Goal: Task Accomplishment & Management: Complete application form

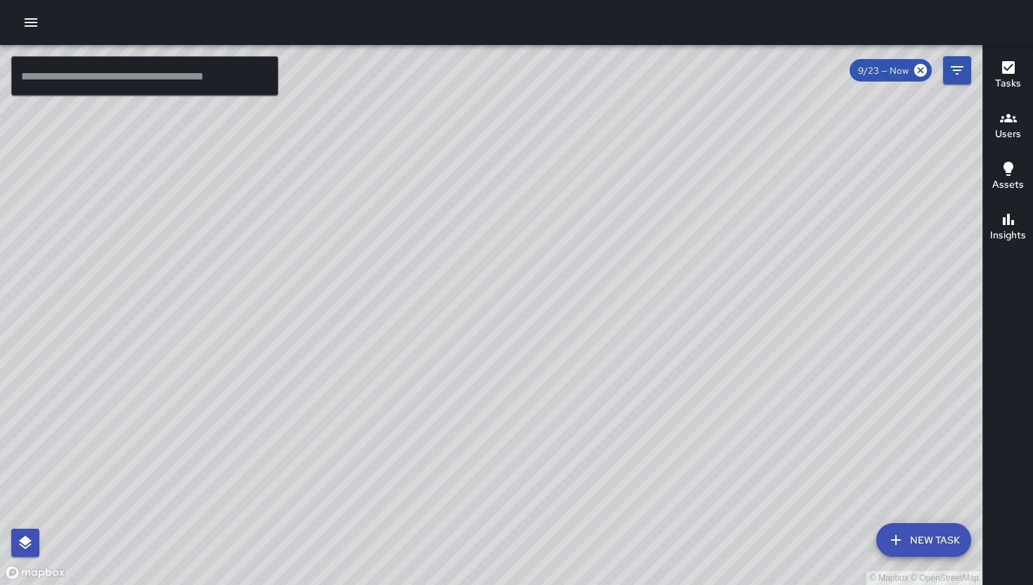
click at [39, 21] on icon "button" at bounding box center [30, 22] width 17 height 17
click at [36, 18] on icon "button" at bounding box center [30, 22] width 17 height 17
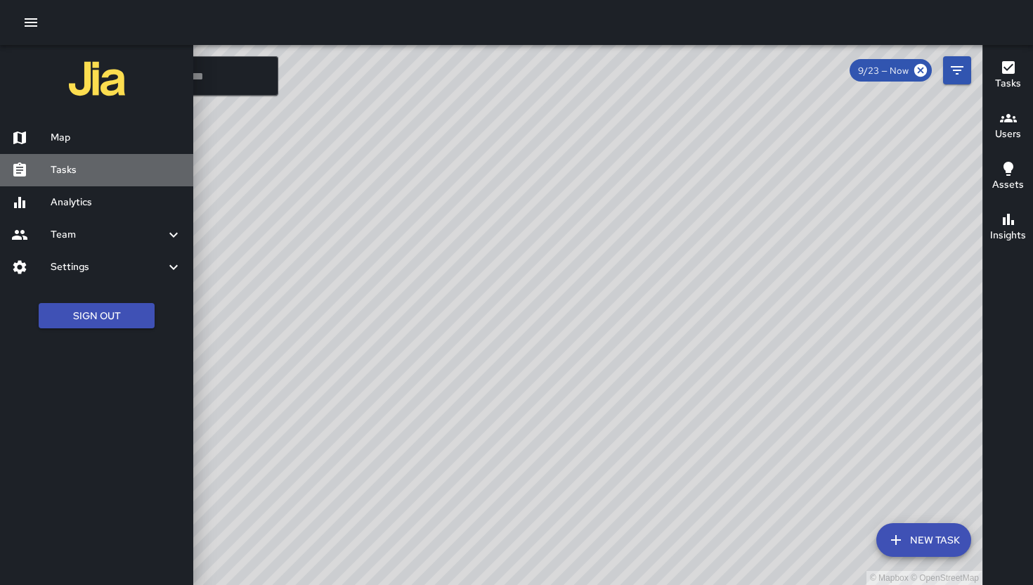
click at [82, 167] on h6 "Tasks" at bounding box center [116, 169] width 131 height 15
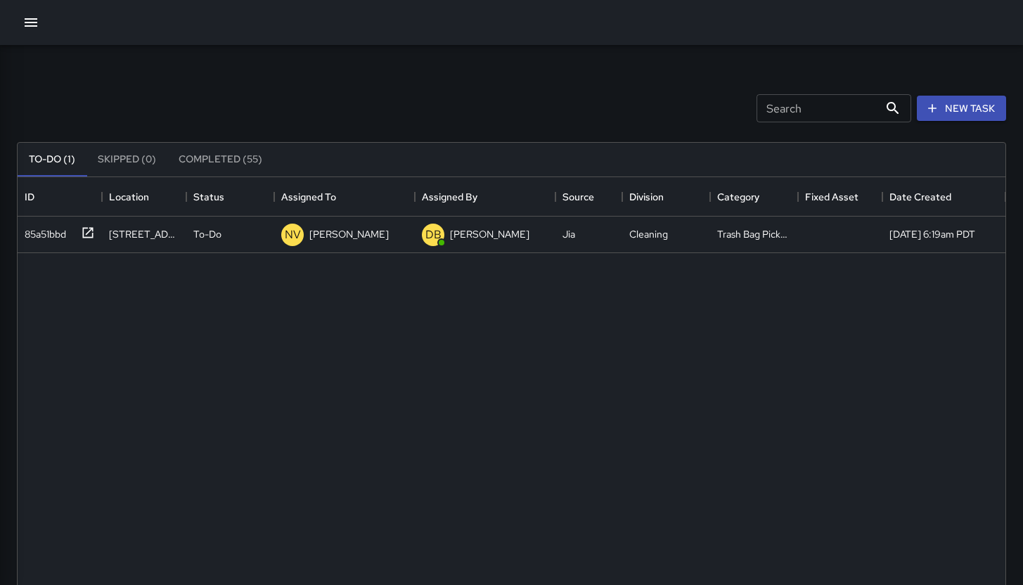
scroll to position [585, 977]
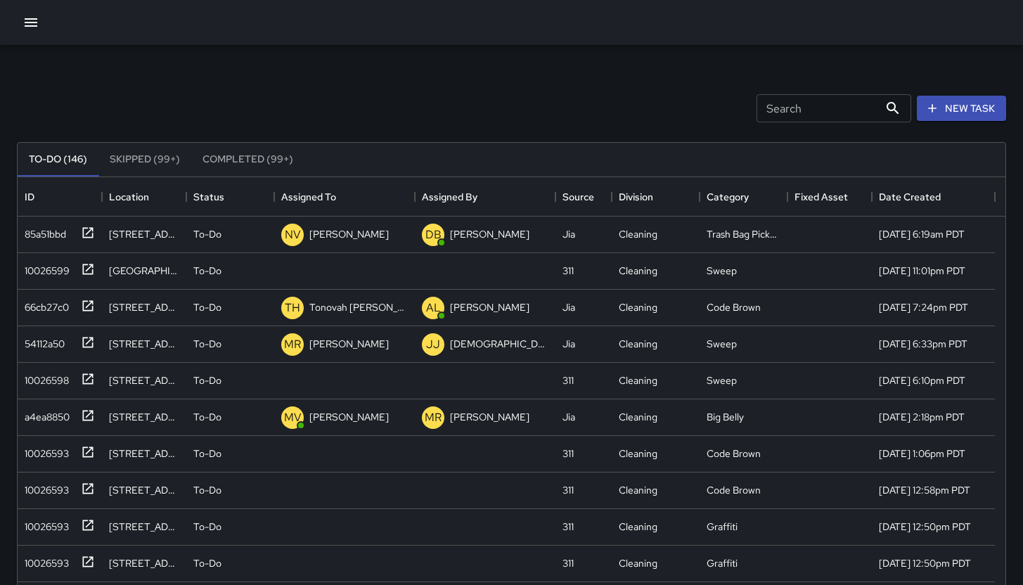
click at [798, 105] on input "Search" at bounding box center [817, 108] width 122 height 28
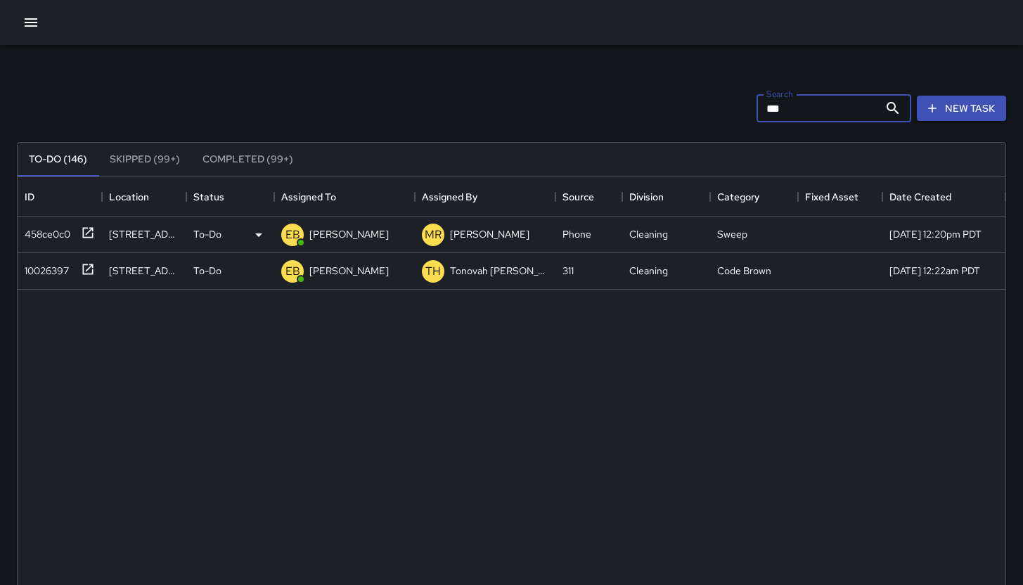
type input "***"
click at [56, 247] on div "458ce0c0" at bounding box center [60, 234] width 84 height 37
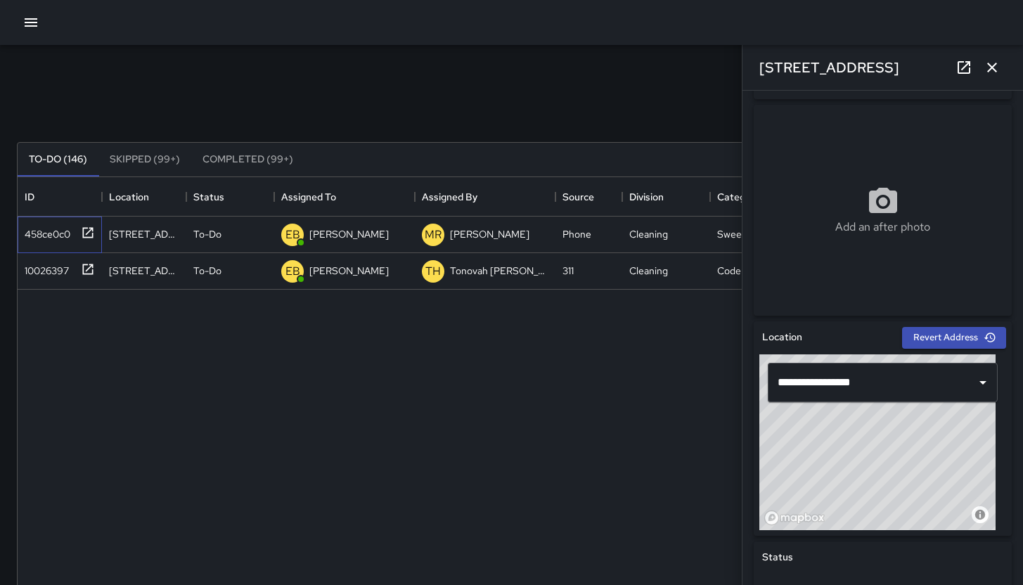
scroll to position [219, 0]
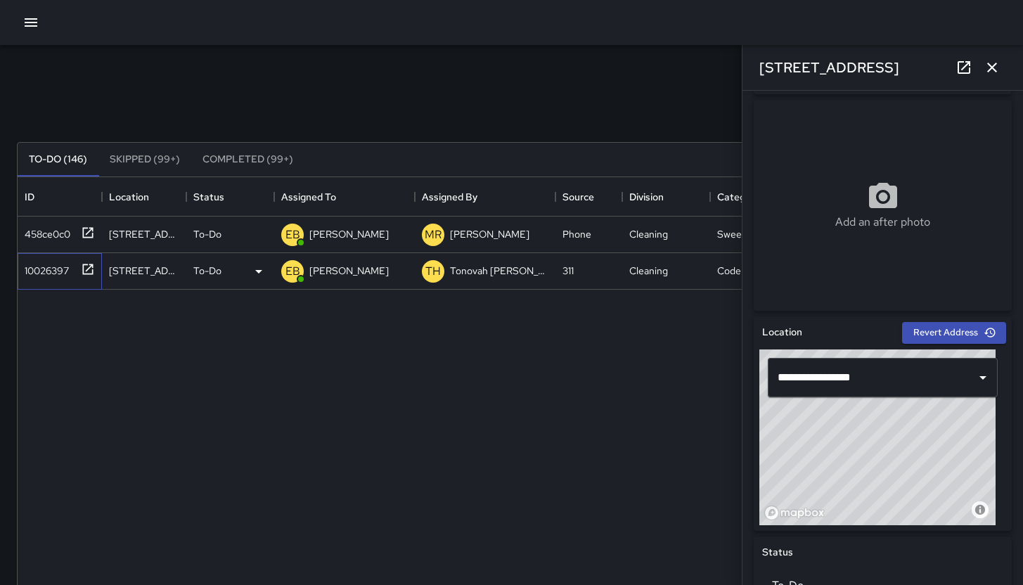
click at [28, 280] on div "10026397" at bounding box center [60, 271] width 84 height 37
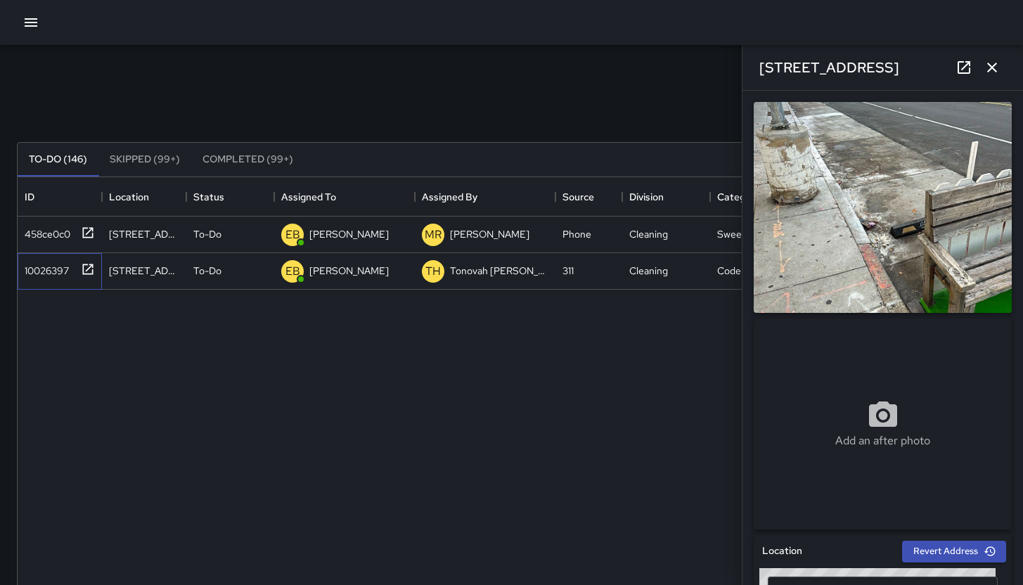
scroll to position [681, 0]
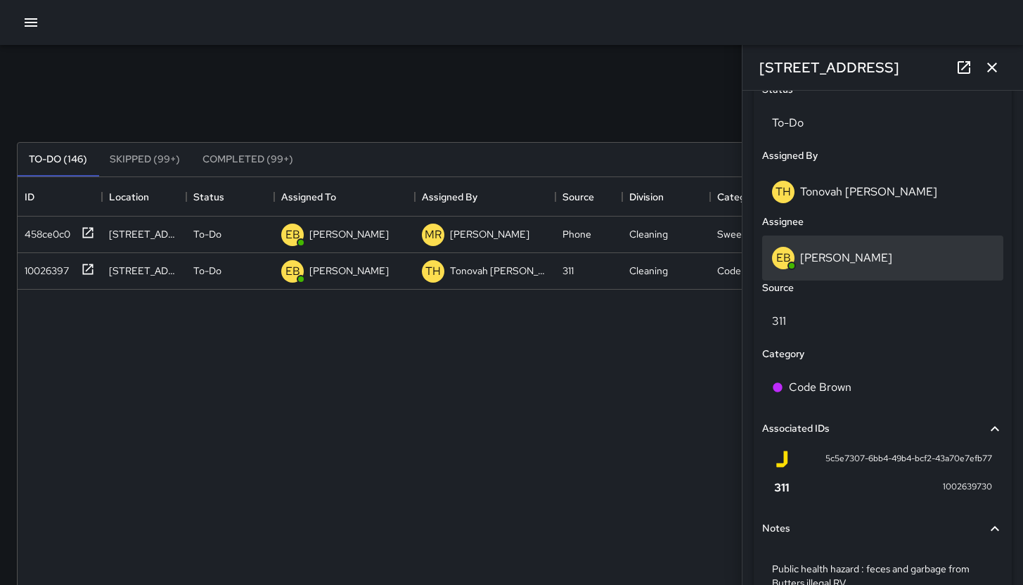
click at [846, 266] on div "EB [PERSON_NAME]" at bounding box center [882, 258] width 221 height 22
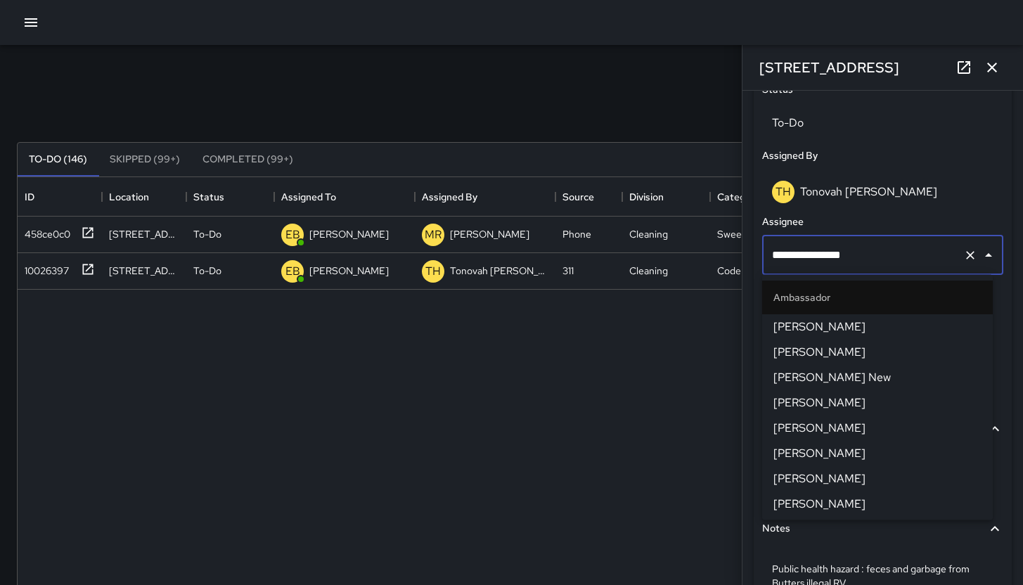
scroll to position [174, 0]
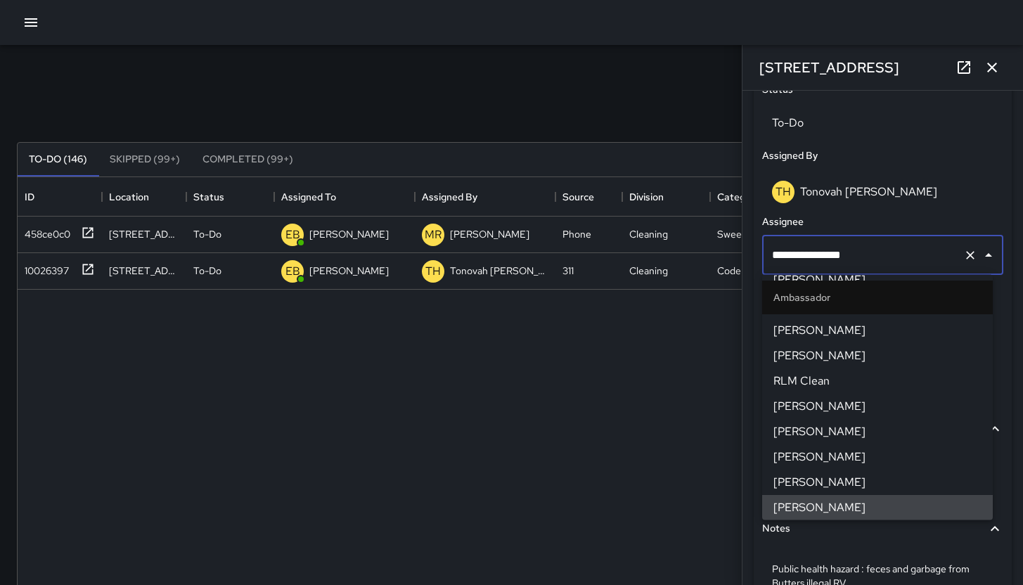
click at [846, 266] on input "**********" at bounding box center [862, 255] width 189 height 27
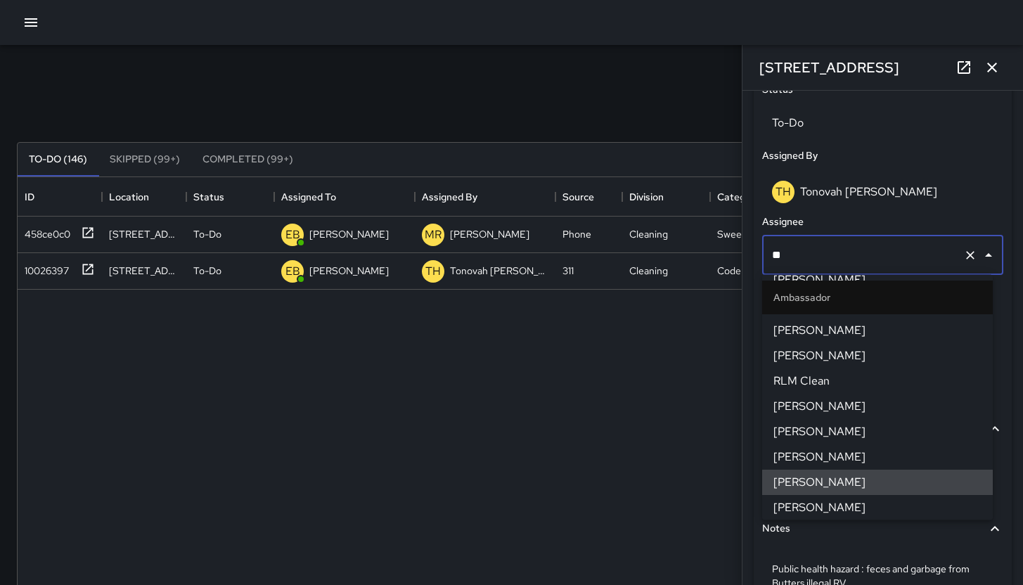
scroll to position [0, 0]
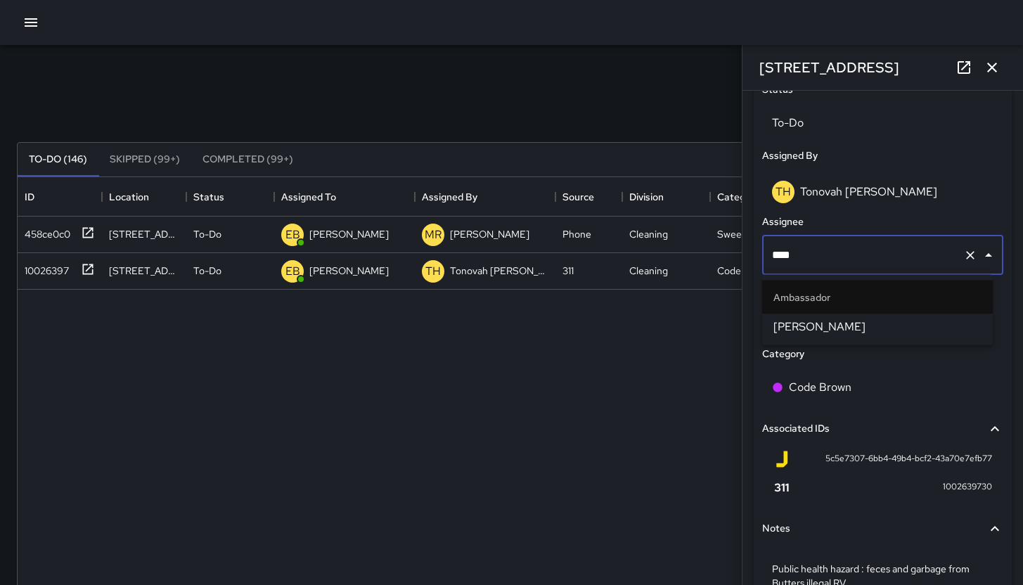
type input "*****"
click at [891, 323] on span "[PERSON_NAME]" at bounding box center [877, 326] width 208 height 17
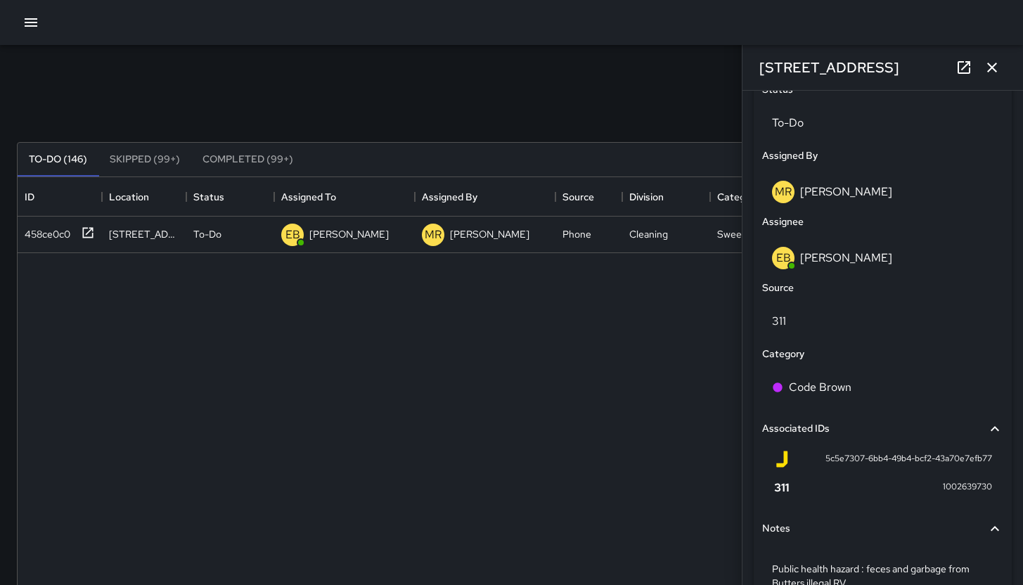
click at [997, 81] on div "[STREET_ADDRESS]" at bounding box center [882, 67] width 280 height 45
click at [994, 70] on icon "button" at bounding box center [992, 68] width 10 height 10
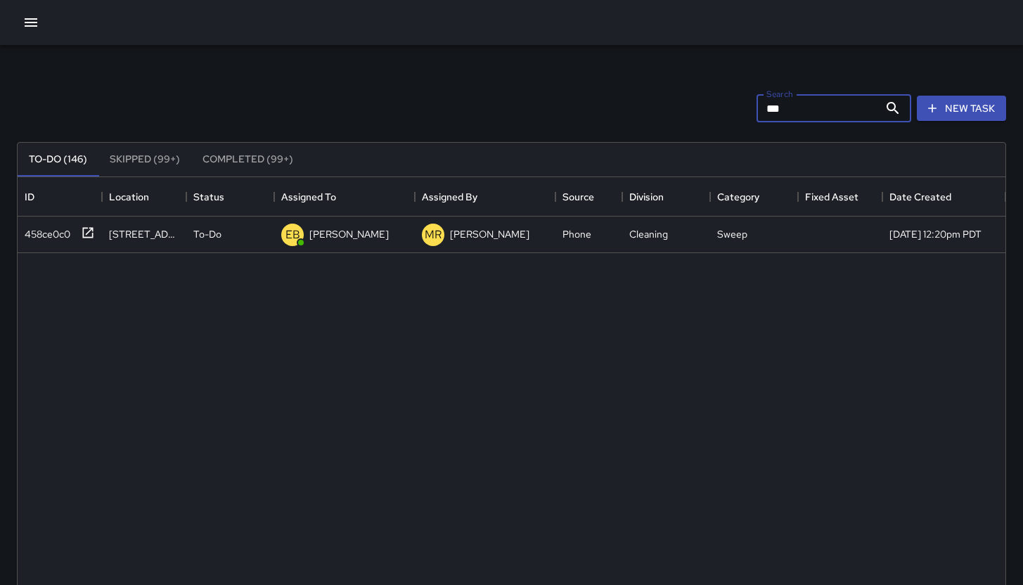
click at [789, 114] on input "***" at bounding box center [817, 108] width 122 height 28
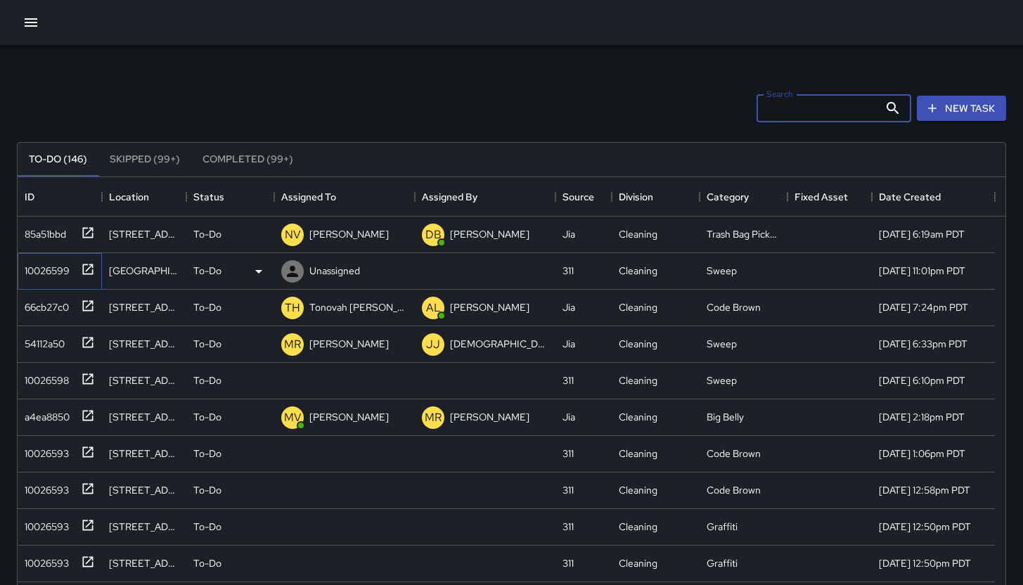
click at [43, 273] on div "10026599" at bounding box center [44, 268] width 51 height 20
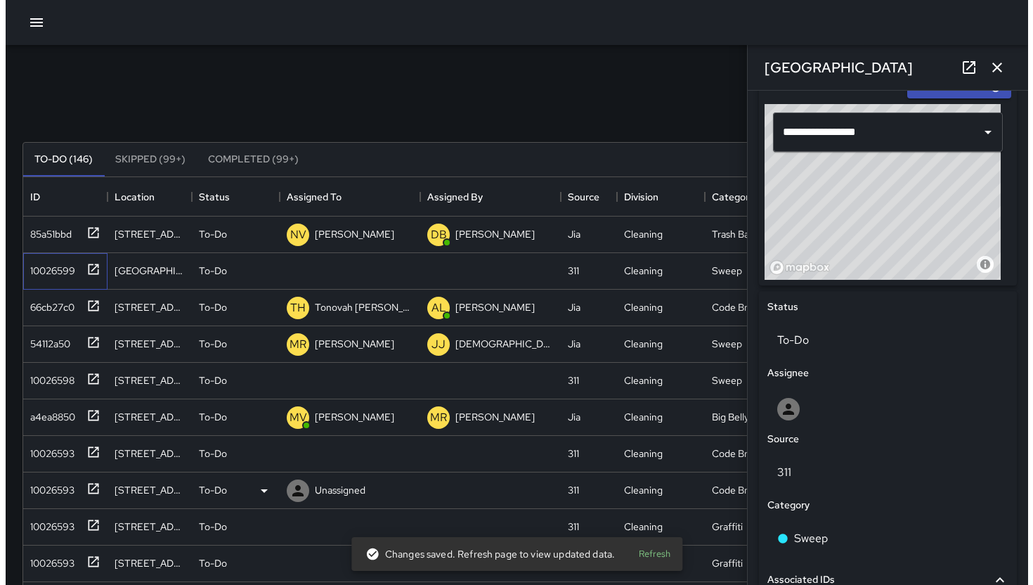
scroll to position [465, 0]
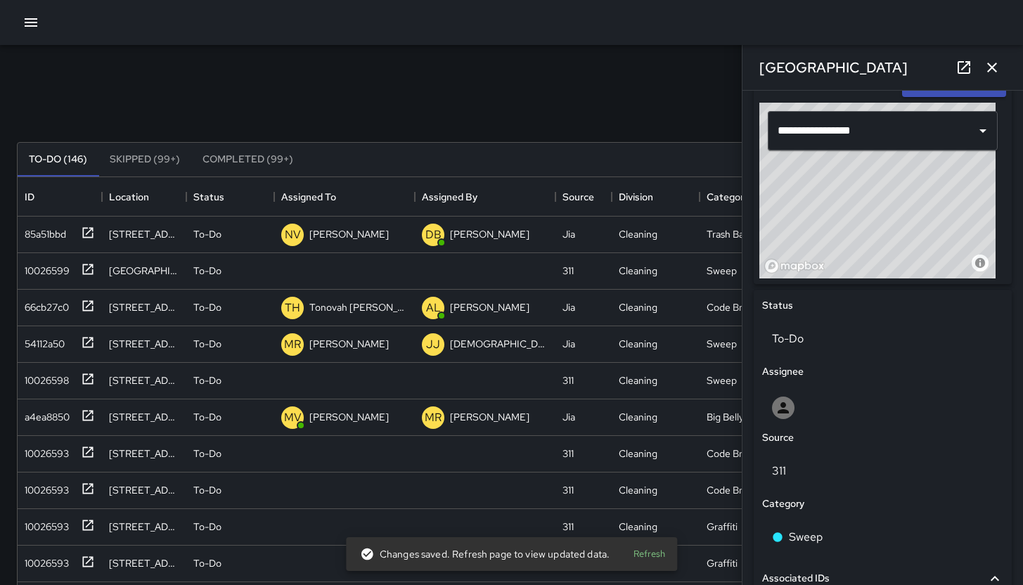
click at [391, 98] on div "Search Search New Task" at bounding box center [511, 108] width 994 height 73
click at [987, 67] on icon "button" at bounding box center [991, 67] width 17 height 17
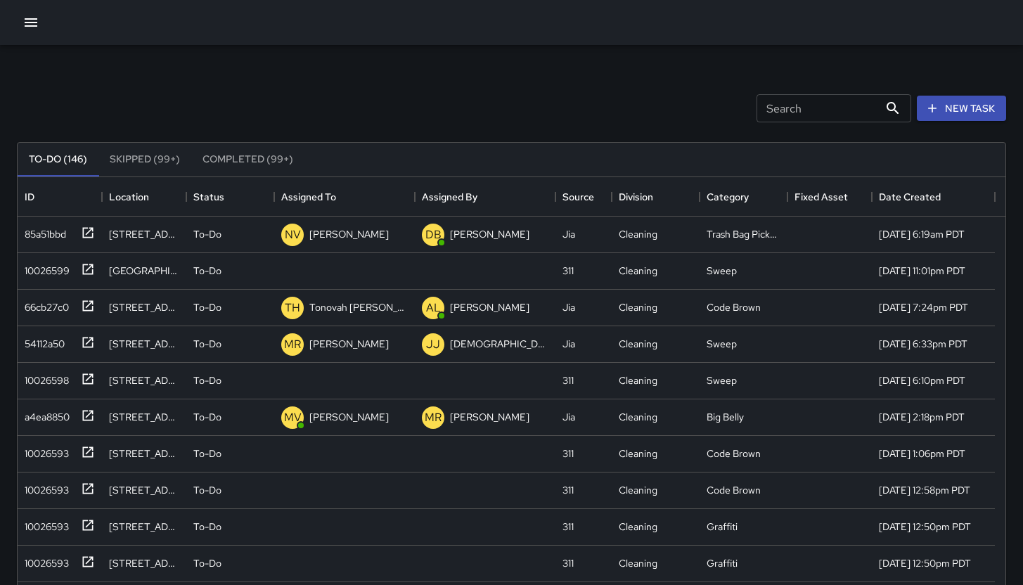
click at [30, 25] on icon "button" at bounding box center [30, 22] width 17 height 17
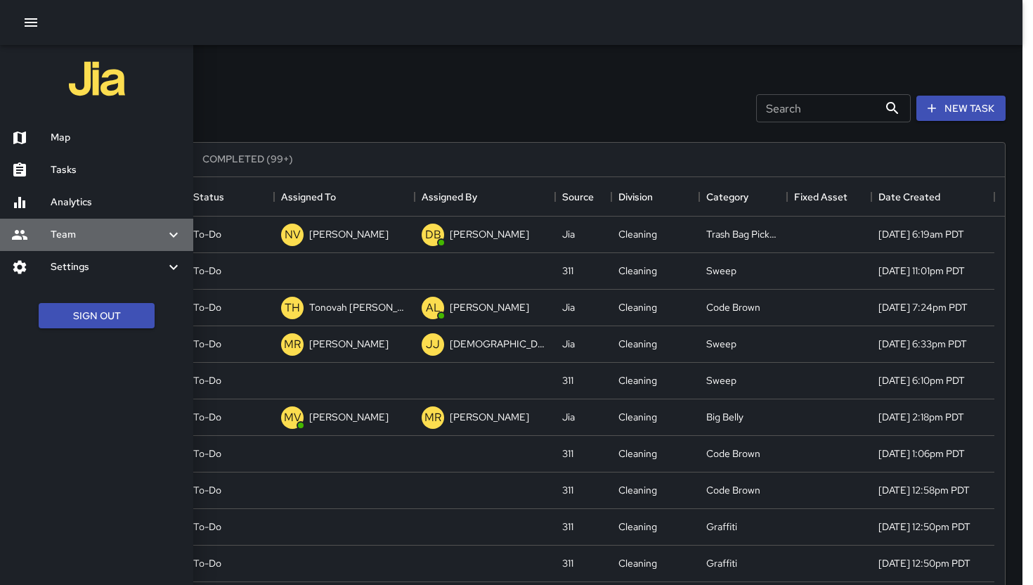
click at [70, 240] on h6 "Team" at bounding box center [108, 234] width 115 height 15
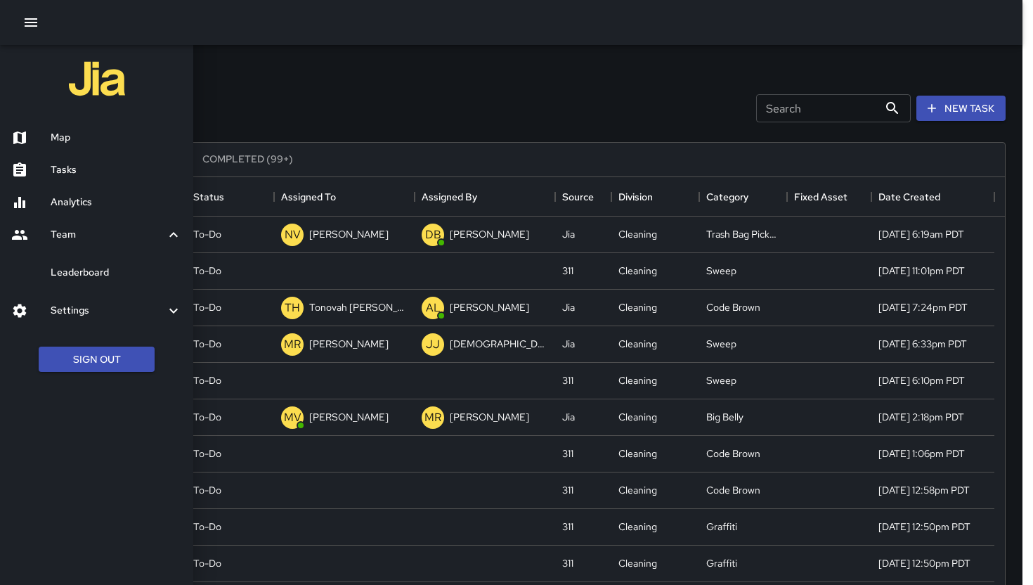
click at [118, 274] on h6 "Leaderboard" at bounding box center [116, 272] width 131 height 15
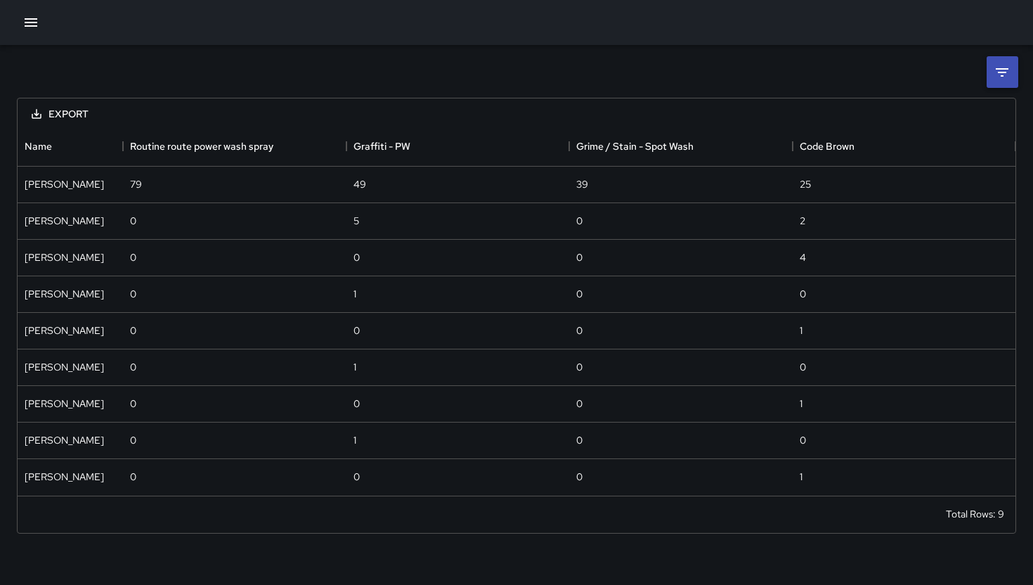
scroll to position [358, 987]
click at [998, 77] on icon at bounding box center [1002, 72] width 17 height 17
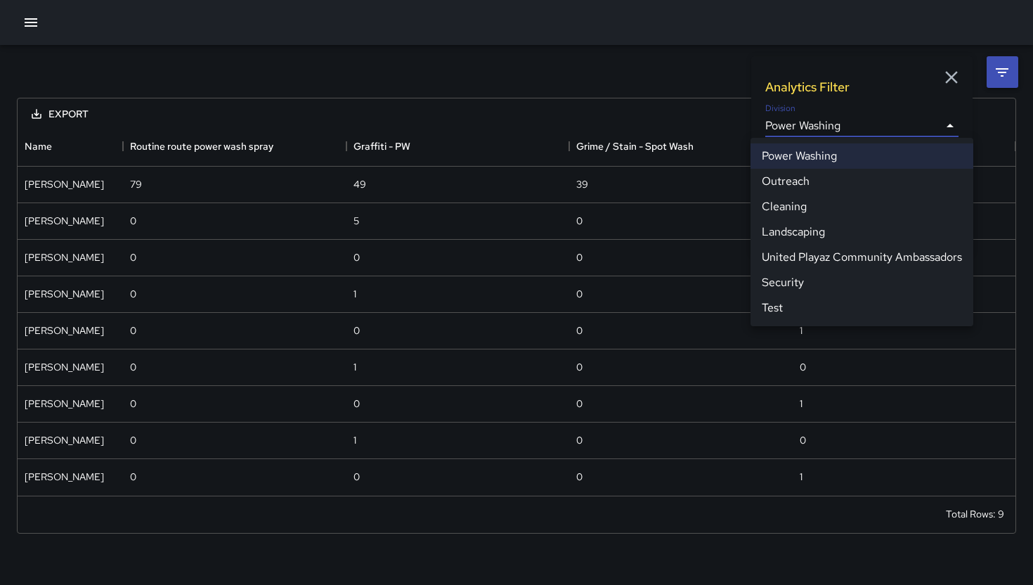
click at [829, 130] on body "**********" at bounding box center [516, 292] width 1033 height 585
click at [797, 209] on li "Cleaning" at bounding box center [862, 206] width 223 height 25
type input "**********"
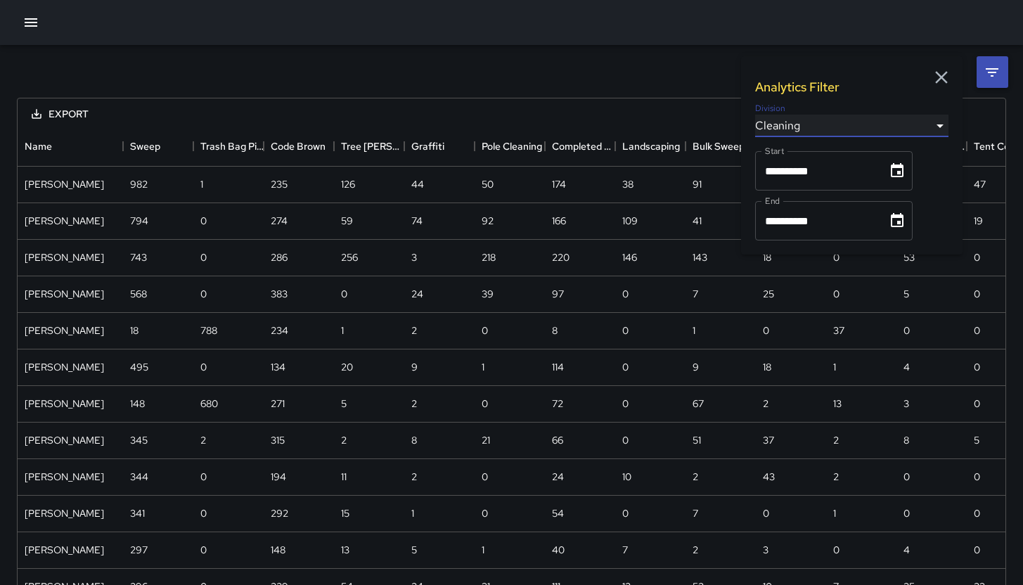
scroll to position [1099, 977]
click at [288, 150] on div "Code Brown" at bounding box center [282, 145] width 22 height 39
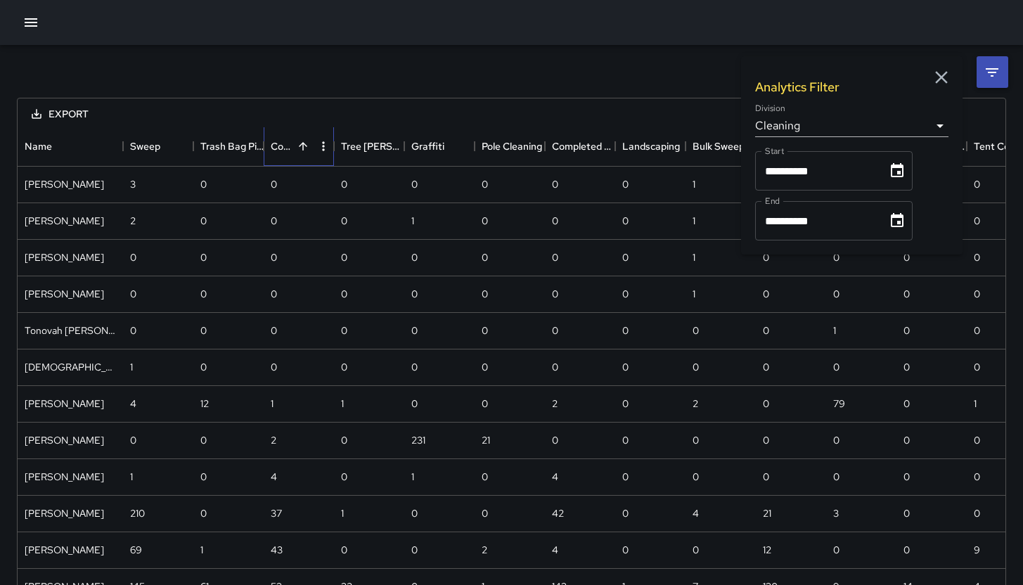
click at [288, 149] on div "Code Brown" at bounding box center [282, 145] width 22 height 39
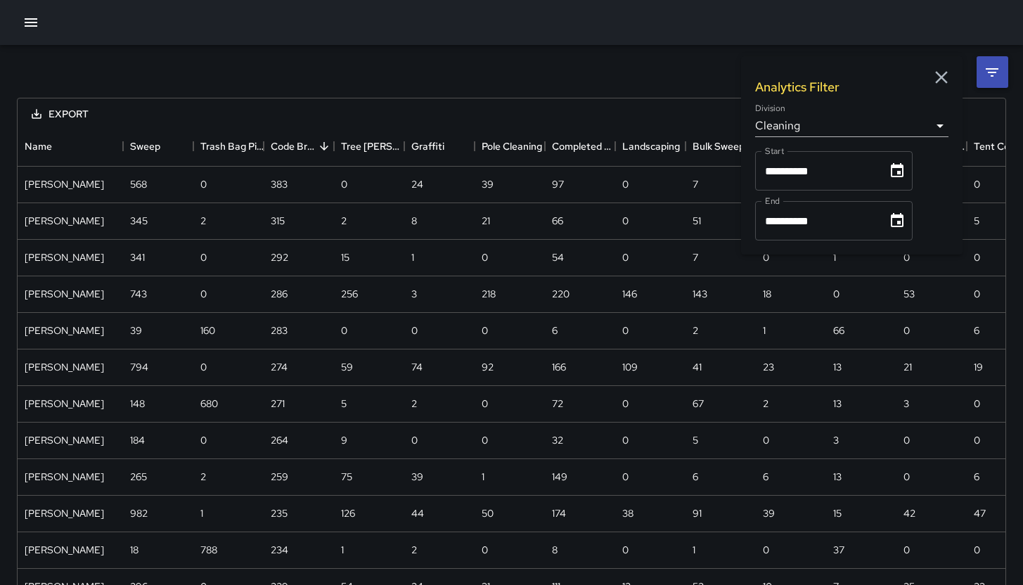
click at [933, 77] on icon "button" at bounding box center [940, 77] width 21 height 21
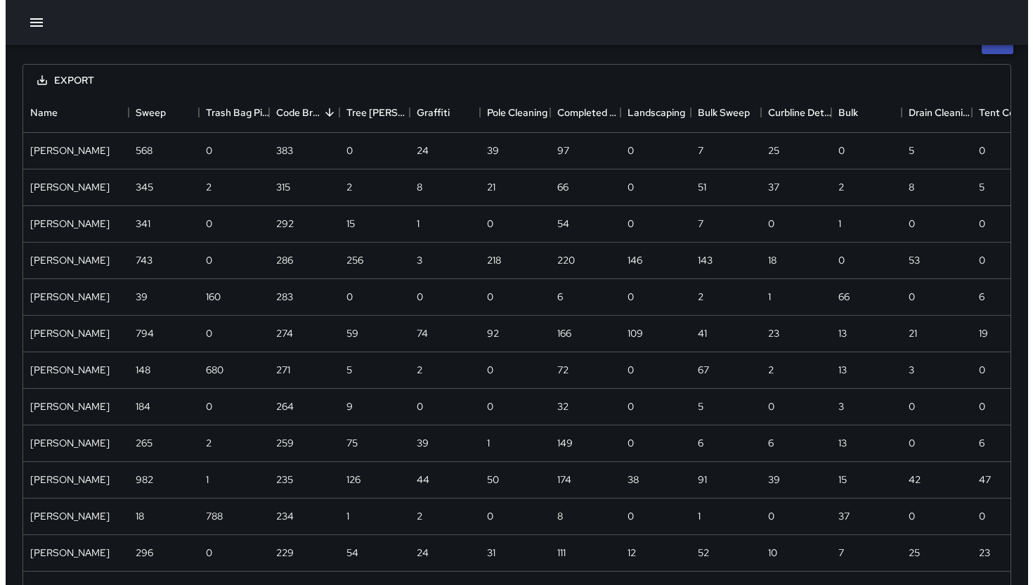
scroll to position [34, 0]
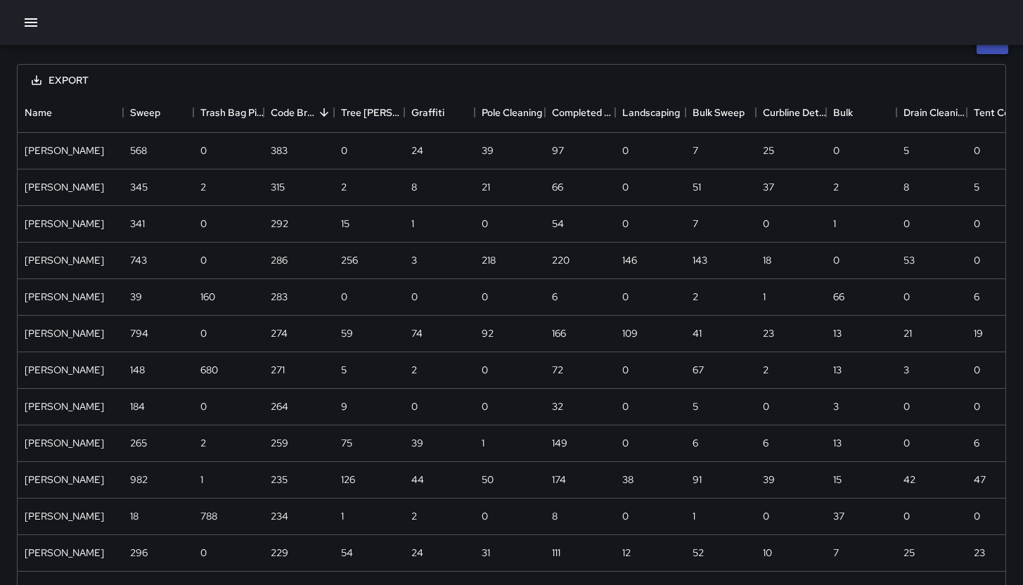
click at [20, 25] on button "button" at bounding box center [31, 22] width 28 height 28
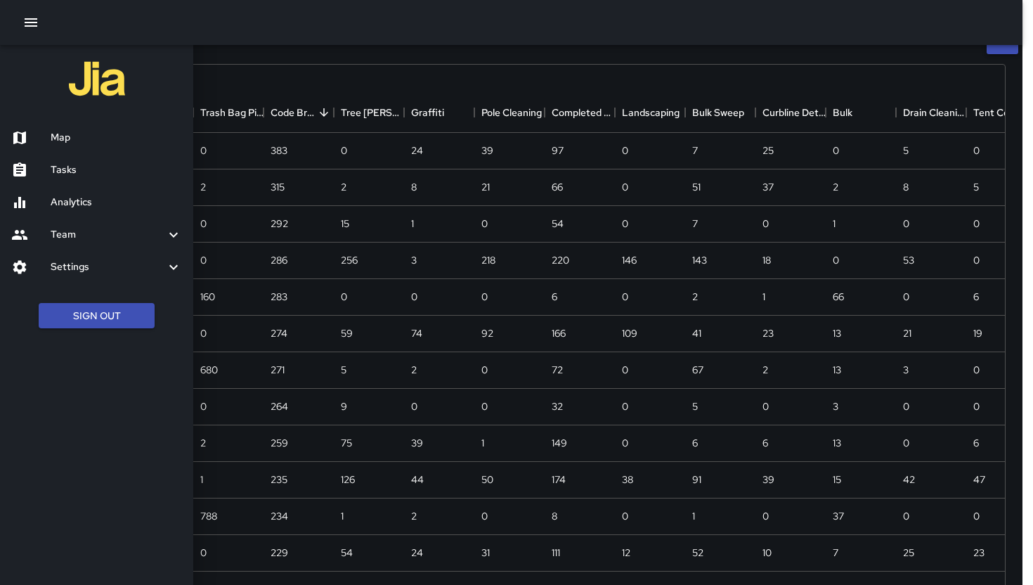
click at [50, 134] on div at bounding box center [30, 137] width 39 height 17
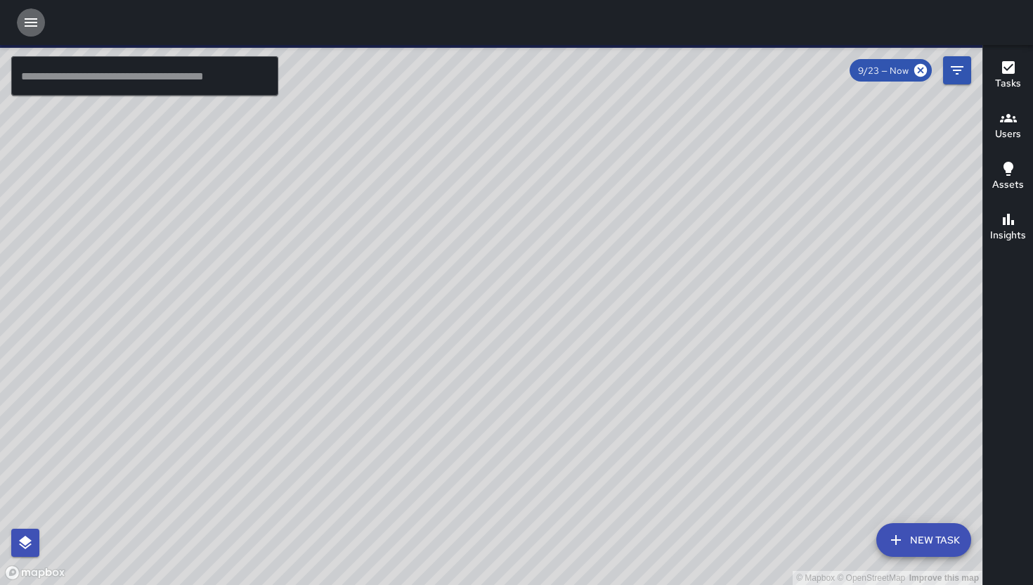
click at [34, 25] on icon "button" at bounding box center [31, 22] width 13 height 8
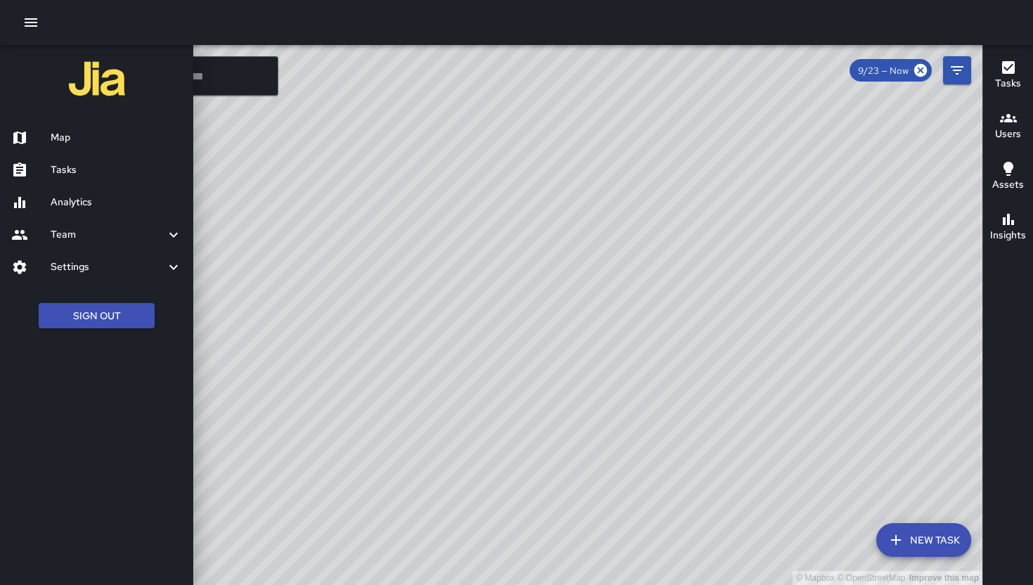
click at [120, 167] on h6 "Tasks" at bounding box center [116, 169] width 131 height 15
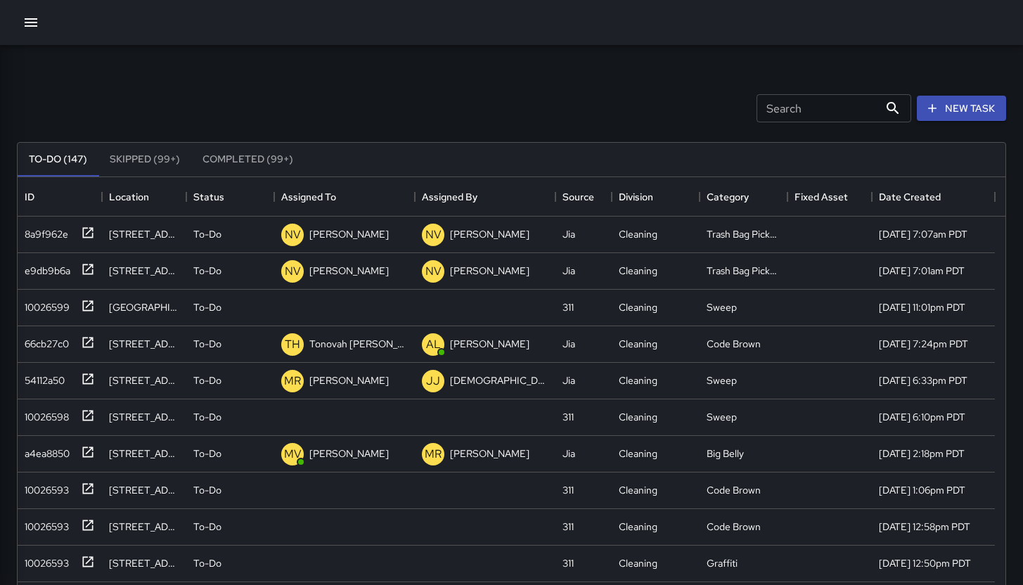
scroll to position [585, 977]
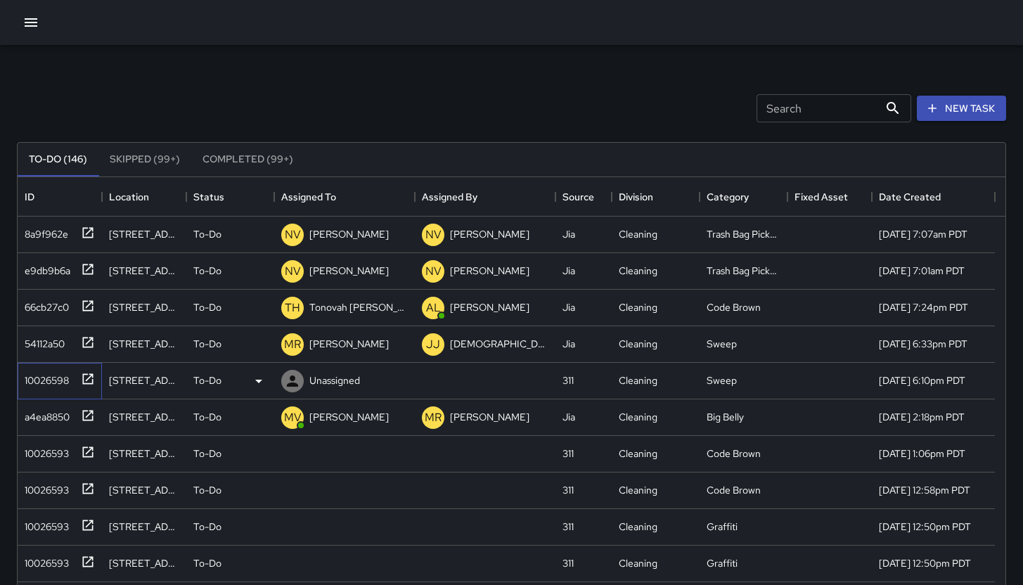
click at [29, 386] on div "10026598" at bounding box center [44, 378] width 50 height 20
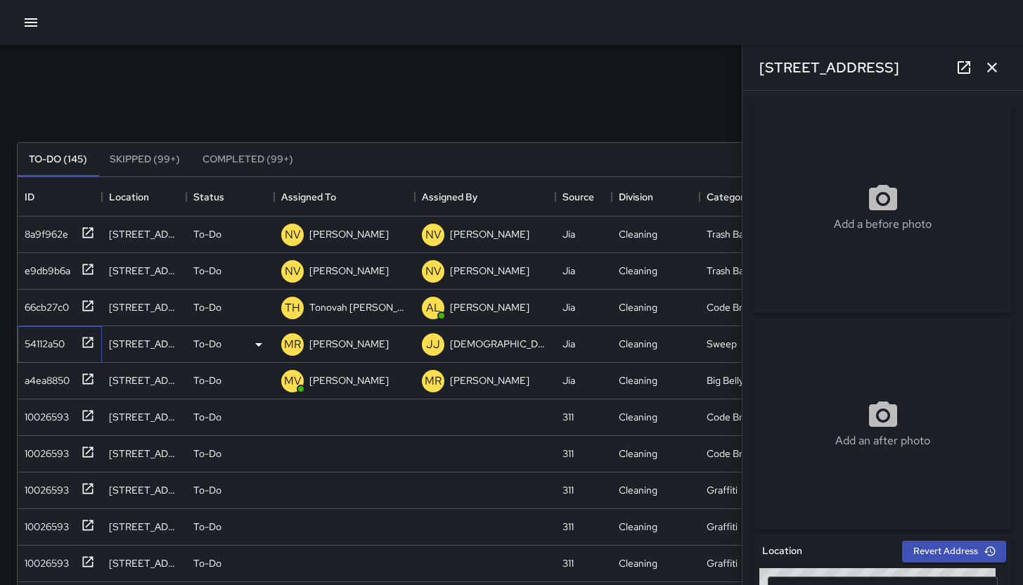
click at [71, 350] on div "54112a50" at bounding box center [57, 341] width 76 height 23
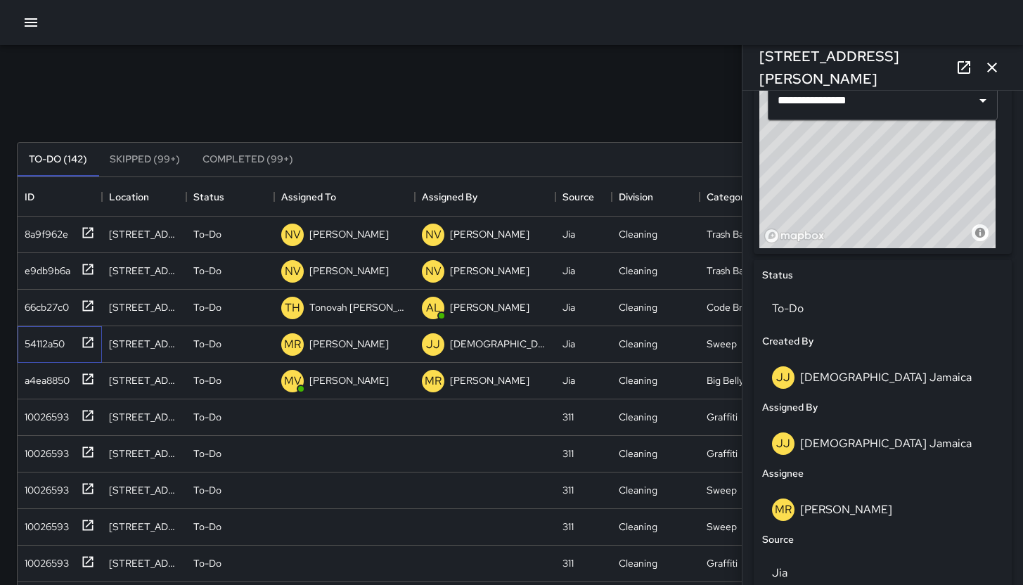
scroll to position [500, 0]
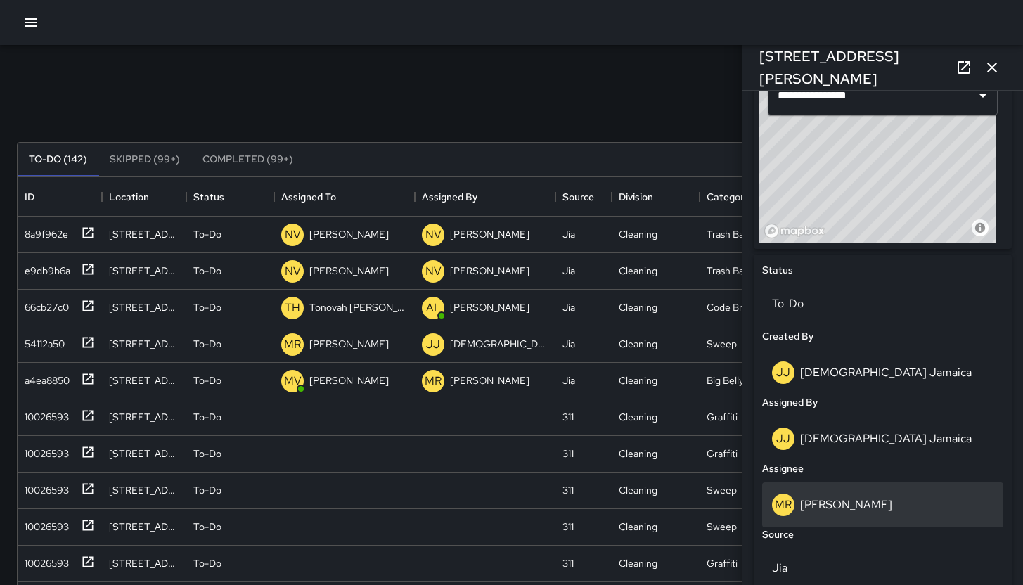
click at [864, 504] on div "[PERSON_NAME]" at bounding box center [882, 504] width 221 height 22
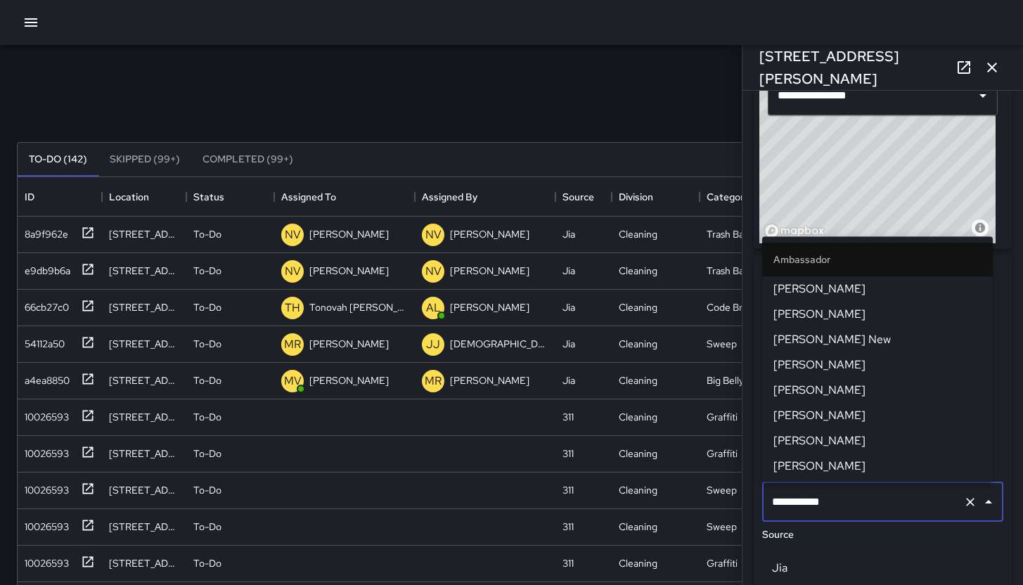
click at [864, 504] on input "**********" at bounding box center [862, 501] width 189 height 27
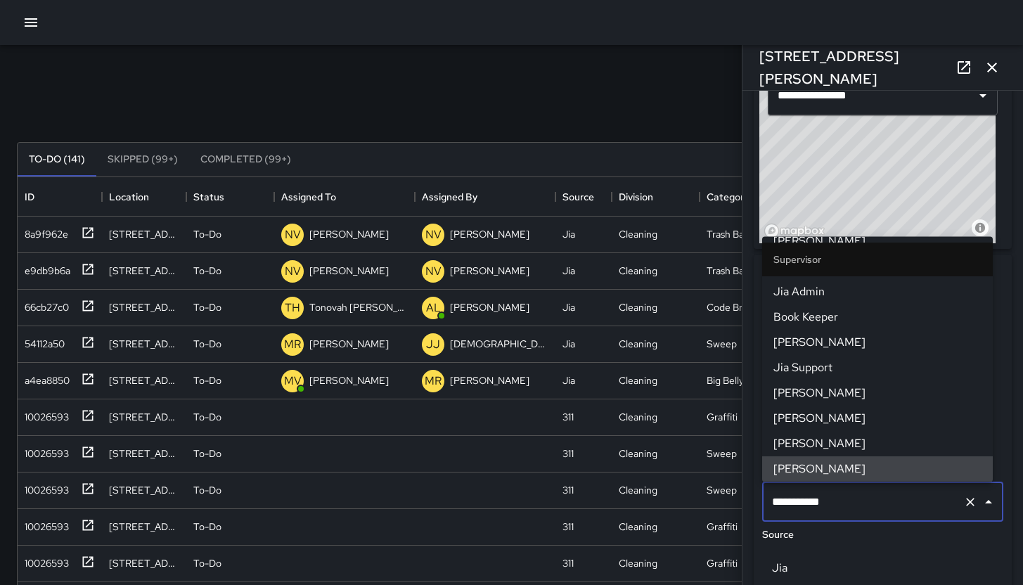
click at [864, 504] on input "**********" at bounding box center [862, 501] width 189 height 27
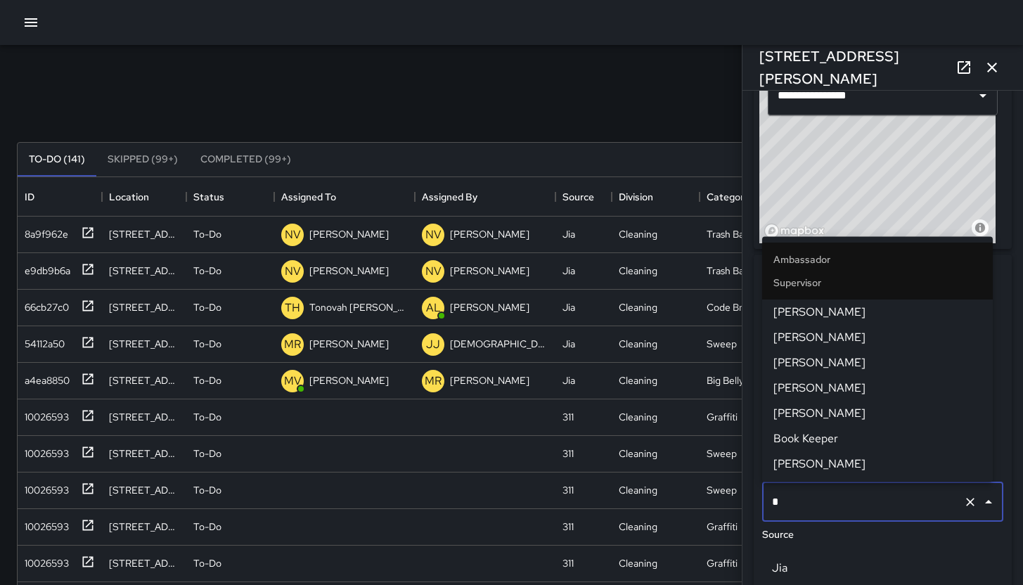
scroll to position [0, 0]
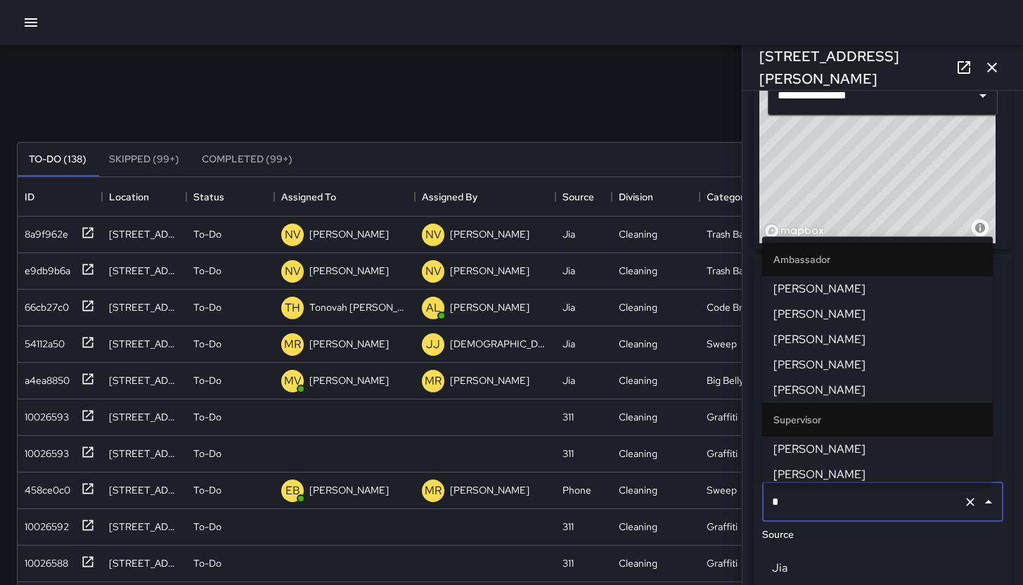
type input "**"
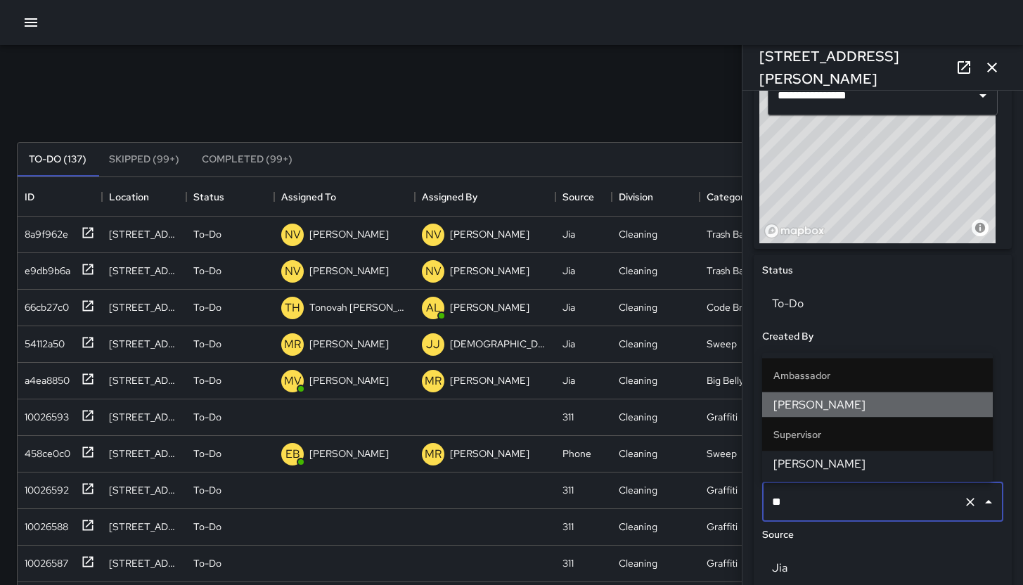
click at [848, 402] on span "[PERSON_NAME]" at bounding box center [877, 404] width 208 height 17
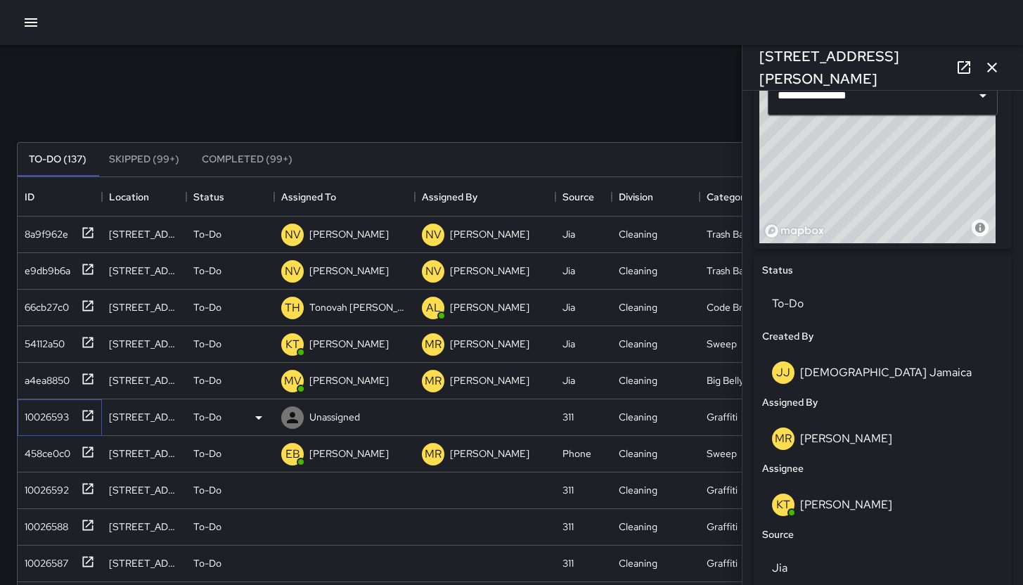
click at [60, 412] on div "10026593" at bounding box center [44, 414] width 50 height 20
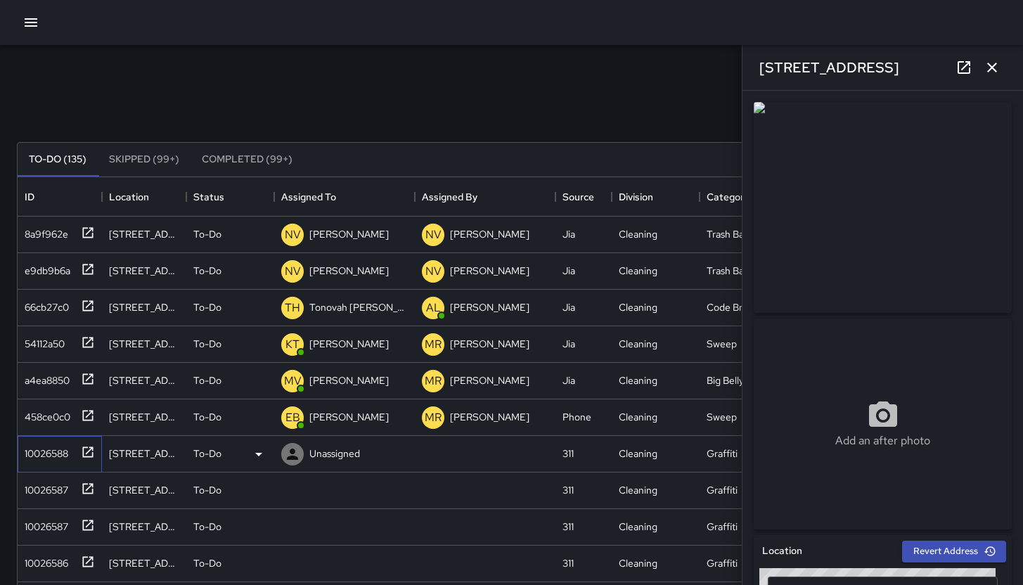
click at [61, 463] on div "10026588" at bounding box center [60, 454] width 84 height 37
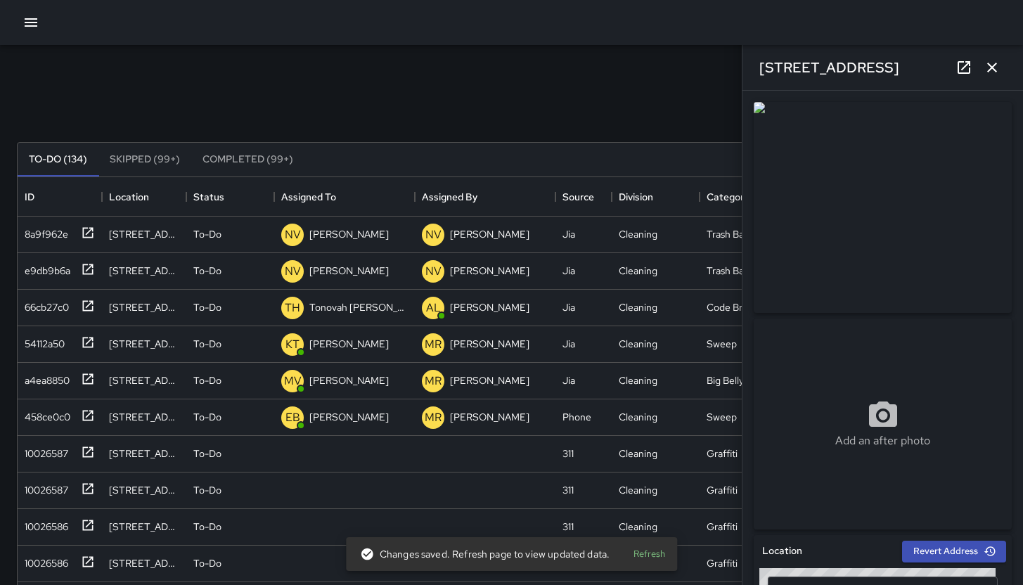
scroll to position [681, 0]
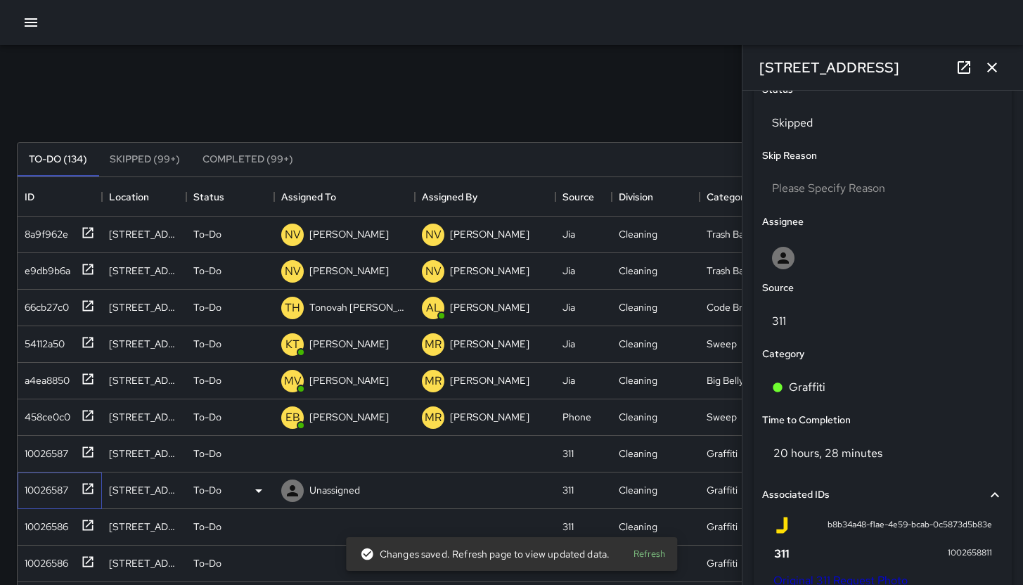
click at [44, 494] on div "10026587" at bounding box center [43, 487] width 49 height 20
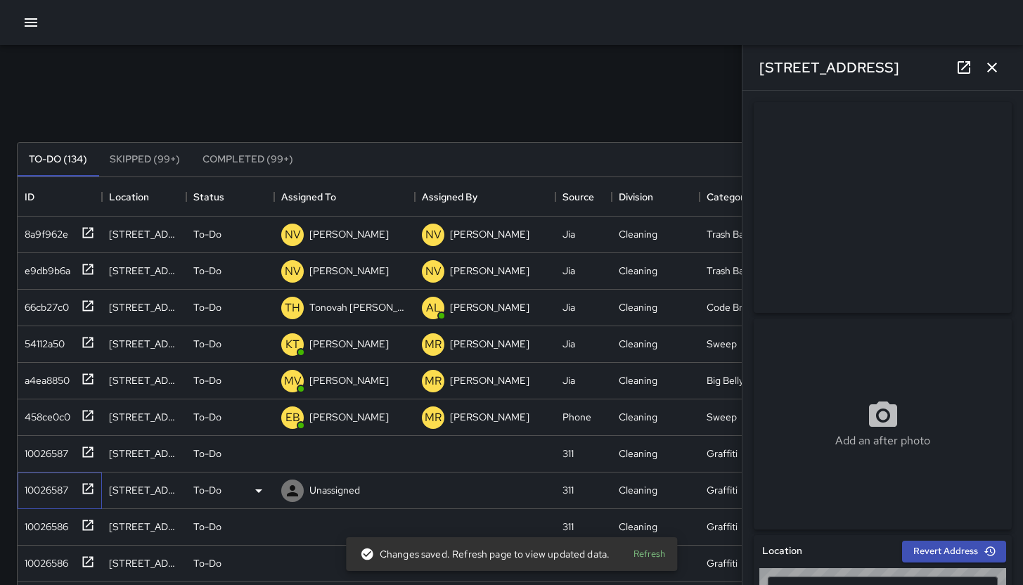
type input "**********"
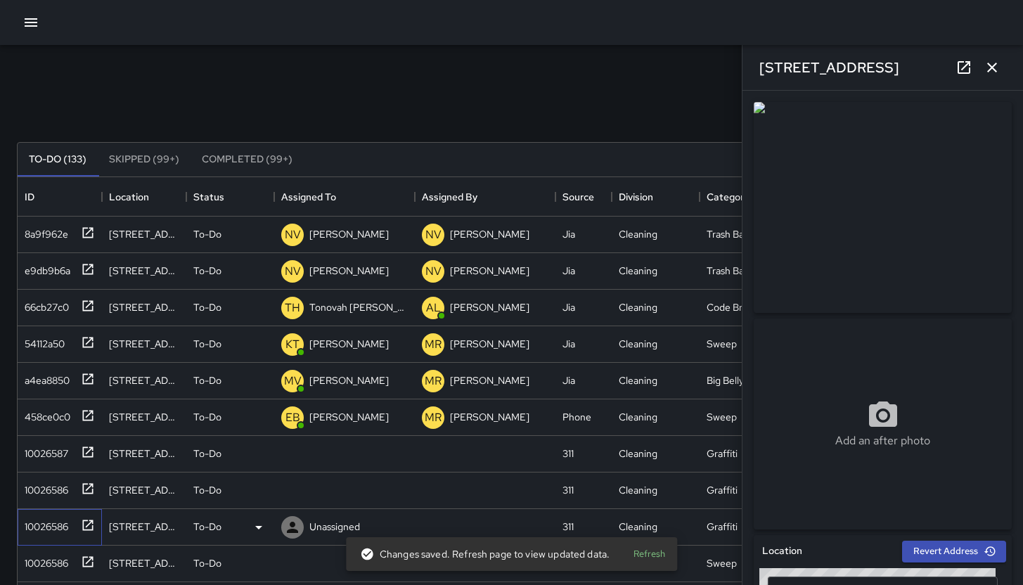
click at [59, 535] on div "10026586" at bounding box center [60, 527] width 84 height 37
click at [45, 554] on div "10026586" at bounding box center [43, 560] width 49 height 20
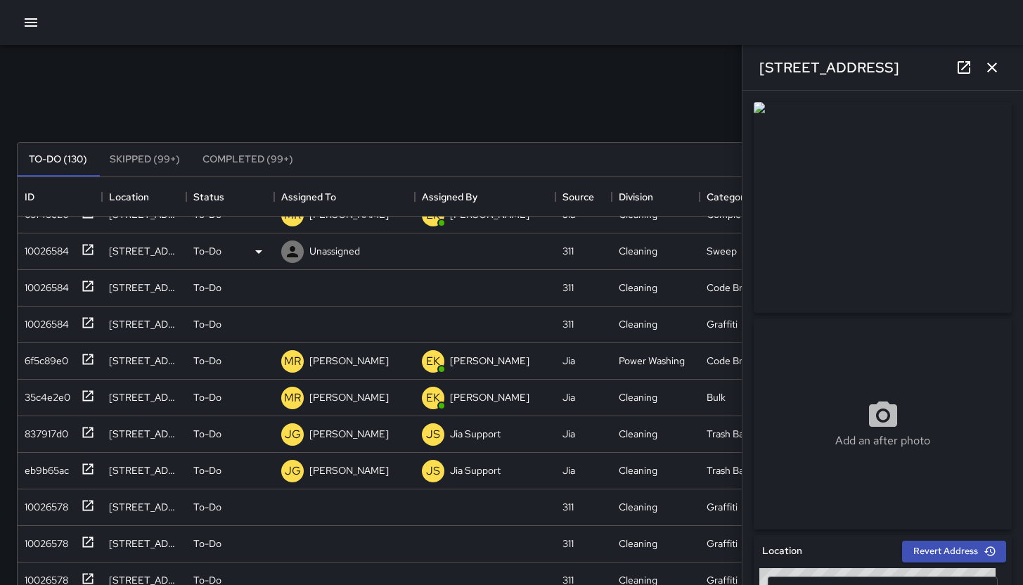
scroll to position [458, 0]
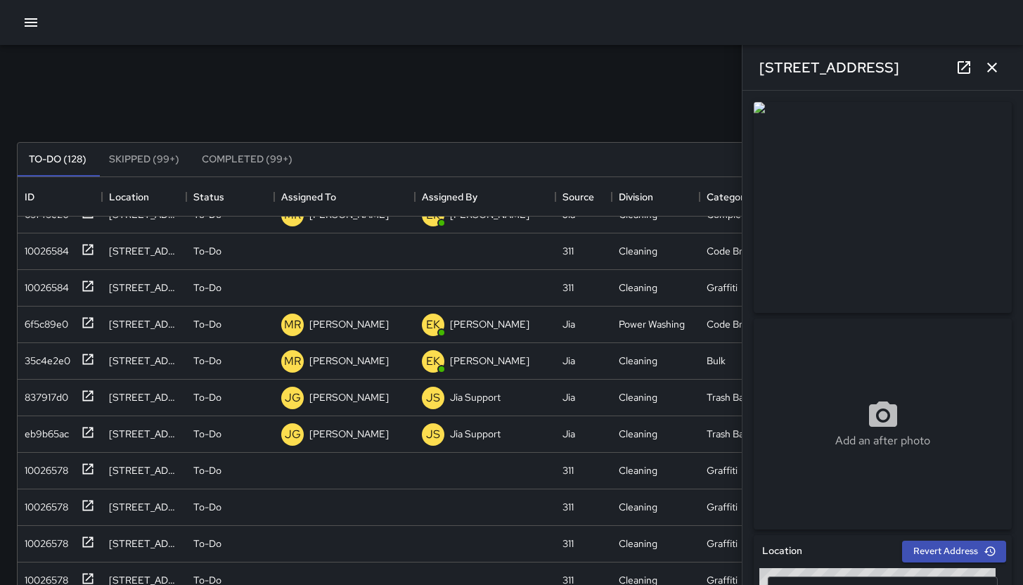
click at [991, 61] on icon "button" at bounding box center [991, 67] width 17 height 17
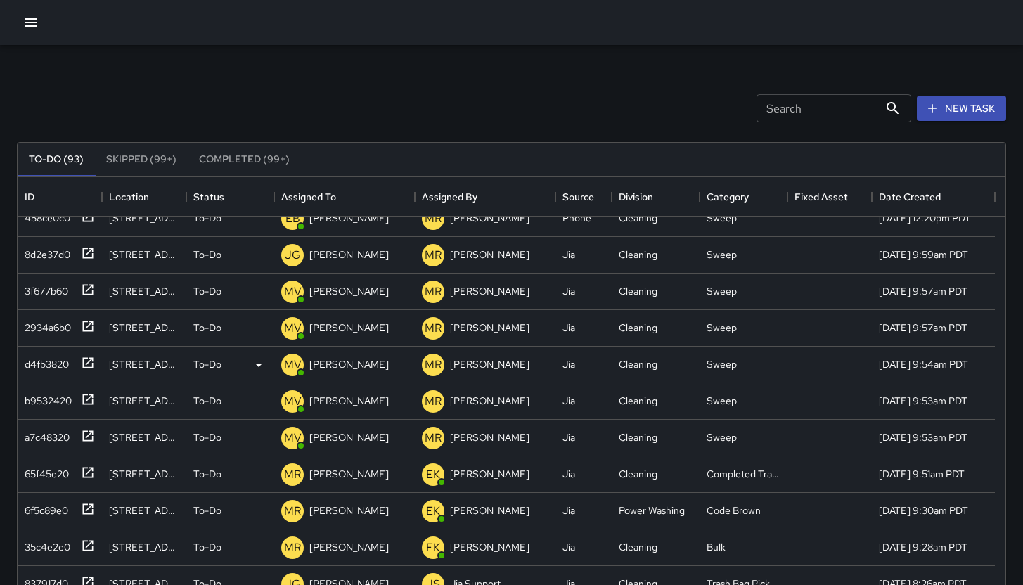
scroll to position [209, 0]
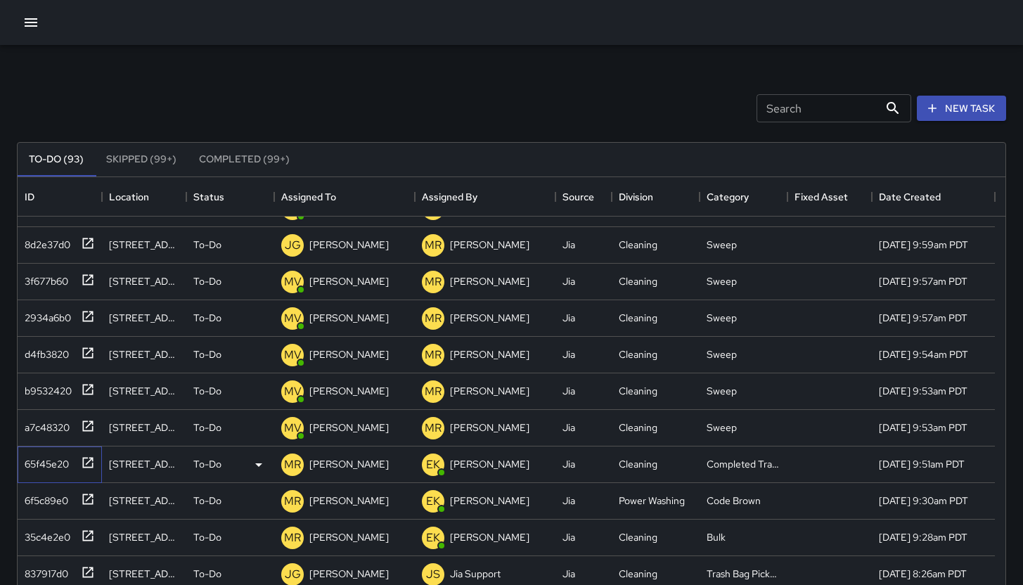
click at [27, 464] on div "65f45e20" at bounding box center [44, 461] width 50 height 20
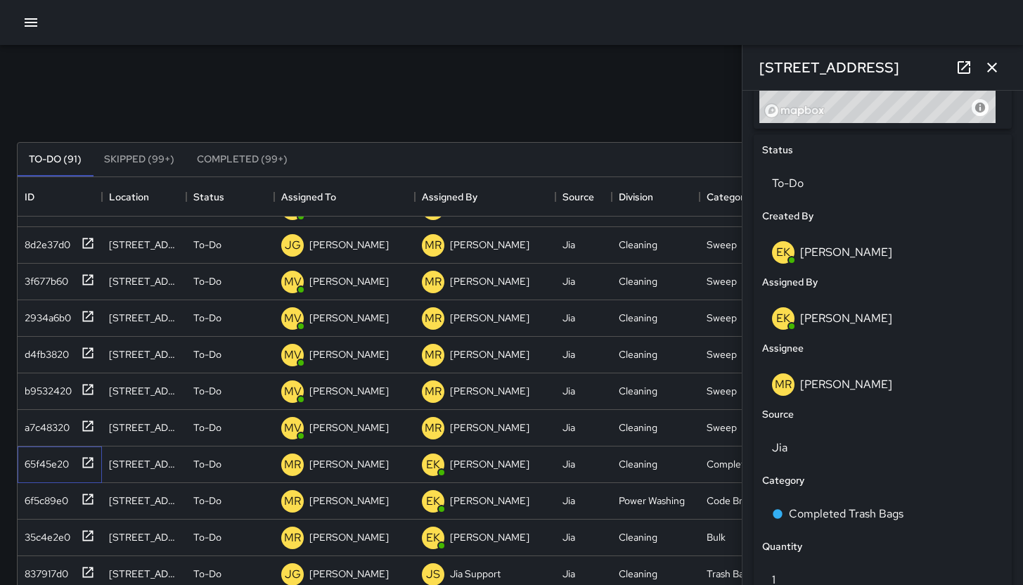
scroll to position [531, 0]
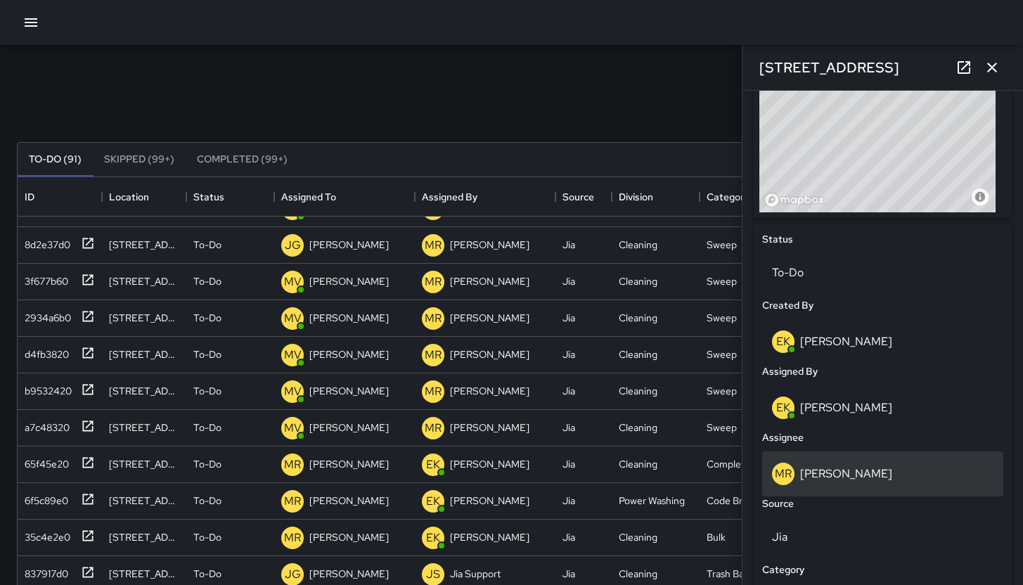
click at [895, 460] on div "[PERSON_NAME]" at bounding box center [882, 473] width 241 height 45
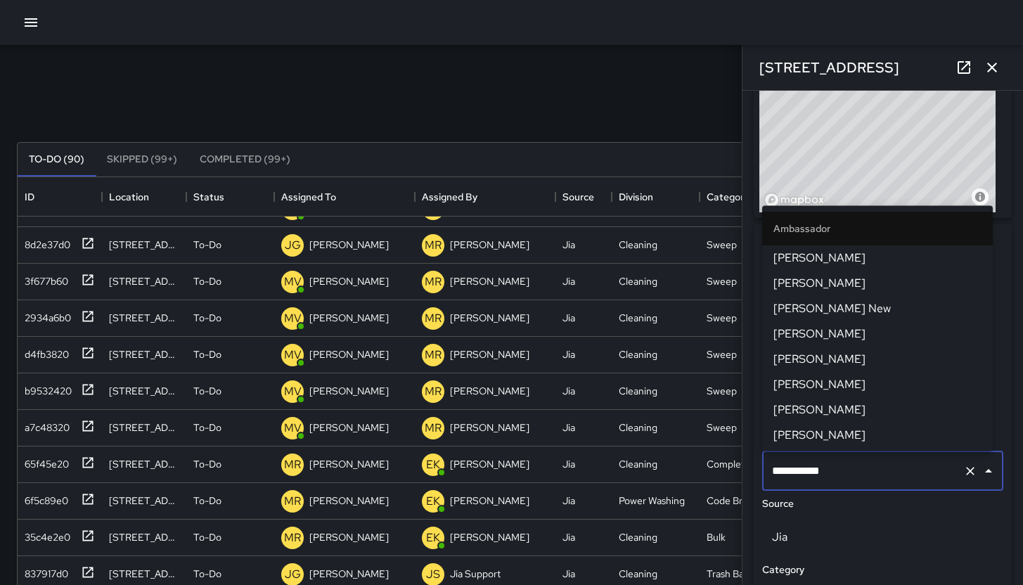
click at [895, 460] on input "**********" at bounding box center [862, 470] width 189 height 27
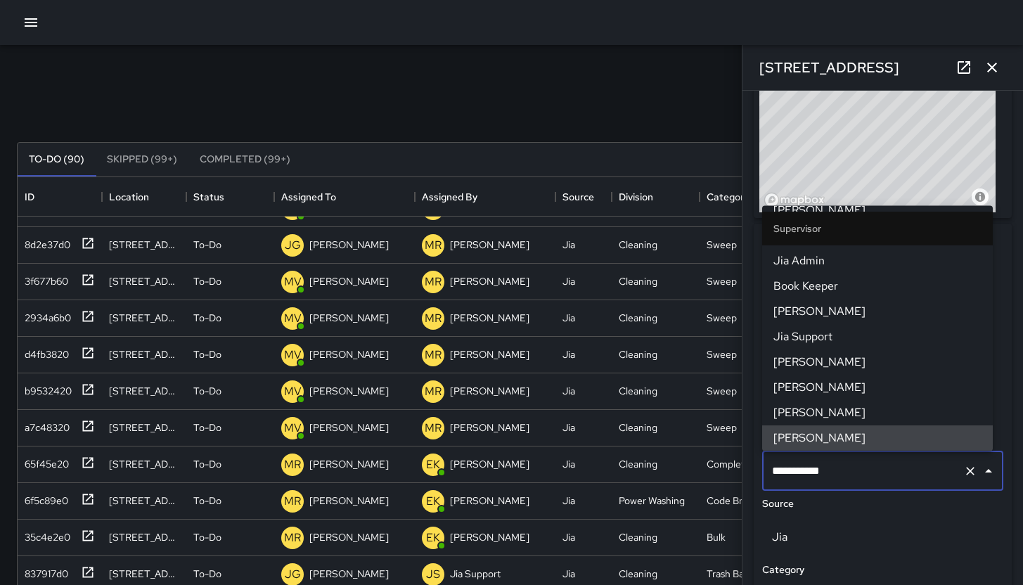
click at [895, 459] on input "**********" at bounding box center [862, 470] width 189 height 27
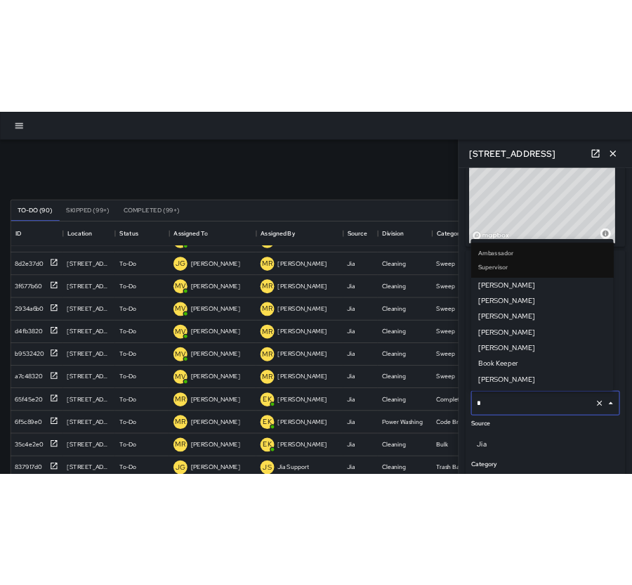
scroll to position [0, 0]
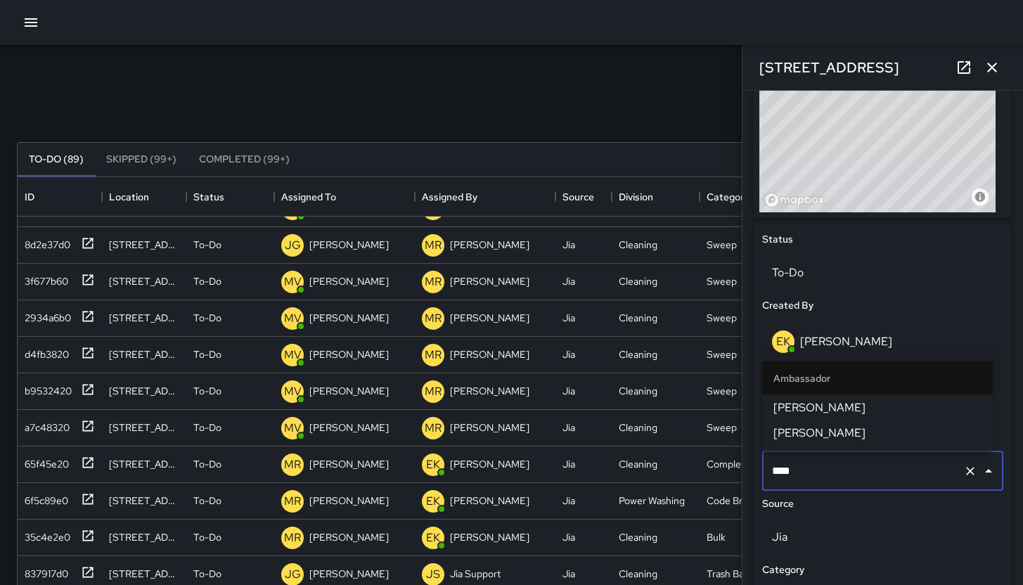
type input "***"
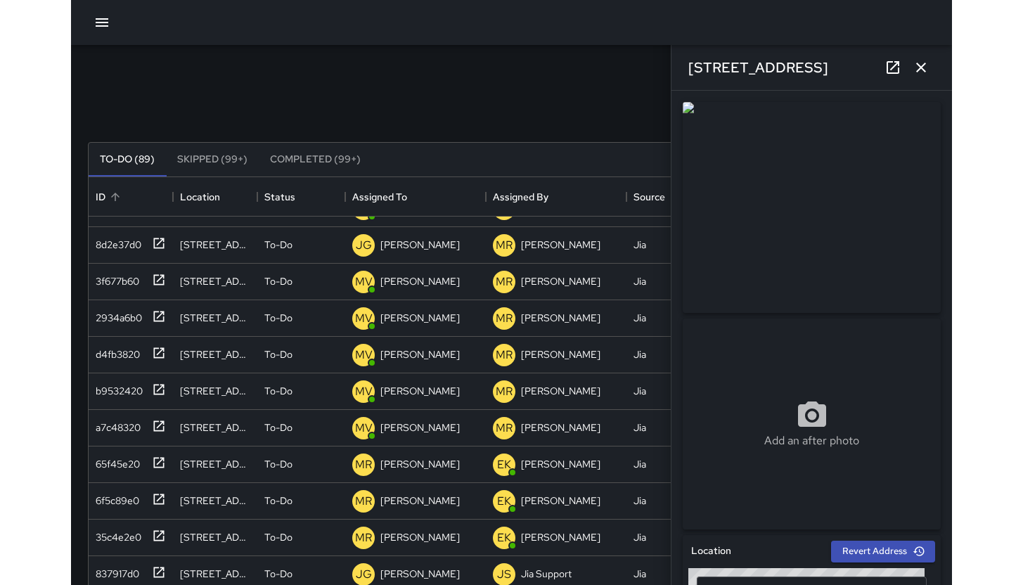
scroll to position [585, 977]
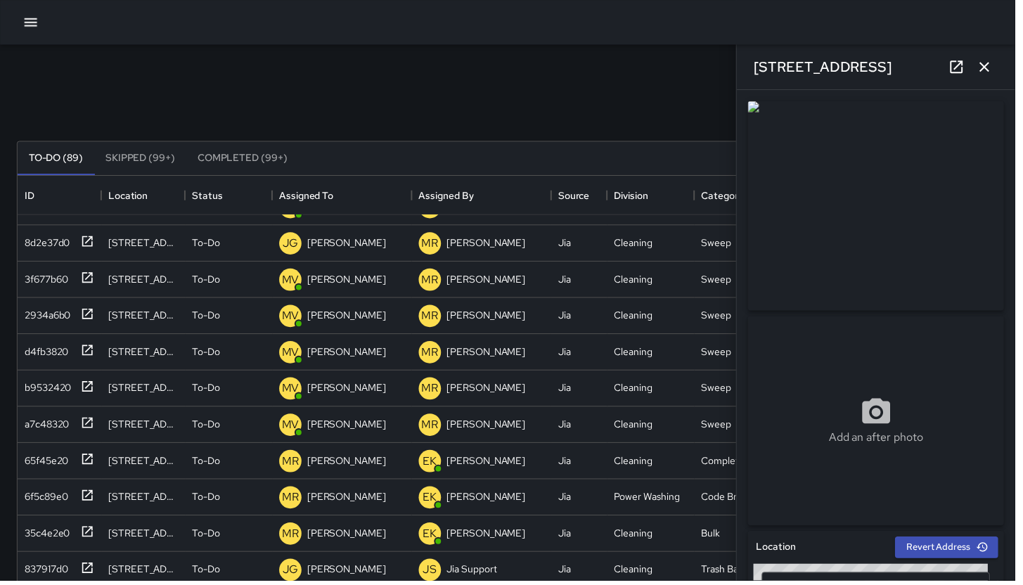
click at [33, 18] on icon "button" at bounding box center [30, 22] width 17 height 17
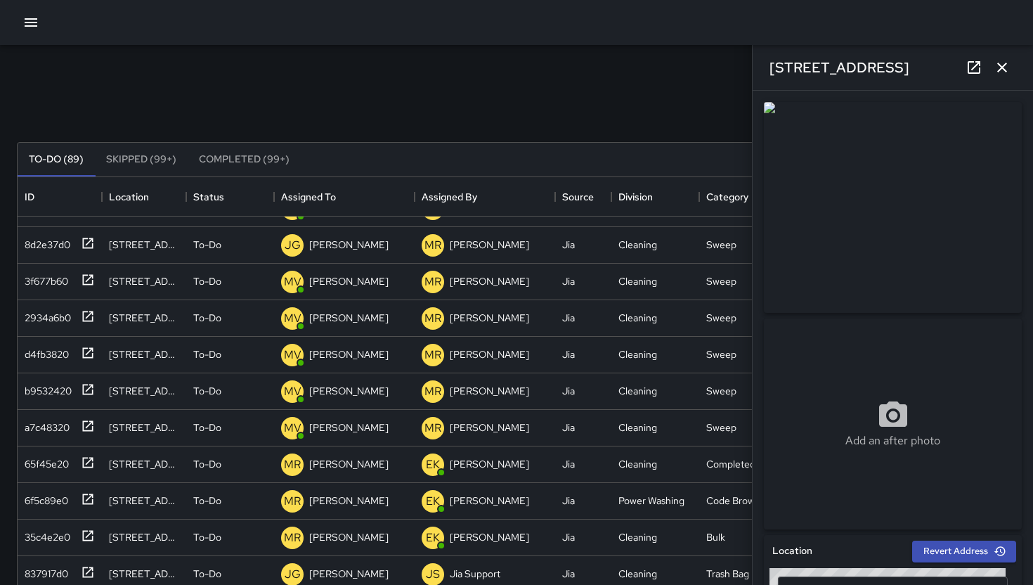
click at [33, 18] on icon "button" at bounding box center [31, 22] width 13 height 8
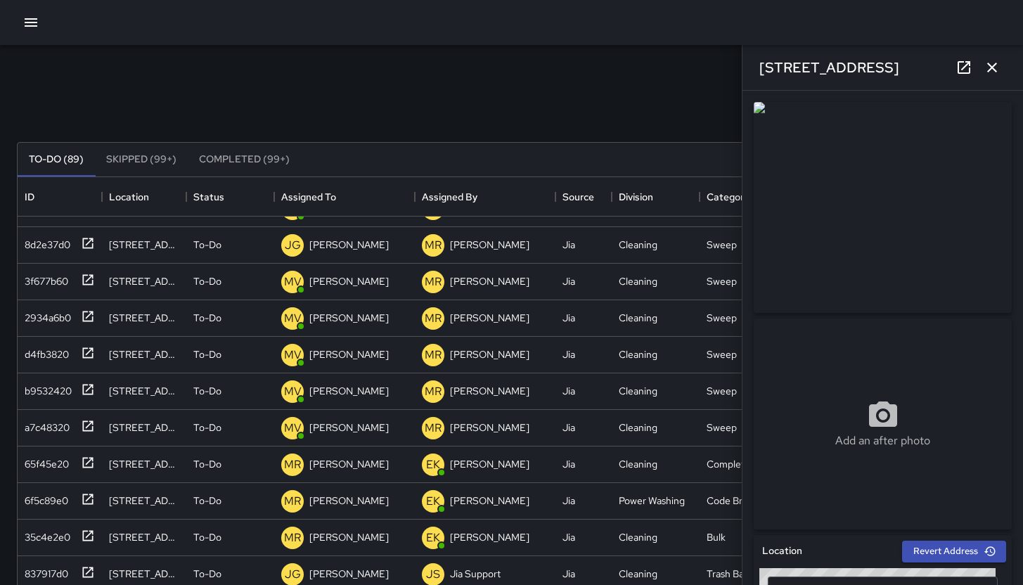
click at [33, 18] on icon "button" at bounding box center [31, 22] width 13 height 8
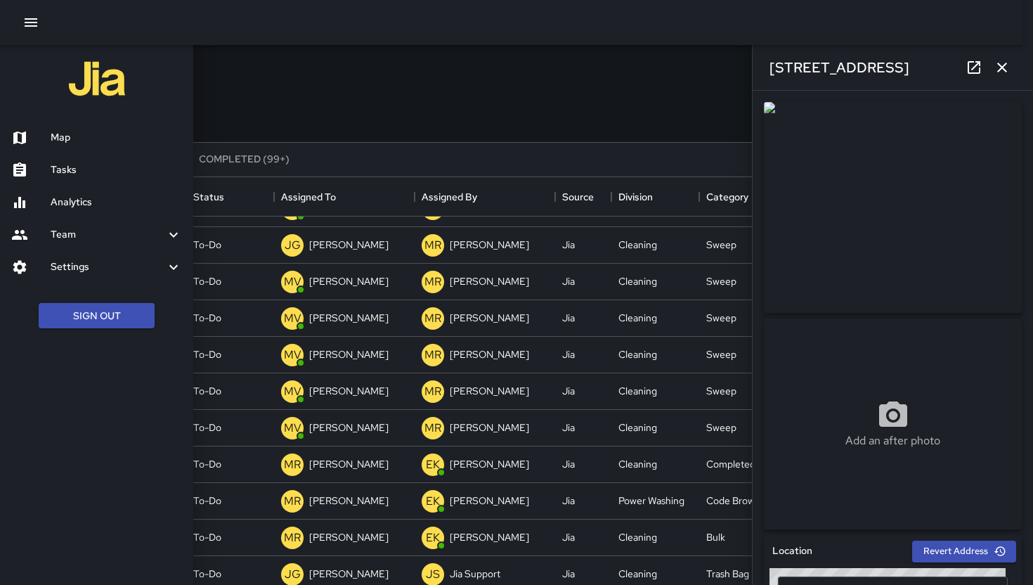
click at [86, 236] on h6 "Team" at bounding box center [108, 234] width 115 height 15
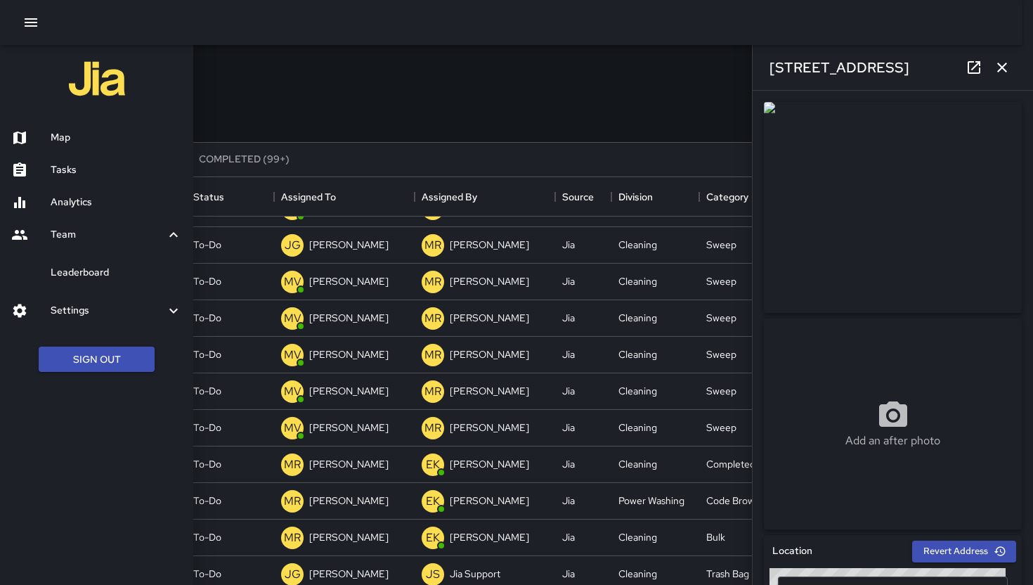
click at [91, 272] on h6 "Leaderboard" at bounding box center [116, 272] width 131 height 15
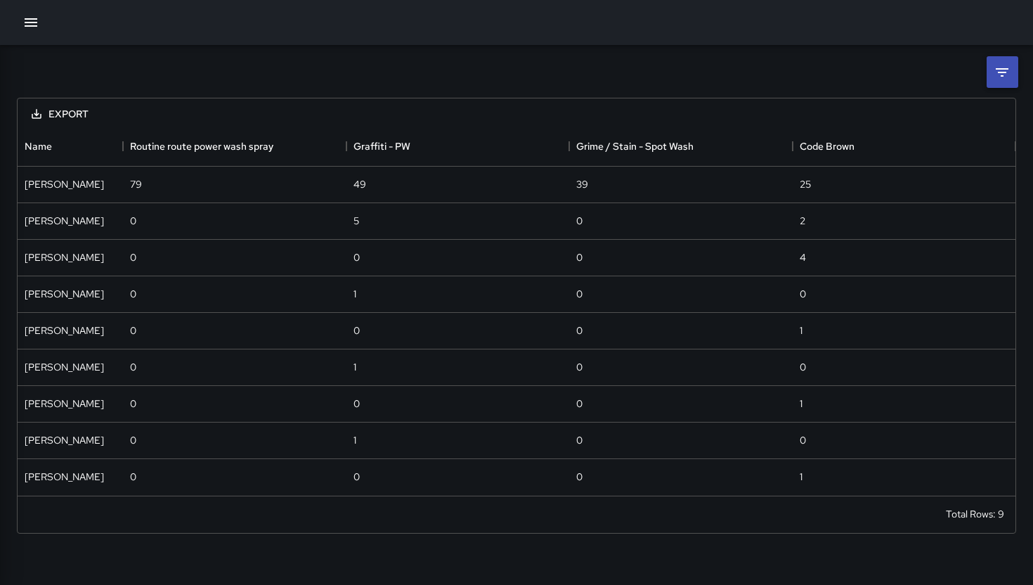
scroll to position [358, 987]
click at [993, 78] on li at bounding box center [1003, 72] width 32 height 32
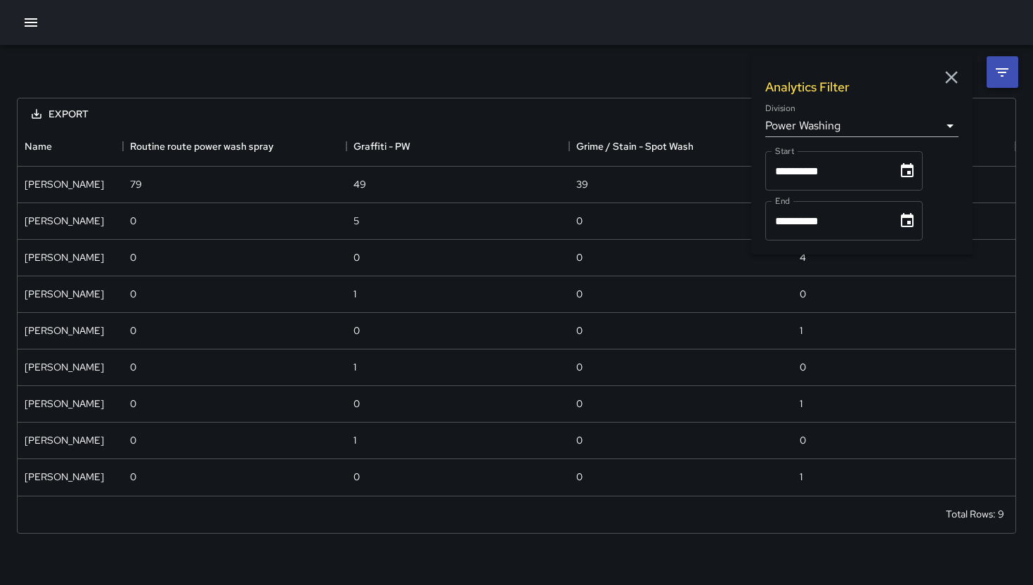
click at [892, 124] on body "**********" at bounding box center [516, 292] width 1033 height 585
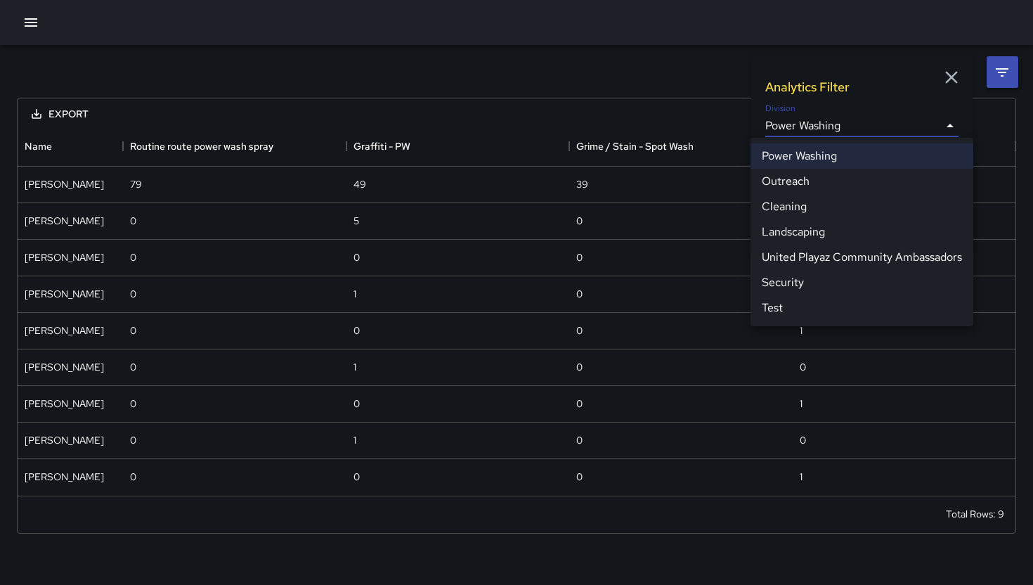
click at [812, 209] on li "Cleaning" at bounding box center [862, 206] width 223 height 25
type input "**********"
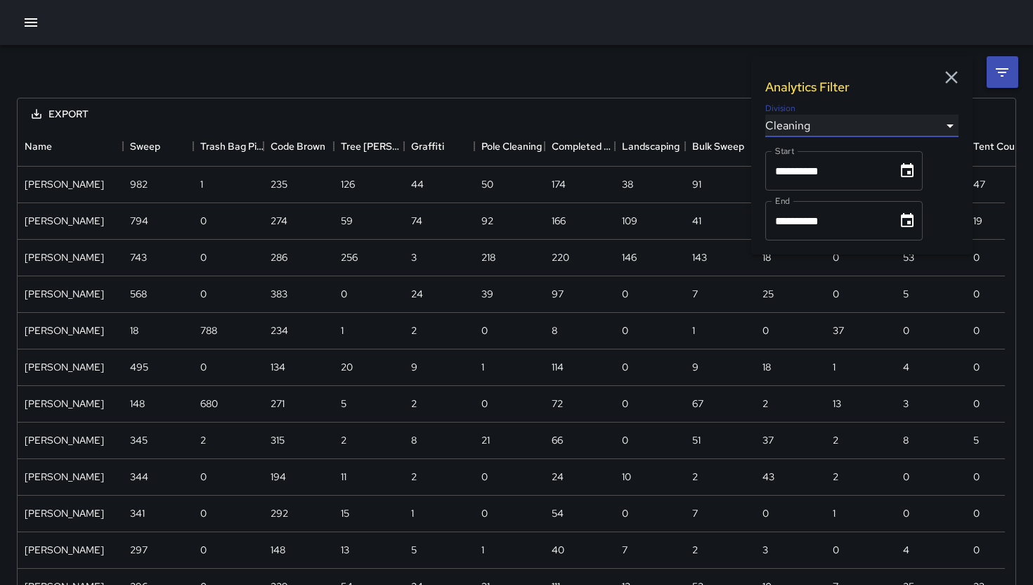
scroll to position [1099, 977]
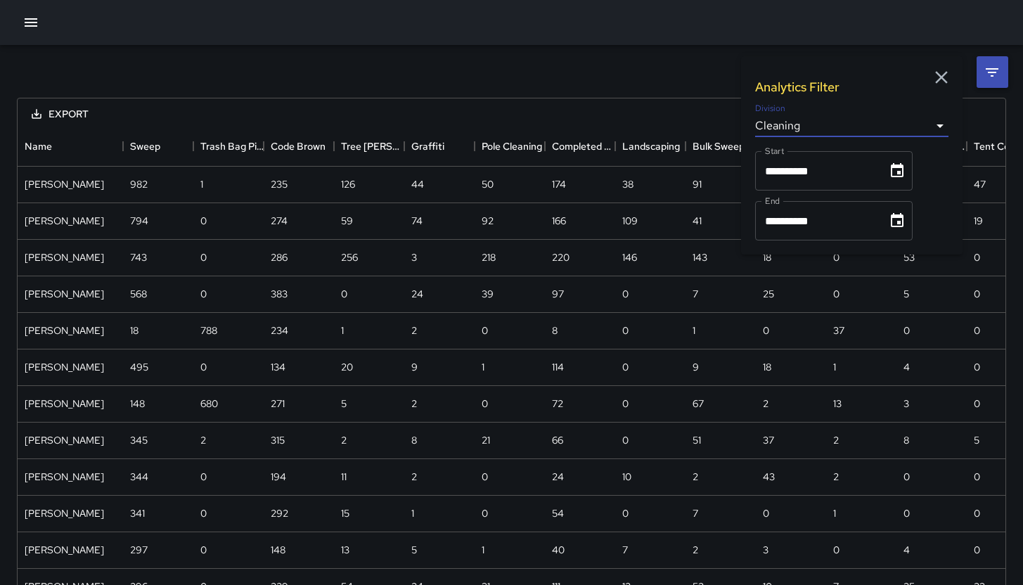
click at [34, 30] on icon "button" at bounding box center [30, 22] width 17 height 17
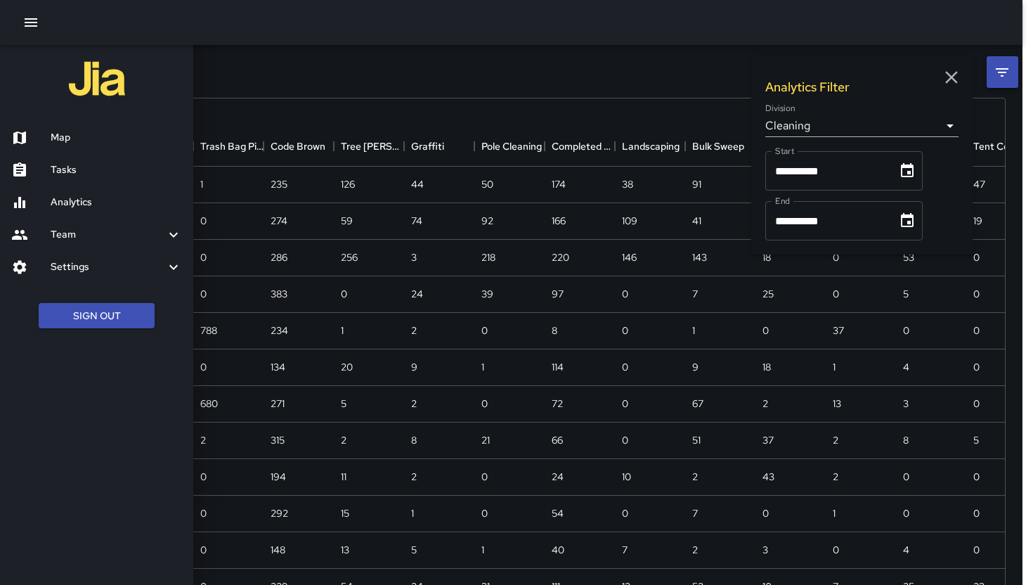
click at [80, 132] on h6 "Map" at bounding box center [116, 137] width 131 height 15
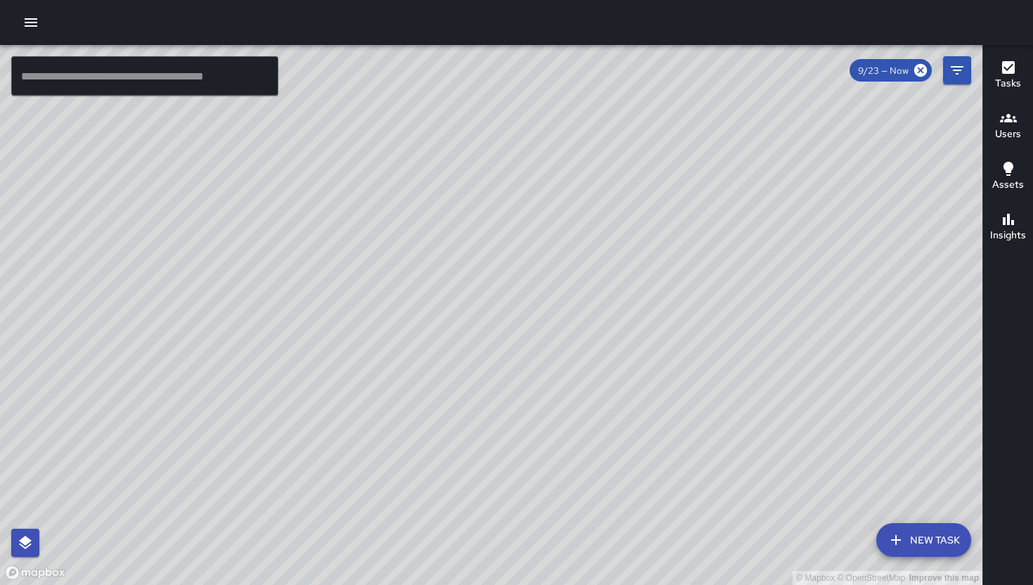
drag, startPoint x: 805, startPoint y: 297, endPoint x: 708, endPoint y: 297, distance: 97.0
click at [720, 297] on div "© Mapbox © OpenStreetMap Improve this map" at bounding box center [491, 315] width 982 height 540
click at [708, 297] on div "© Mapbox © OpenStreetMap Improve this map" at bounding box center [491, 315] width 982 height 540
click at [38, 19] on icon "button" at bounding box center [30, 22] width 17 height 17
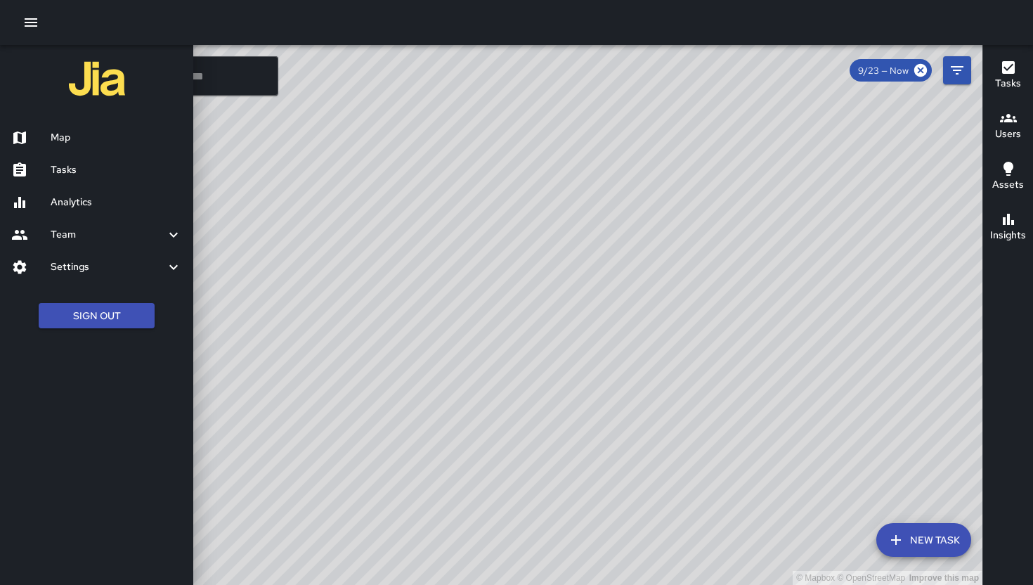
click at [96, 223] on div "Team" at bounding box center [96, 235] width 193 height 32
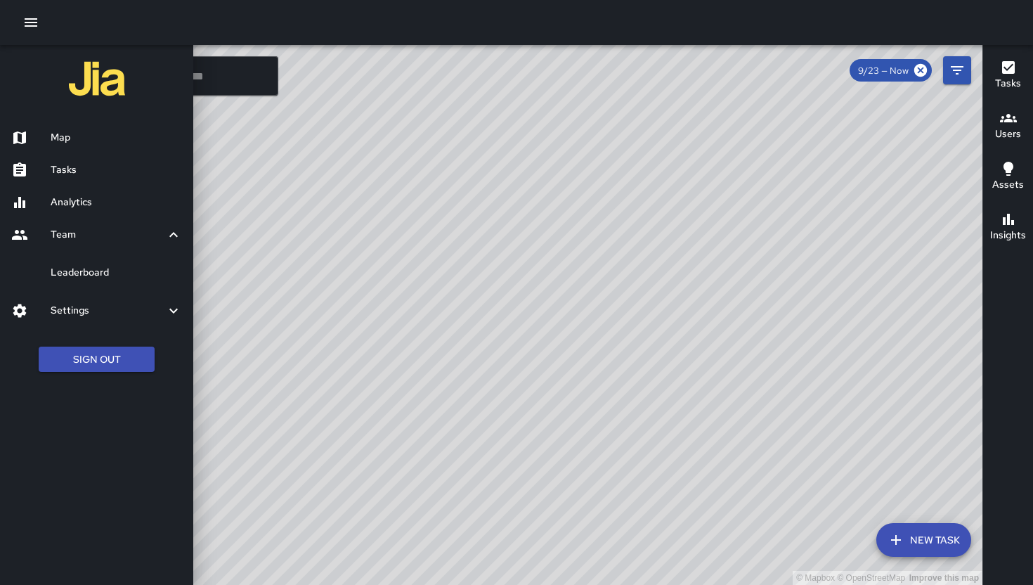
click at [101, 275] on h6 "Leaderboard" at bounding box center [116, 272] width 131 height 15
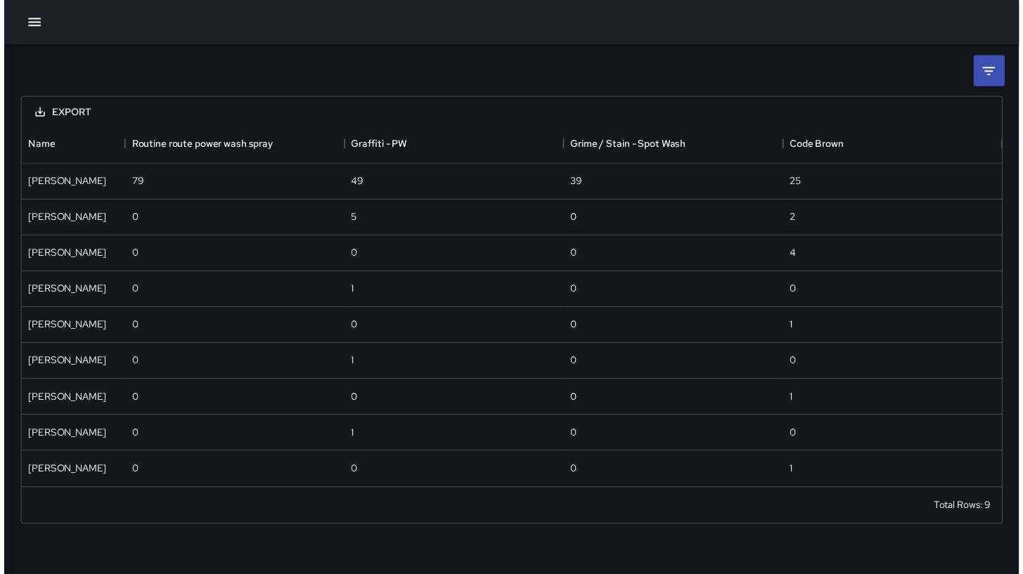
scroll to position [358, 987]
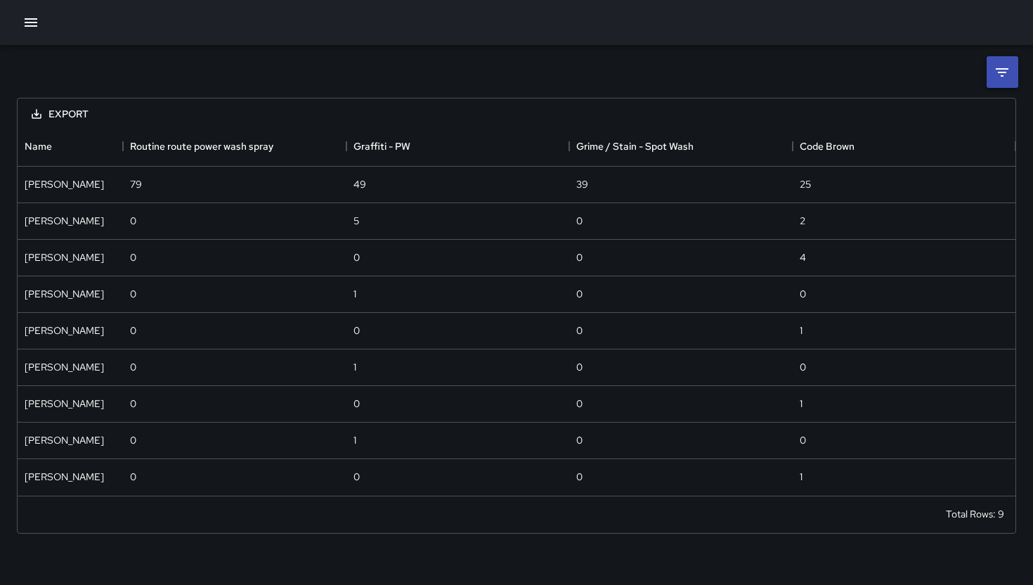
click at [1010, 84] on li at bounding box center [1003, 72] width 32 height 32
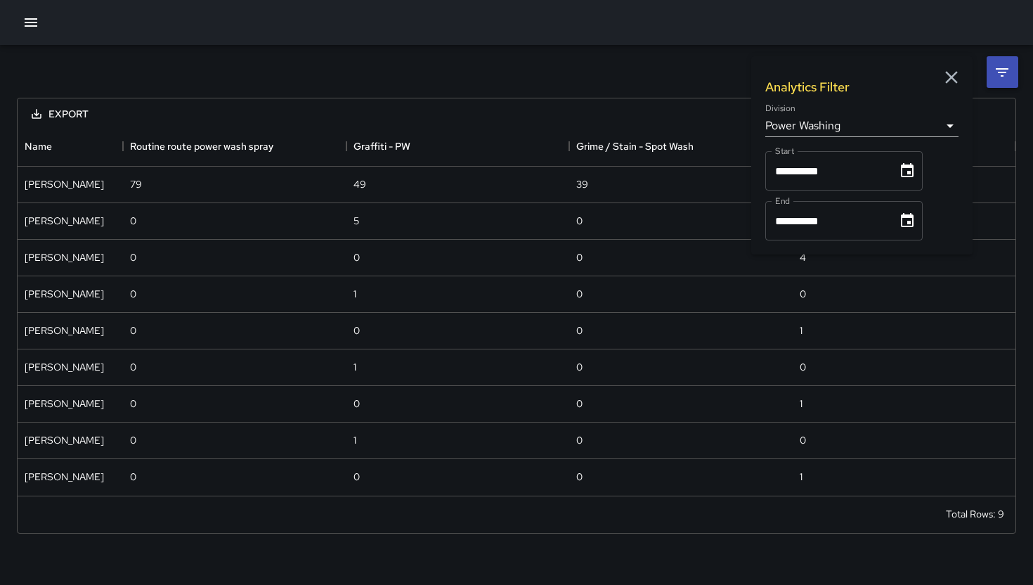
click at [827, 136] on body "**********" at bounding box center [516, 292] width 1033 height 585
click at [828, 131] on body "**********" at bounding box center [516, 292] width 1033 height 585
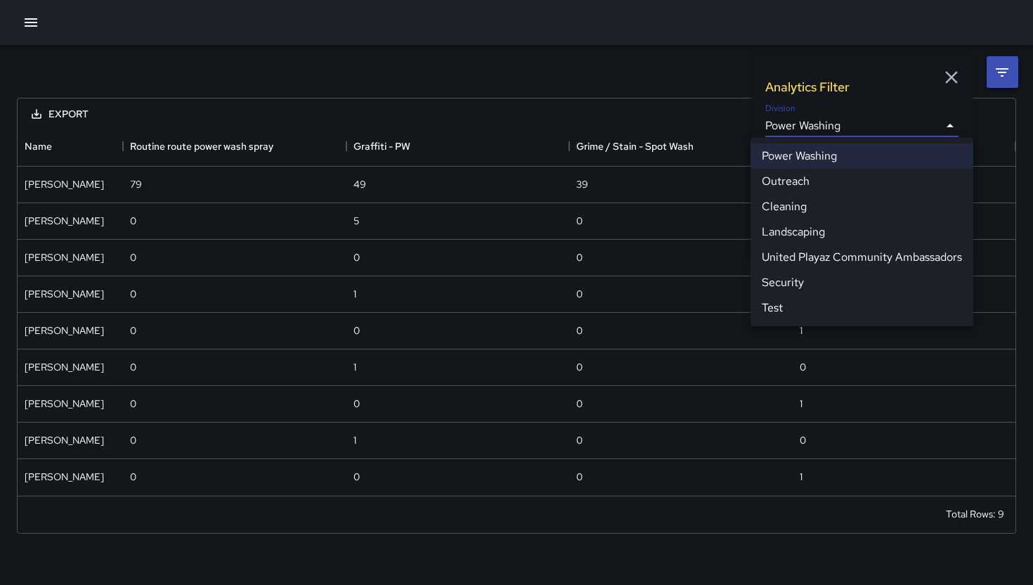
click at [811, 202] on li "Cleaning" at bounding box center [862, 206] width 223 height 25
type input "**********"
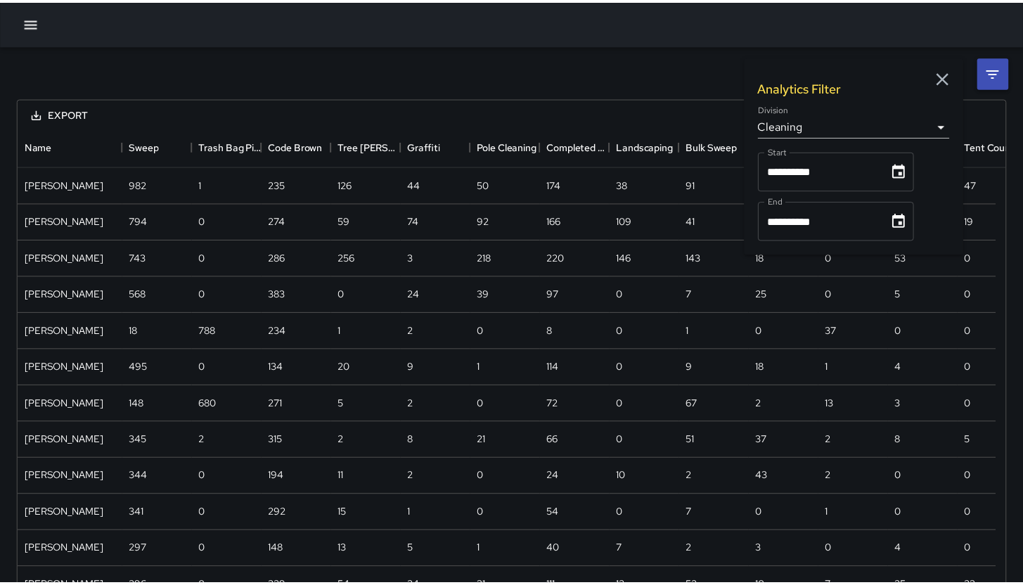
scroll to position [1099, 977]
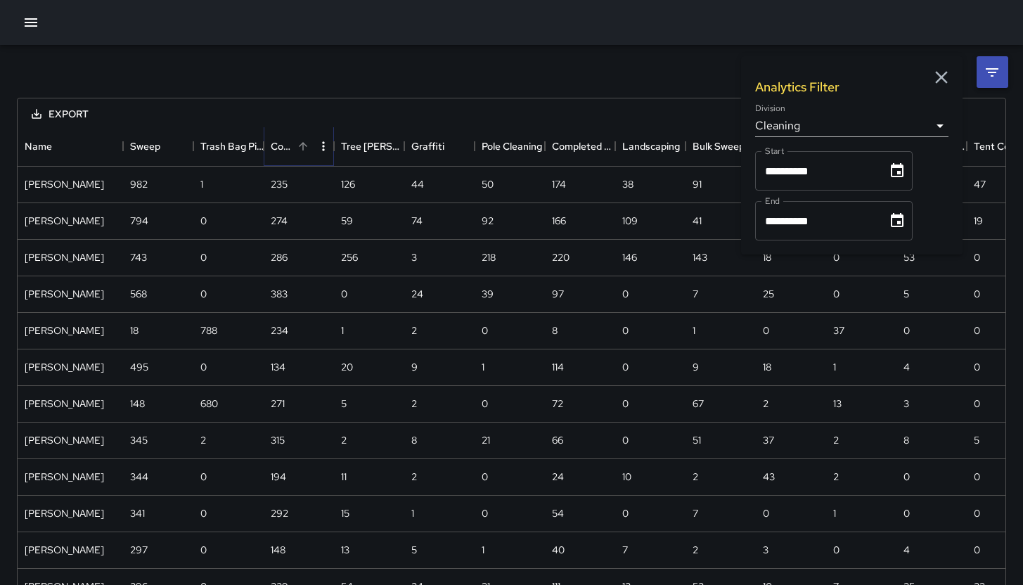
click at [300, 150] on icon "Sort" at bounding box center [303, 146] width 13 height 13
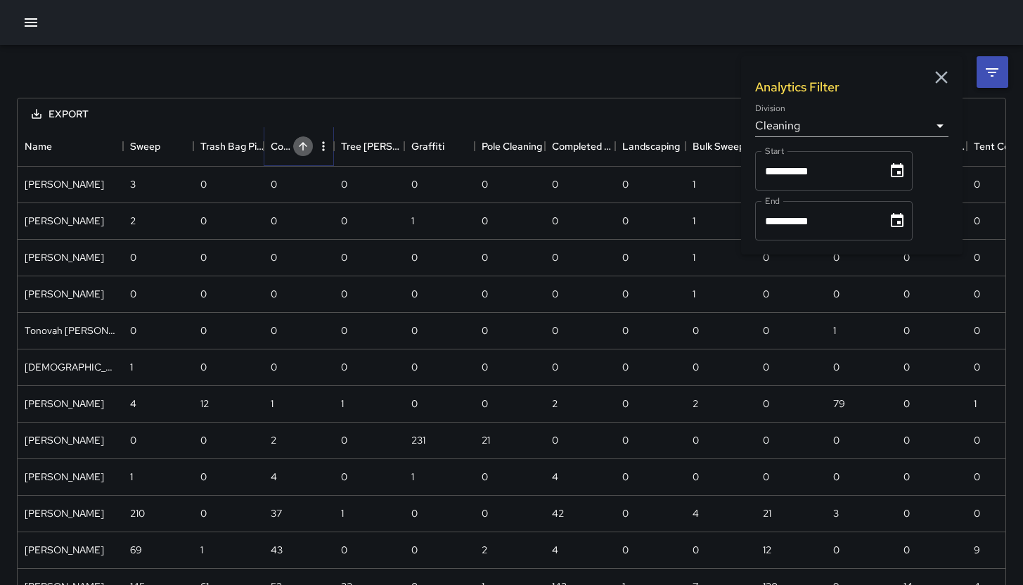
click at [300, 150] on icon "Sort" at bounding box center [303, 146] width 13 height 13
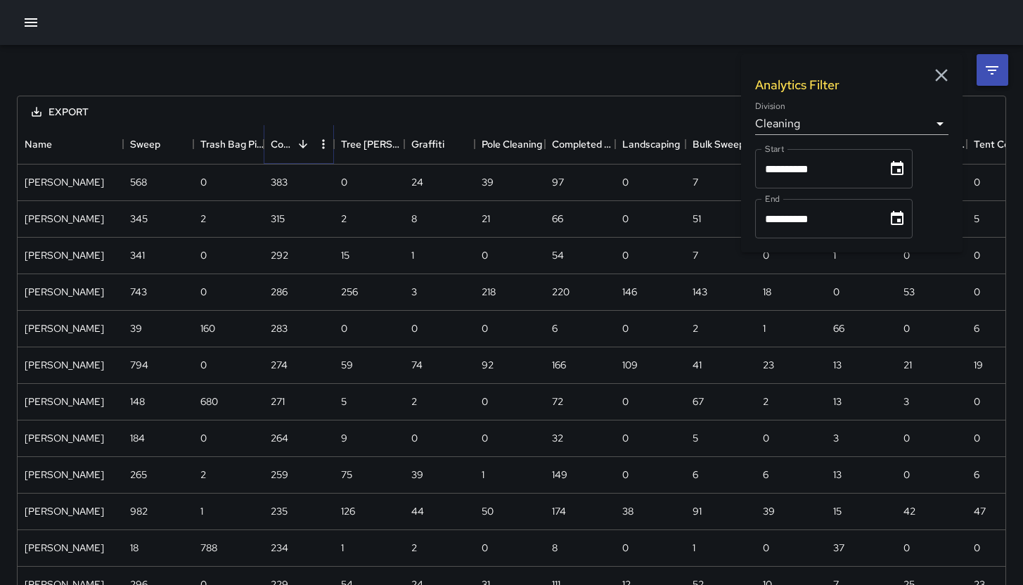
scroll to position [0, 0]
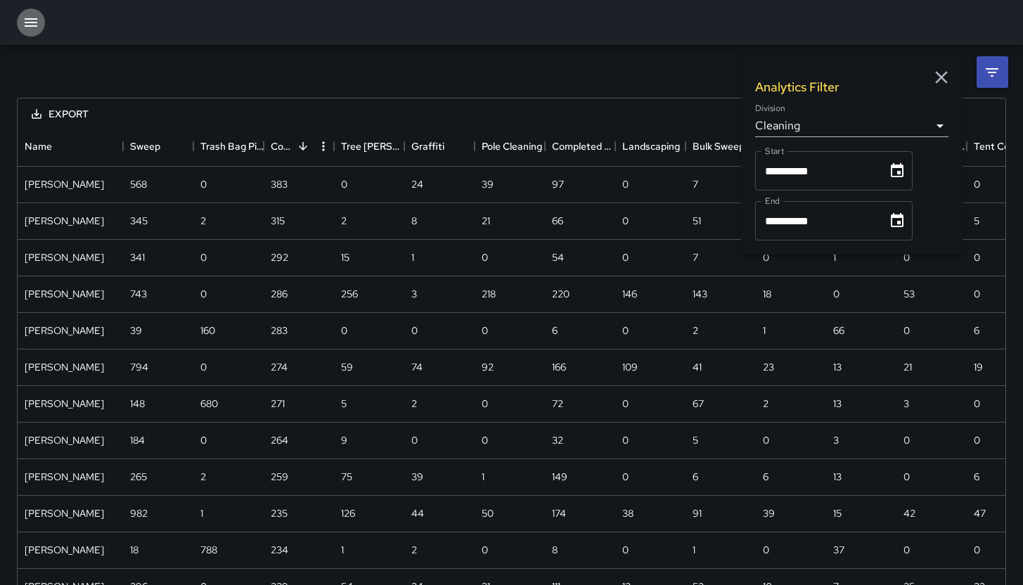
click at [39, 25] on icon "button" at bounding box center [30, 22] width 17 height 17
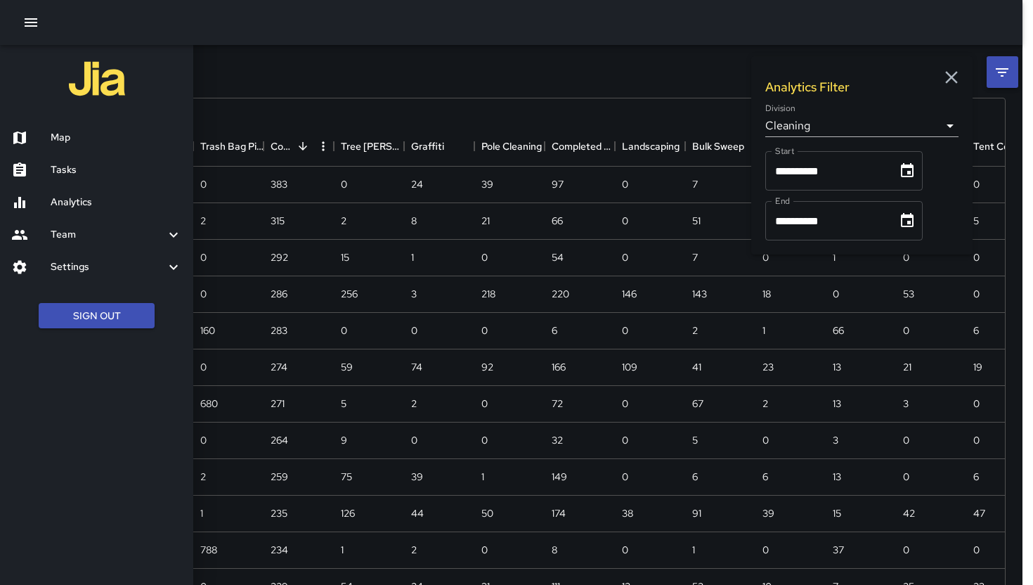
click at [90, 173] on h6 "Tasks" at bounding box center [116, 169] width 131 height 15
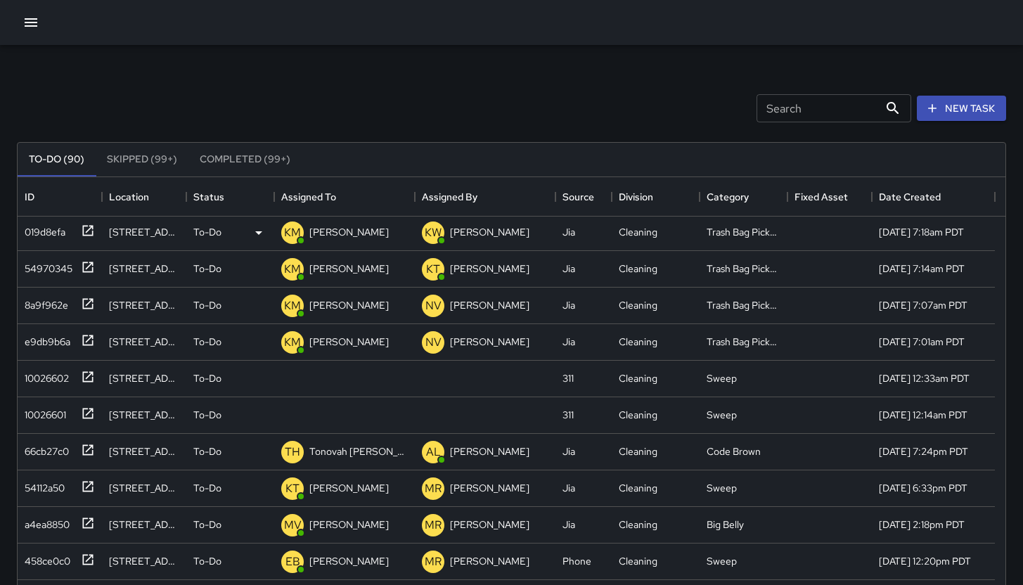
scroll to position [238, 0]
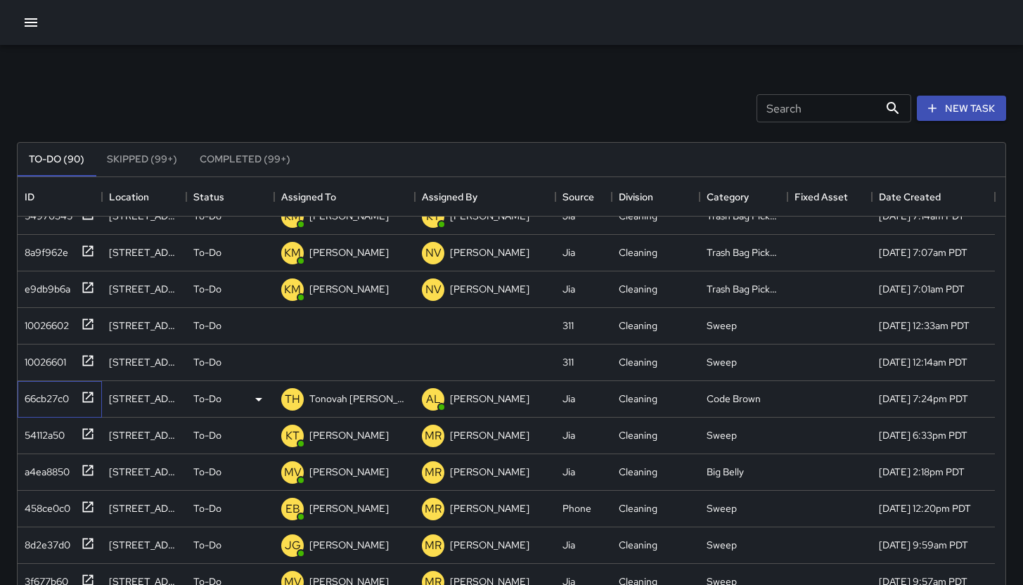
click at [42, 395] on div "66cb27c0" at bounding box center [44, 396] width 50 height 20
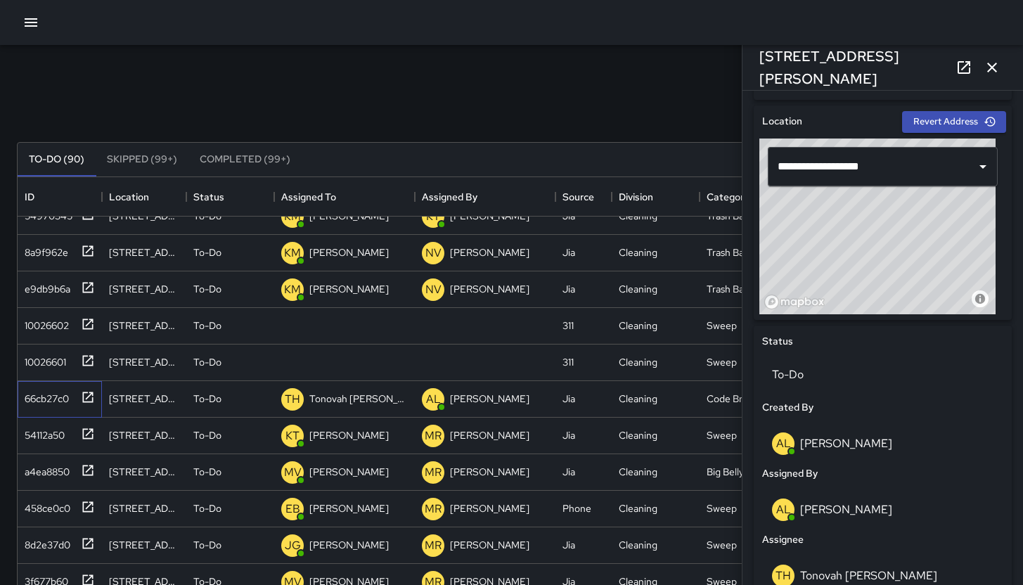
scroll to position [683, 0]
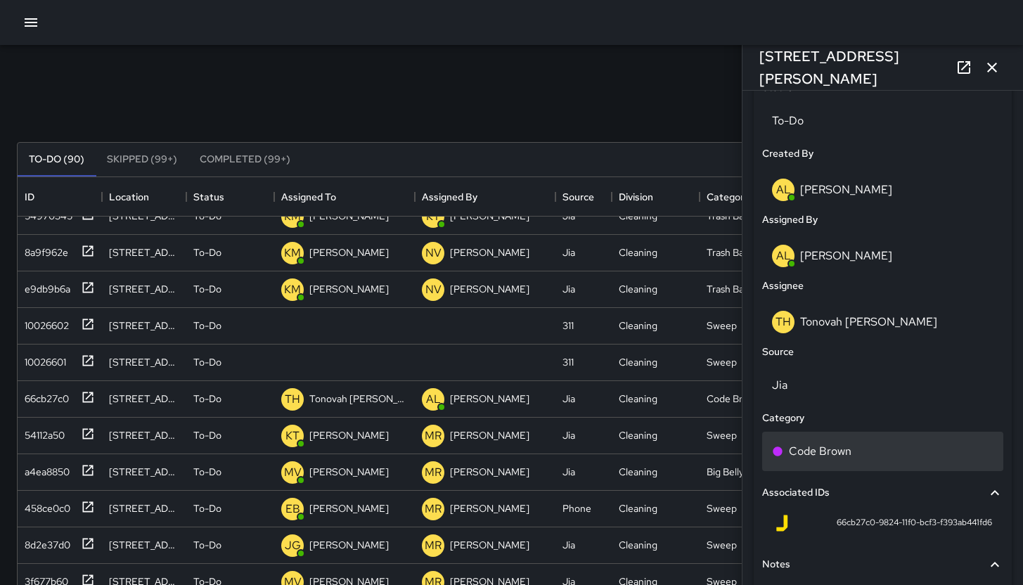
click at [854, 439] on div "Code Brown" at bounding box center [882, 450] width 241 height 39
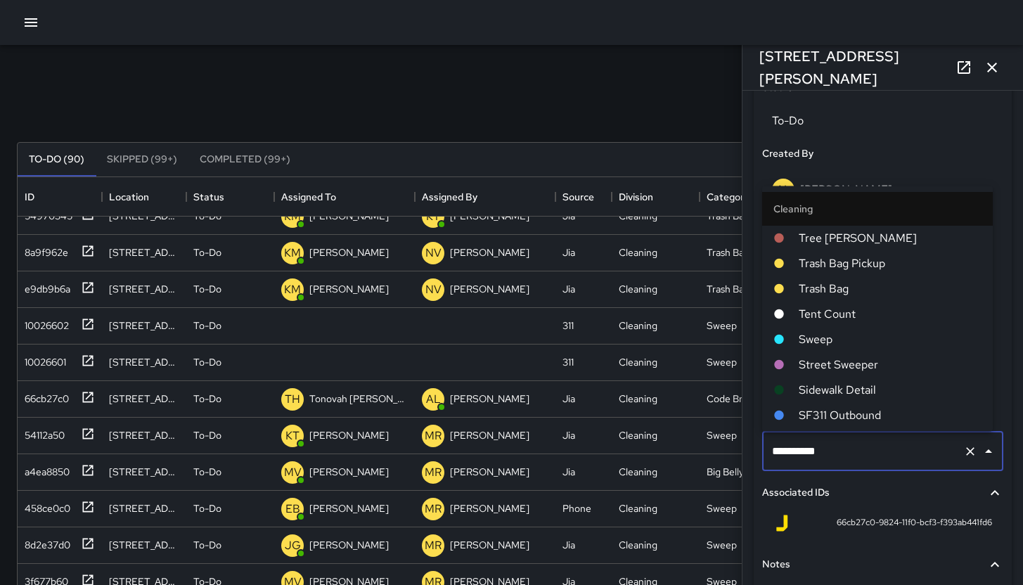
click at [854, 439] on input "**********" at bounding box center [862, 451] width 189 height 27
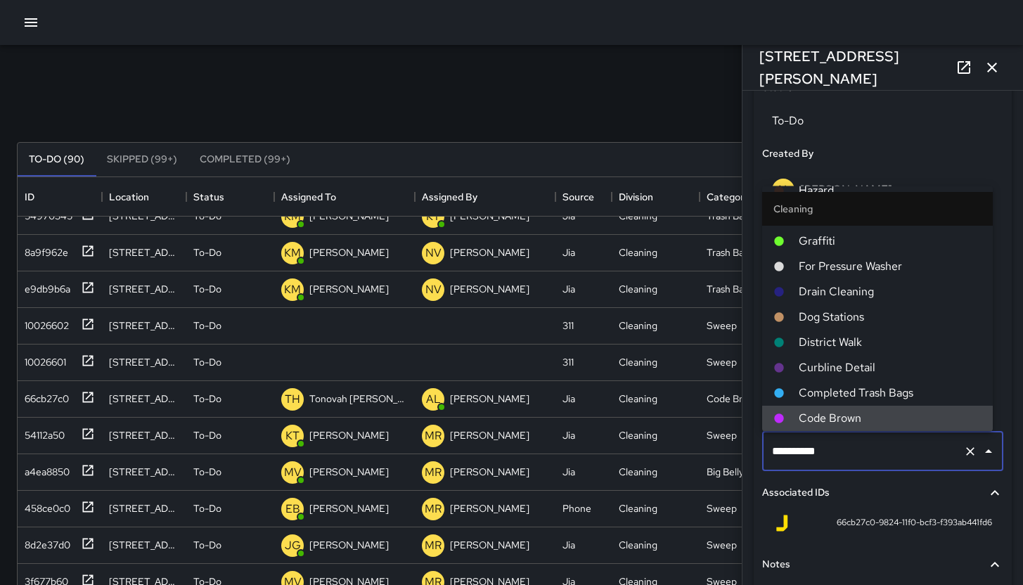
click at [862, 483] on div "Associated IDs" at bounding box center [882, 492] width 241 height 32
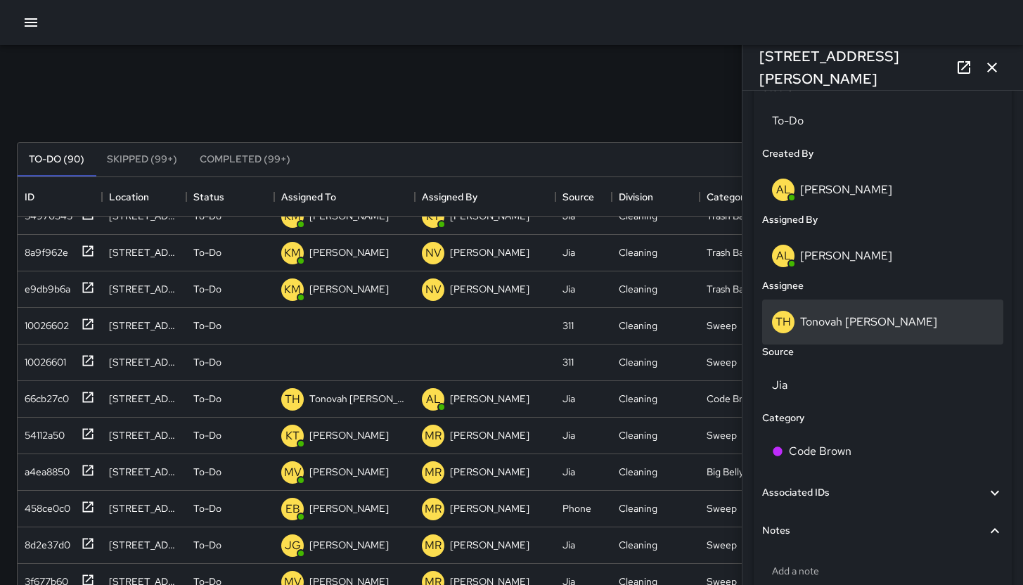
click at [838, 313] on div "TH Tonovah [PERSON_NAME]" at bounding box center [882, 322] width 221 height 22
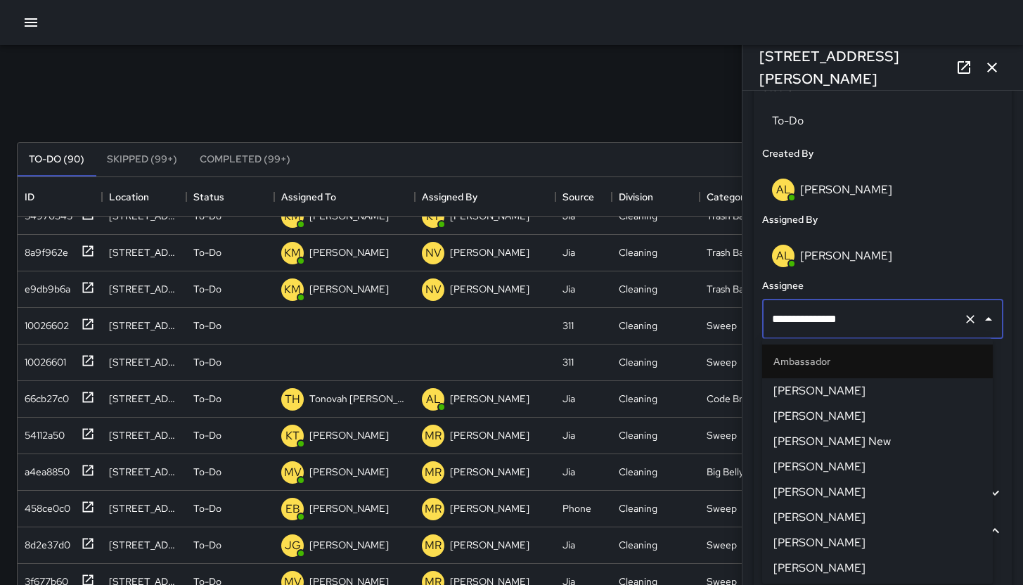
click at [838, 313] on input "**********" at bounding box center [862, 319] width 189 height 27
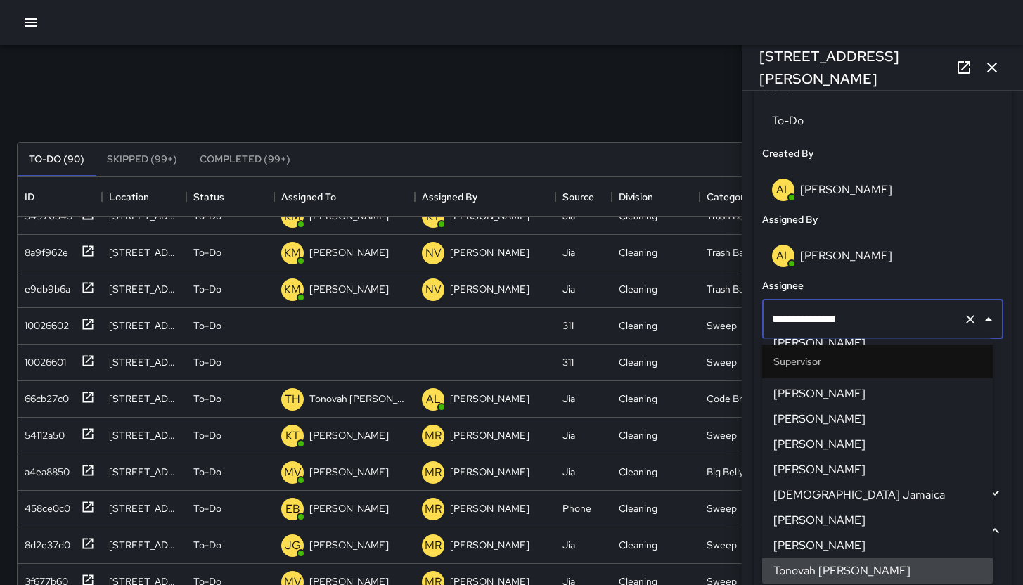
click at [838, 313] on input "**********" at bounding box center [862, 319] width 189 height 27
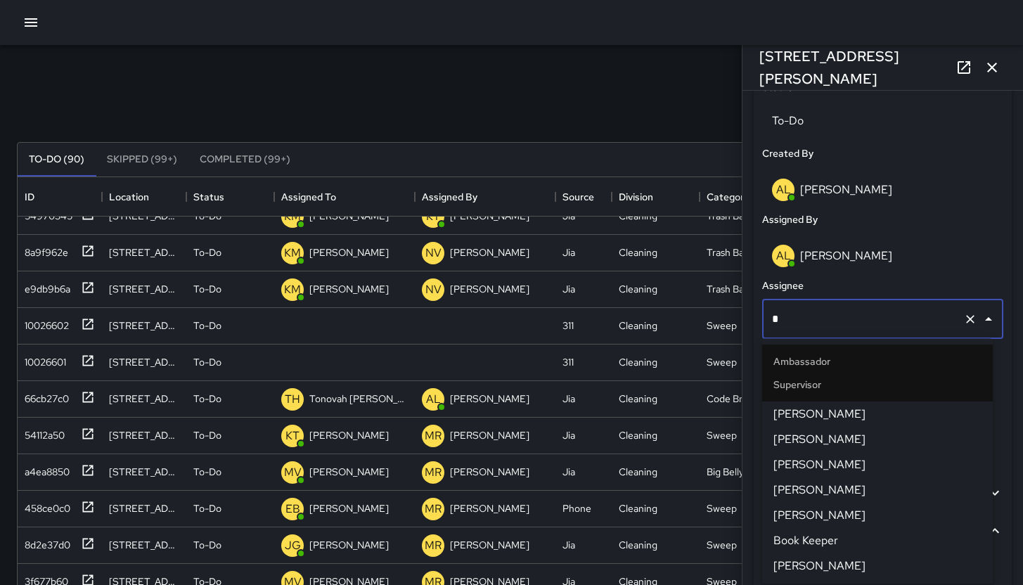
scroll to position [0, 0]
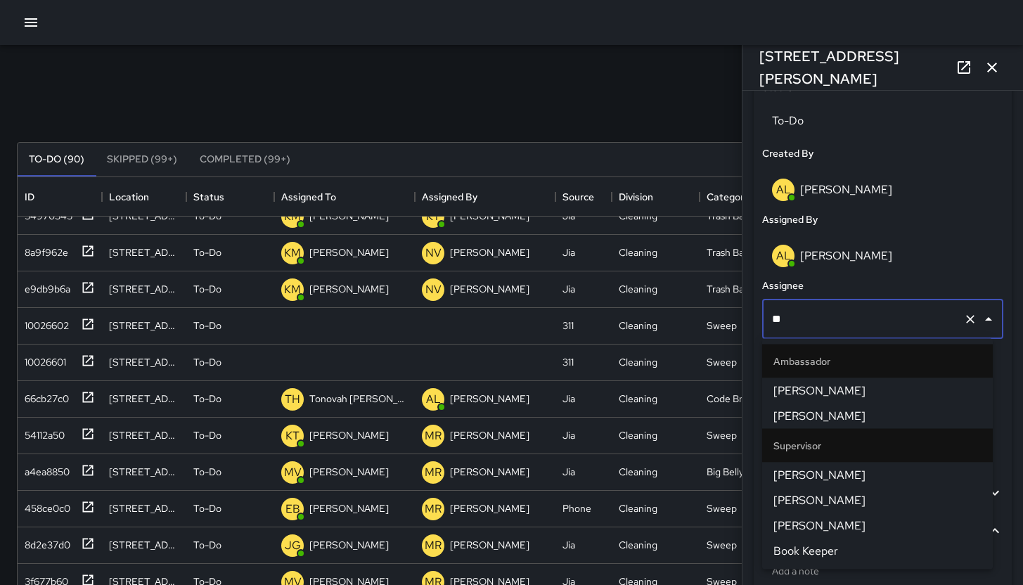
type input "***"
click at [788, 414] on span "[PERSON_NAME]" at bounding box center [877, 416] width 208 height 17
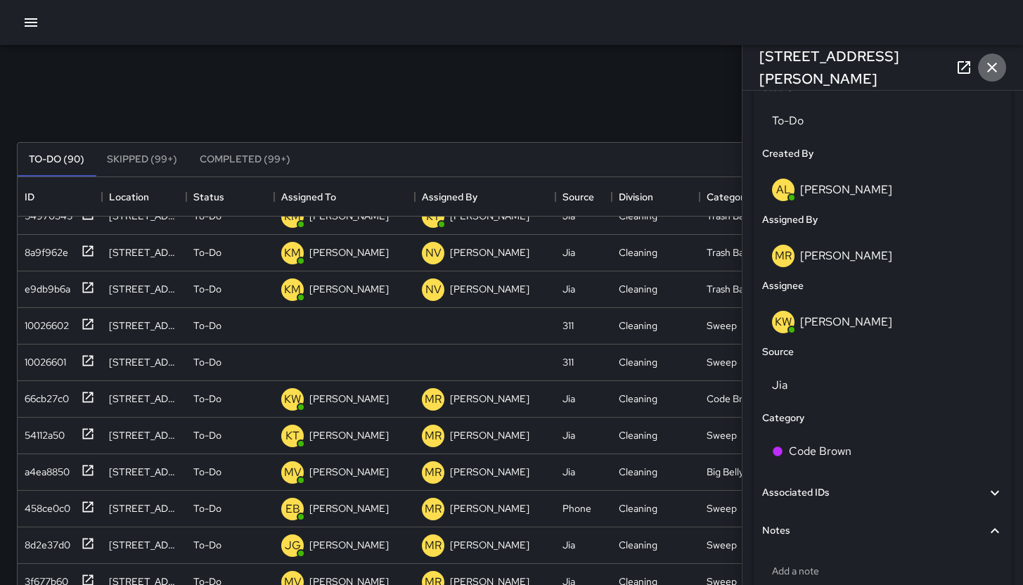
click at [994, 71] on icon "button" at bounding box center [991, 67] width 17 height 17
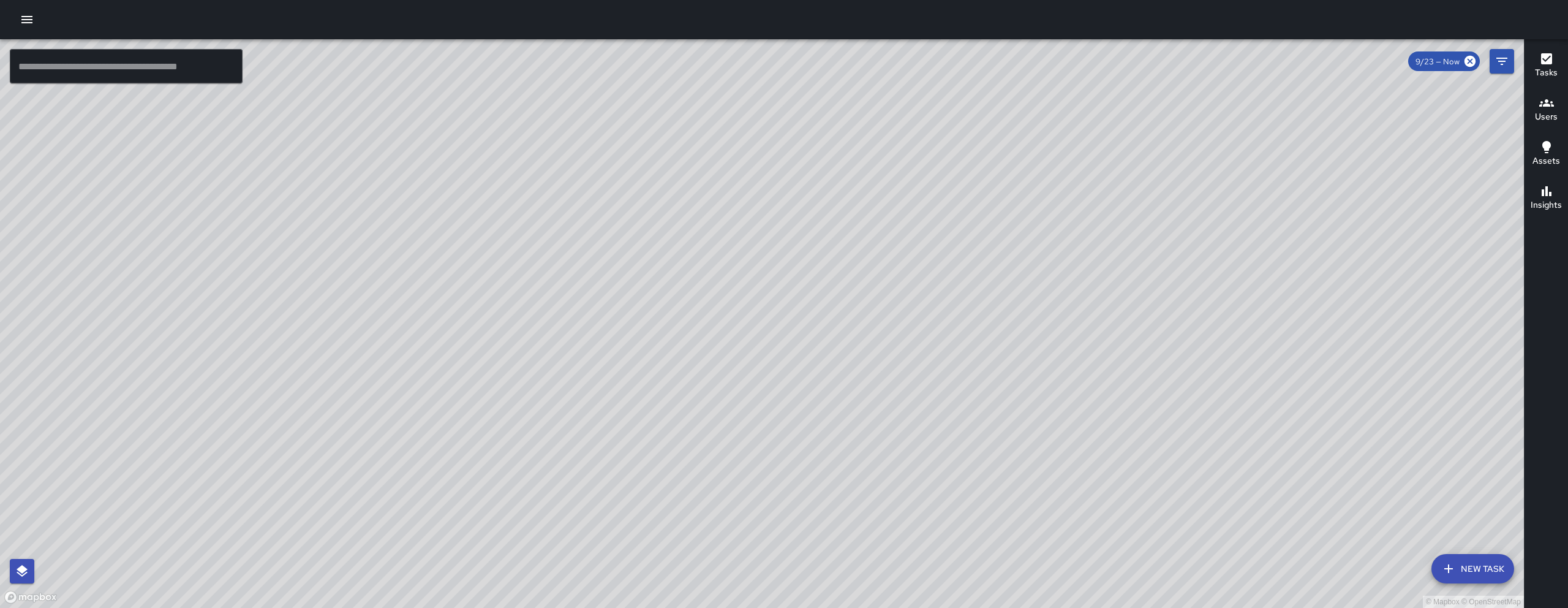
drag, startPoint x: 780, startPoint y: 475, endPoint x: 533, endPoint y: 467, distance: 247.1
click at [533, 467] on div "© Mapbox © OpenStreetMap" at bounding box center [762, 324] width 1524 height 569
click at [1490, 583] on button "New Task" at bounding box center [1472, 569] width 83 height 30
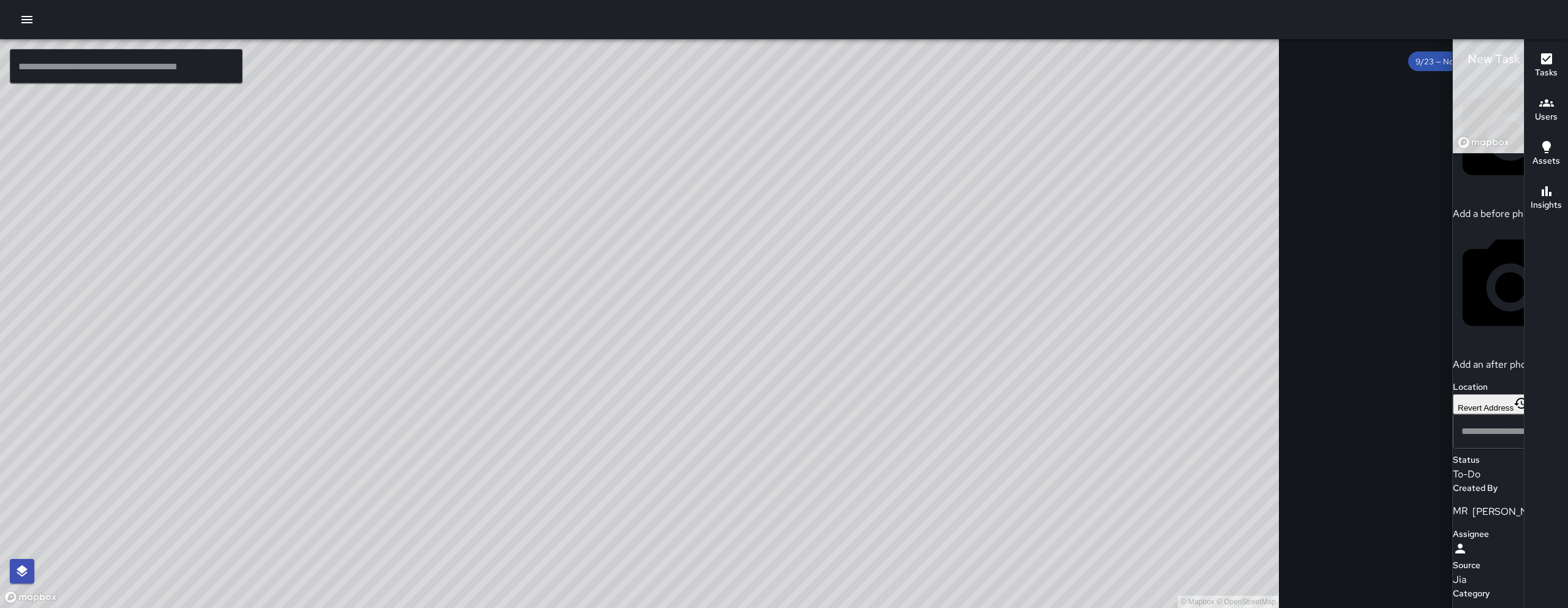
click at [1453, 208] on p "Add a before photo" at bounding box center [1510, 214] width 115 height 13
drag, startPoint x: 1412, startPoint y: 247, endPoint x: 1415, endPoint y: 284, distance: 37.1
click at [1453, 154] on div "© Mapbox © OpenStreetMap Improve this map" at bounding box center [1556, 77] width 206 height 154
drag, startPoint x: 1408, startPoint y: 270, endPoint x: 1408, endPoint y: 287, distance: 17.0
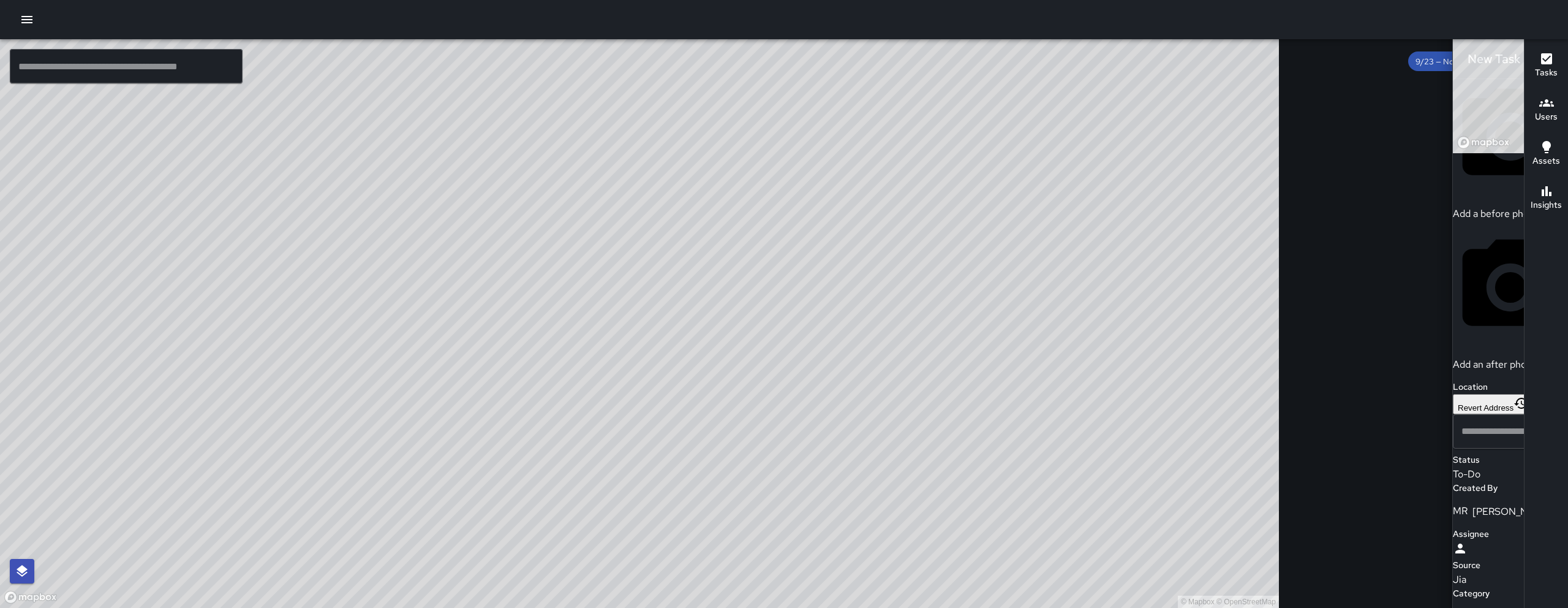
click at [1453, 154] on div "© Mapbox © OpenStreetMap Improve this map" at bounding box center [1556, 77] width 206 height 154
type input "**********"
click at [1453, 559] on div "Source" at bounding box center [1510, 565] width 115 height 13
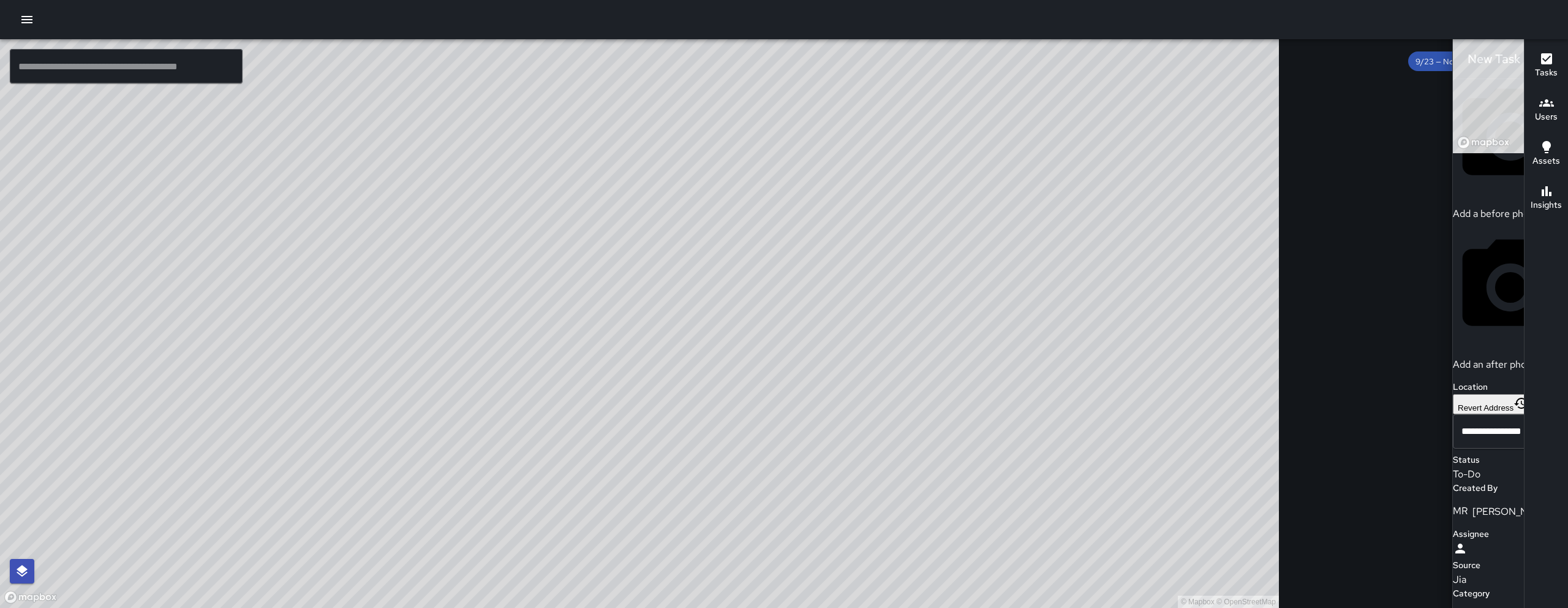
click at [1453, 559] on div "Source" at bounding box center [1510, 565] width 115 height 13
click at [1453, 542] on div at bounding box center [1510, 550] width 115 height 17
type input "*****"
click at [1347, 392] on span "[PERSON_NAME]" at bounding box center [1409, 398] width 176 height 15
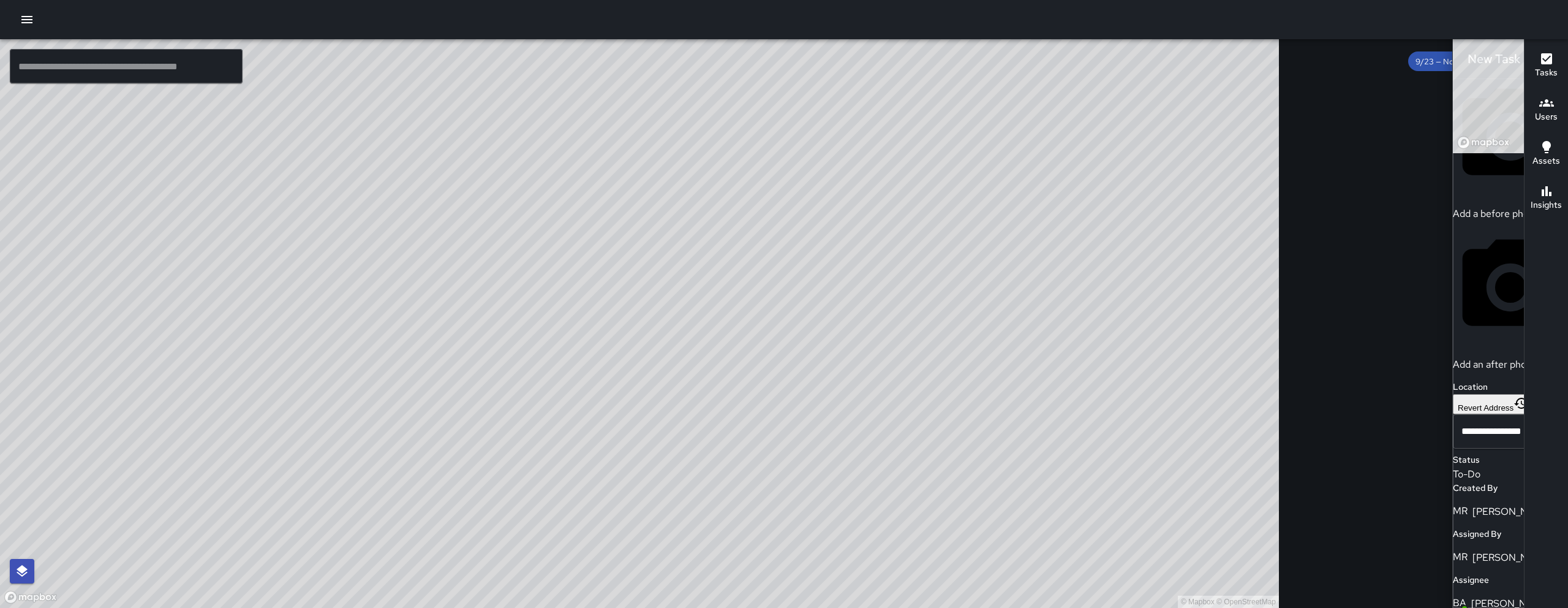
type input "***"
click at [1352, 392] on span "Broken Glass" at bounding box center [1409, 384] width 176 height 15
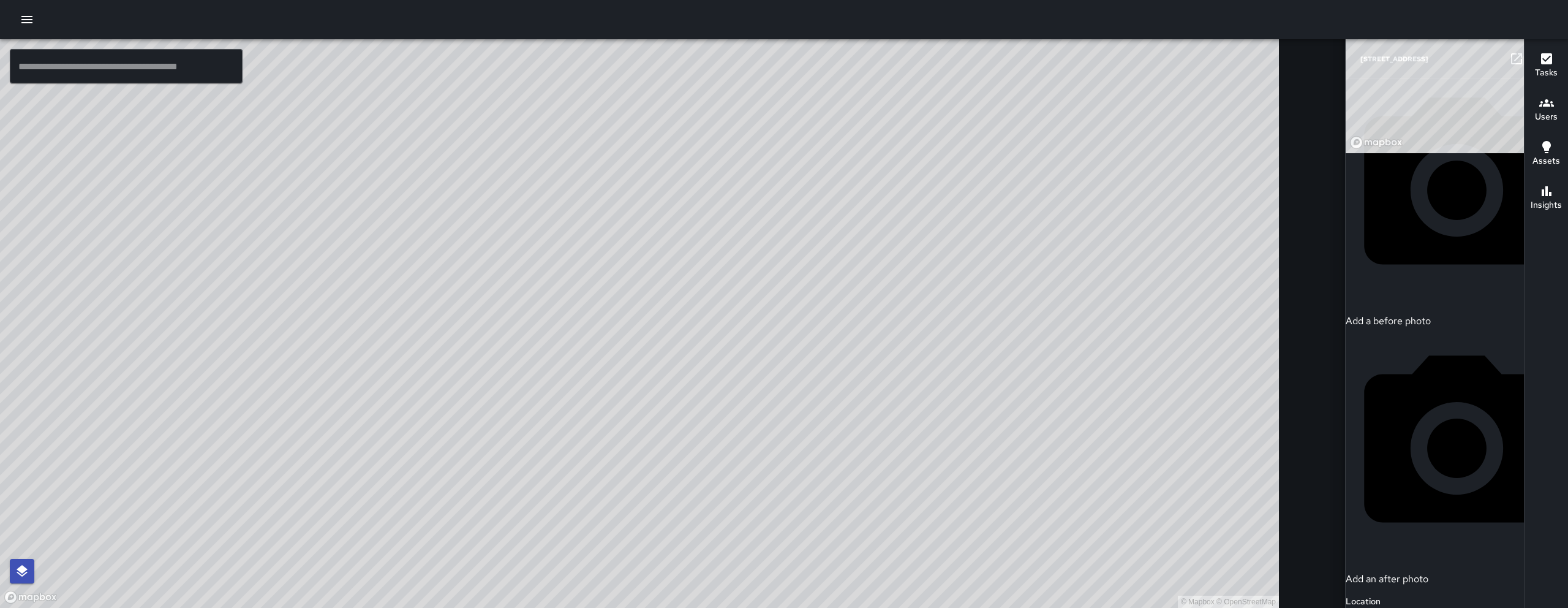
click at [1371, 172] on div "Add a before photo" at bounding box center [1456, 203] width 222 height 249
type input "**********"
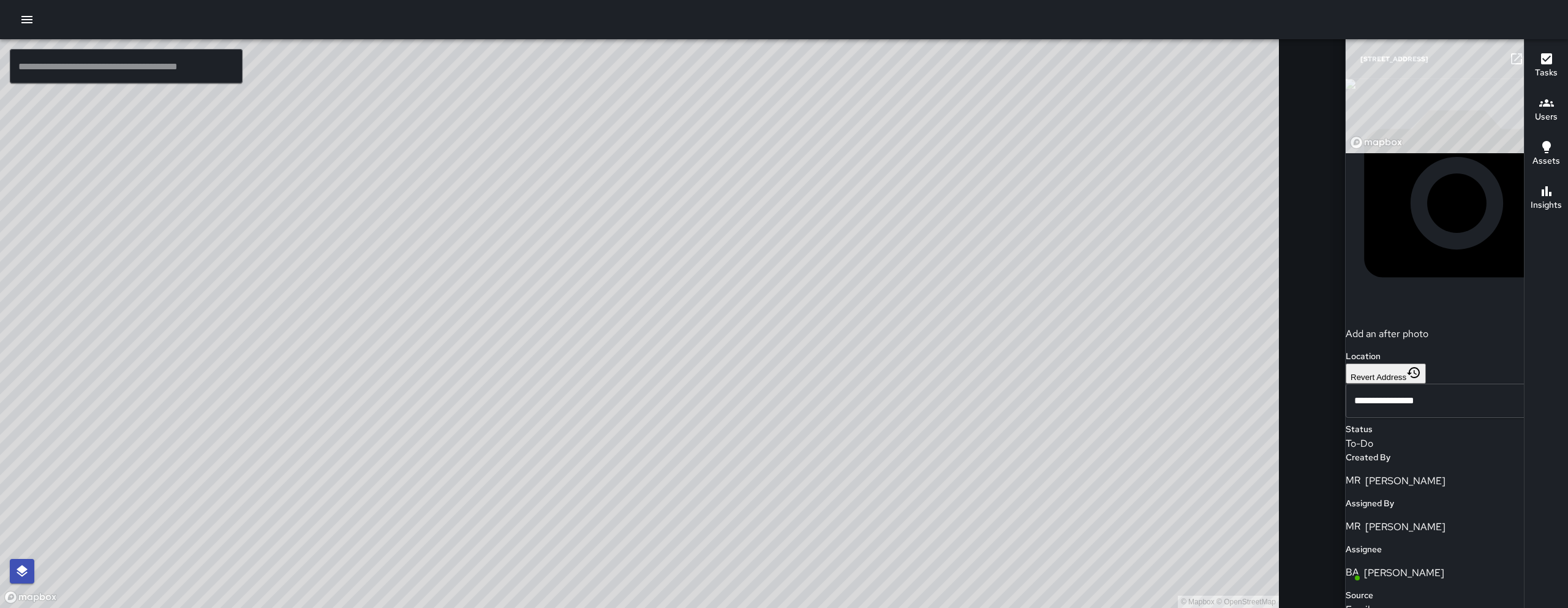
scroll to position [262, 0]
click at [510, 523] on div "© Mapbox © OpenStreetMap" at bounding box center [639, 324] width 1279 height 569
drag, startPoint x: 510, startPoint y: 523, endPoint x: 613, endPoint y: 381, distance: 175.4
click at [600, 394] on div "© Mapbox © OpenStreetMap" at bounding box center [639, 324] width 1279 height 569
drag, startPoint x: 554, startPoint y: 568, endPoint x: 771, endPoint y: 311, distance: 336.4
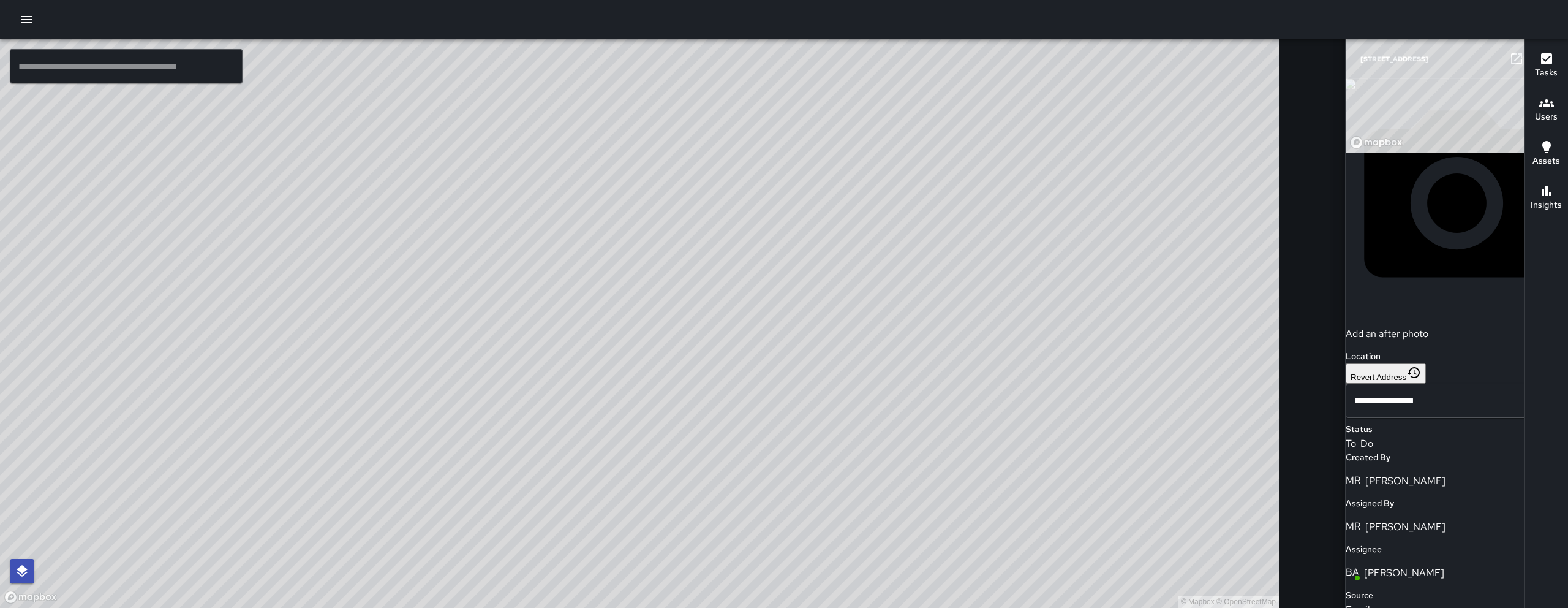
click at [759, 329] on div "© Mapbox © OpenStreetMap" at bounding box center [639, 324] width 1279 height 569
drag, startPoint x: 567, startPoint y: 526, endPoint x: 669, endPoint y: 392, distance: 168.4
click at [669, 392] on div "© Mapbox © OpenStreetMap" at bounding box center [639, 324] width 1279 height 569
click at [1537, 57] on icon "button" at bounding box center [1541, 59] width 9 height 9
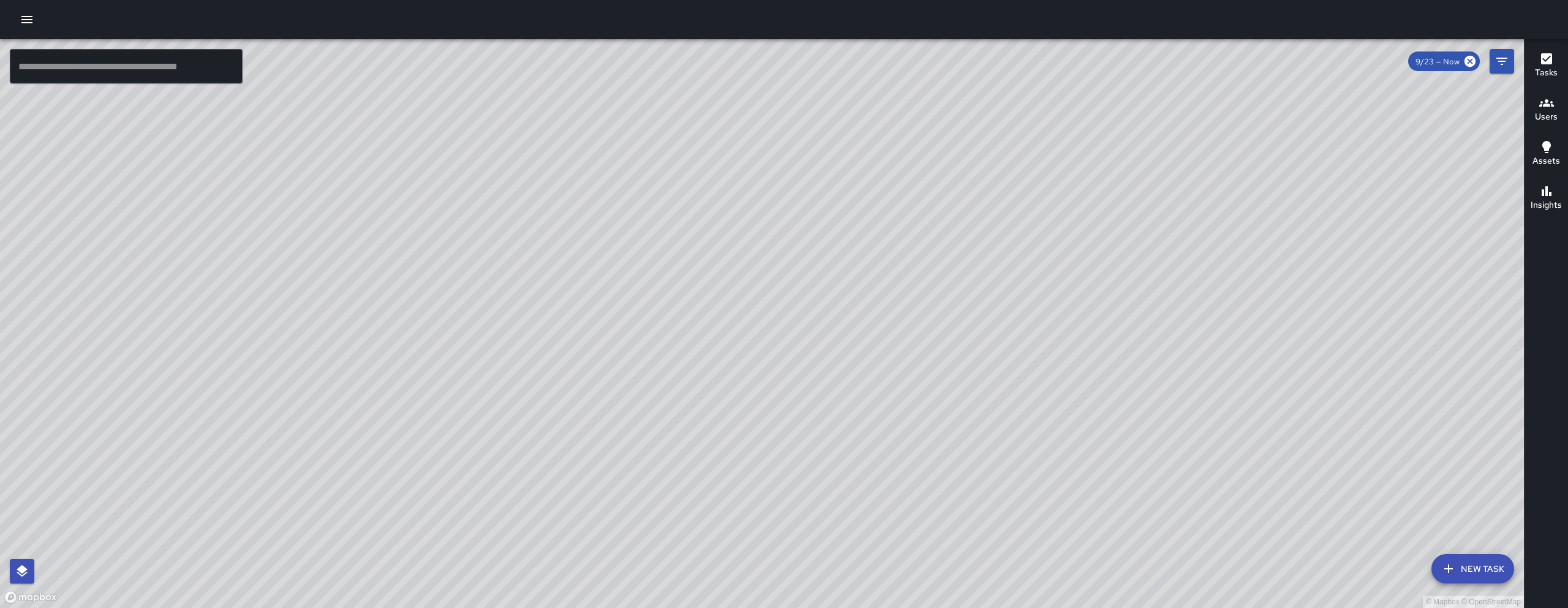
drag, startPoint x: 800, startPoint y: 386, endPoint x: 665, endPoint y: 459, distance: 153.5
click at [661, 474] on div "© Mapbox © OpenStreetMap" at bounding box center [762, 324] width 1524 height 569
drag, startPoint x: 908, startPoint y: 311, endPoint x: 869, endPoint y: 350, distance: 55.2
click at [874, 359] on div "© Mapbox © OpenStreetMap" at bounding box center [762, 324] width 1524 height 569
drag, startPoint x: 753, startPoint y: 212, endPoint x: 743, endPoint y: 269, distance: 57.9
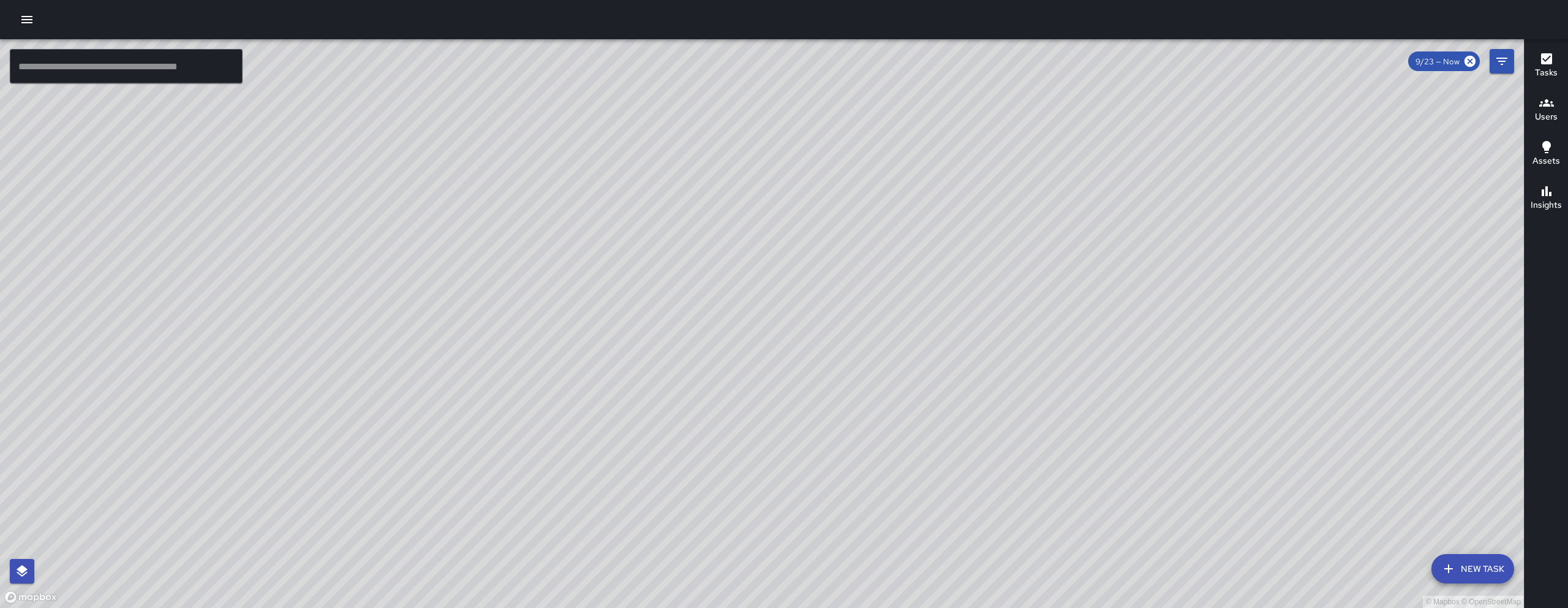
click at [743, 267] on div "© Mapbox © OpenStreetMap" at bounding box center [762, 324] width 1524 height 569
click at [1190, 233] on div "© Mapbox © OpenStreetMap KM Ken McCarter Supervisor Tasks 2 / 8 Time 1h 22m Dis…" at bounding box center [762, 324] width 1524 height 569
drag, startPoint x: 1052, startPoint y: 276, endPoint x: 1186, endPoint y: 146, distance: 186.7
click at [1179, 153] on div "© Mapbox © OpenStreetMap" at bounding box center [762, 324] width 1524 height 569
click at [1504, 61] on icon "Filters" at bounding box center [1502, 61] width 11 height 7
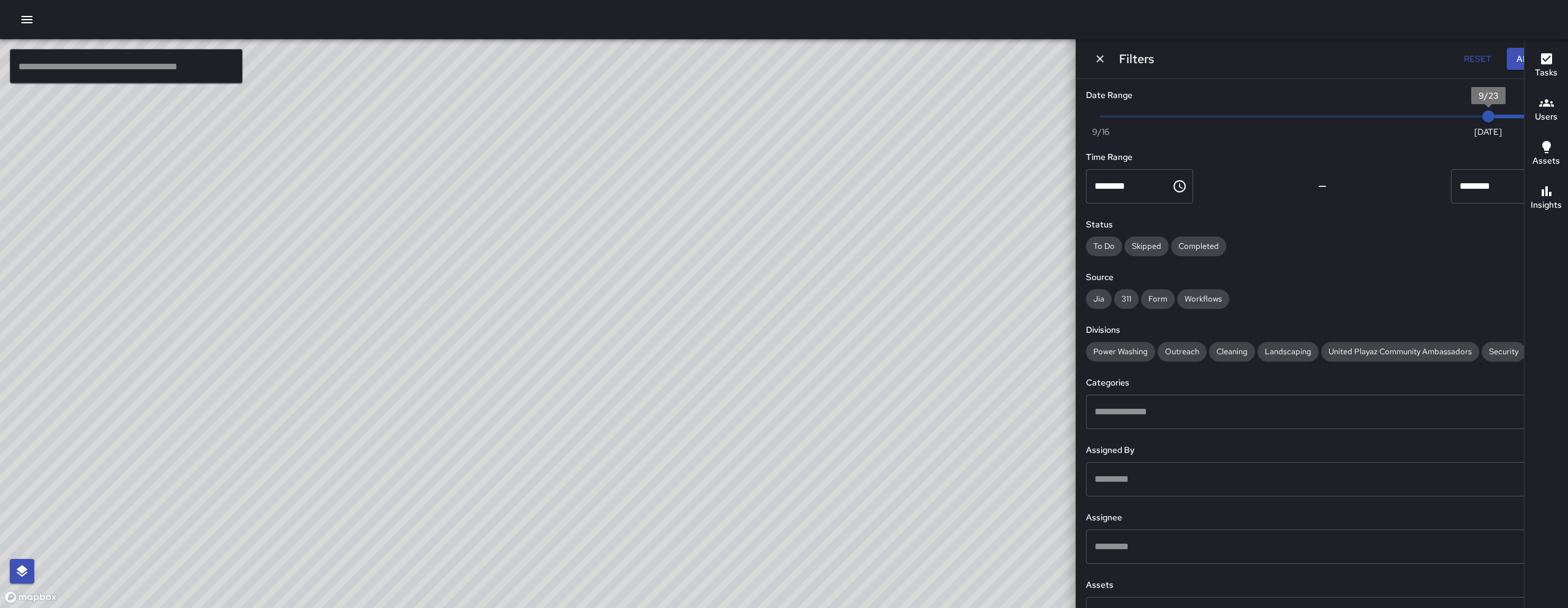
type input "*"
click at [1439, 121] on span "9/22" at bounding box center [1433, 116] width 12 height 12
click at [836, 232] on div "© Mapbox © OpenStreetMap" at bounding box center [639, 324] width 1279 height 569
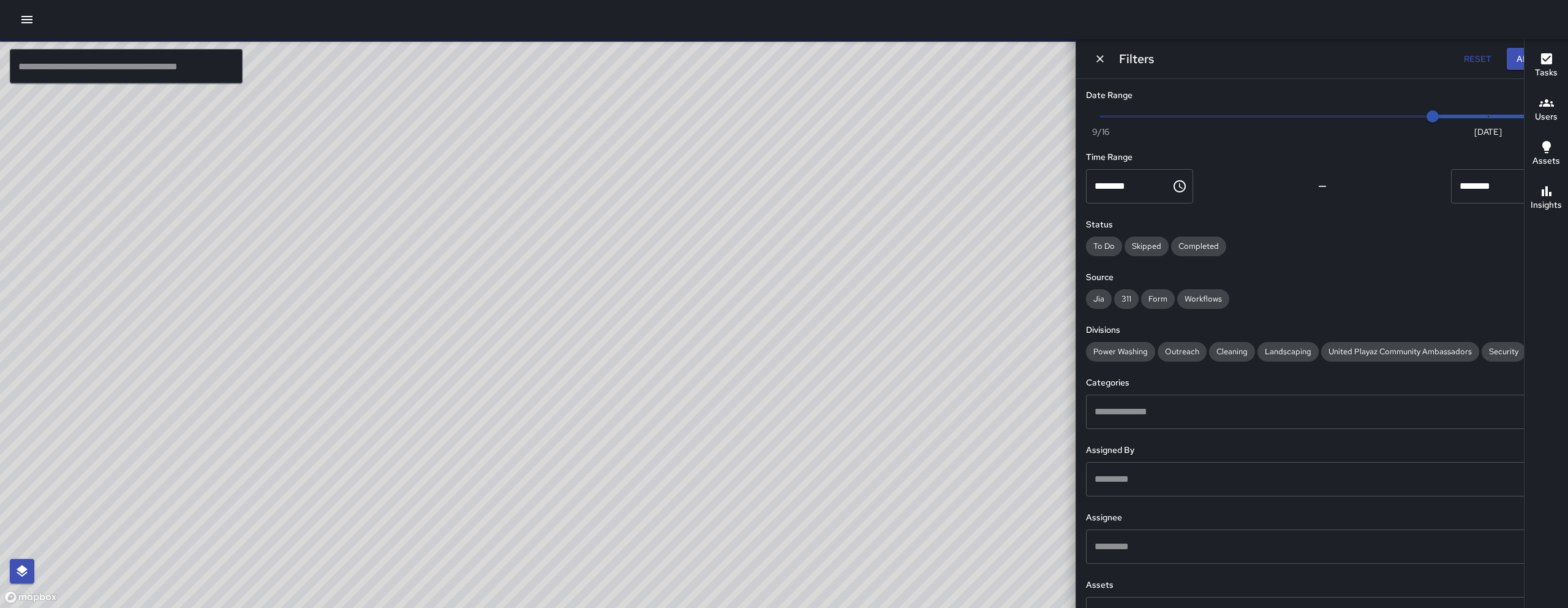
click at [797, 249] on div "© Mapbox © OpenStreetMap" at bounding box center [639, 324] width 1279 height 569
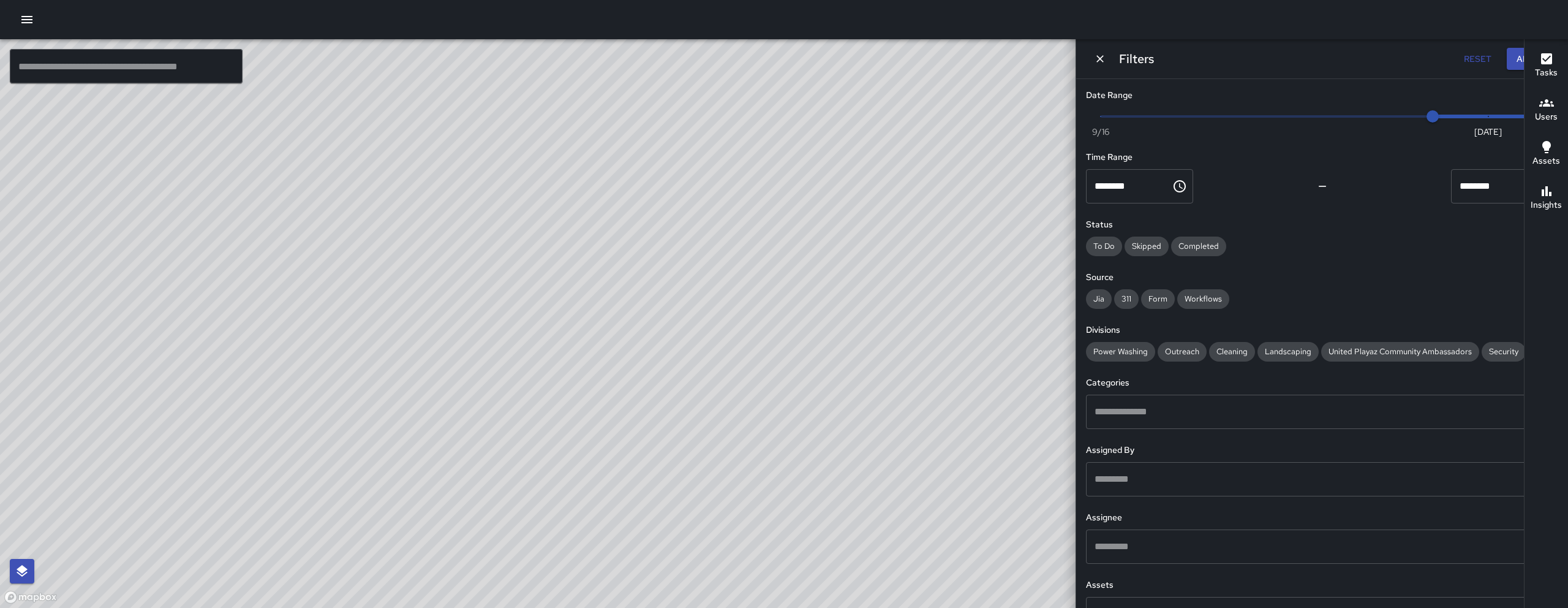
click at [1106, 59] on icon "Dismiss" at bounding box center [1100, 58] width 12 height 12
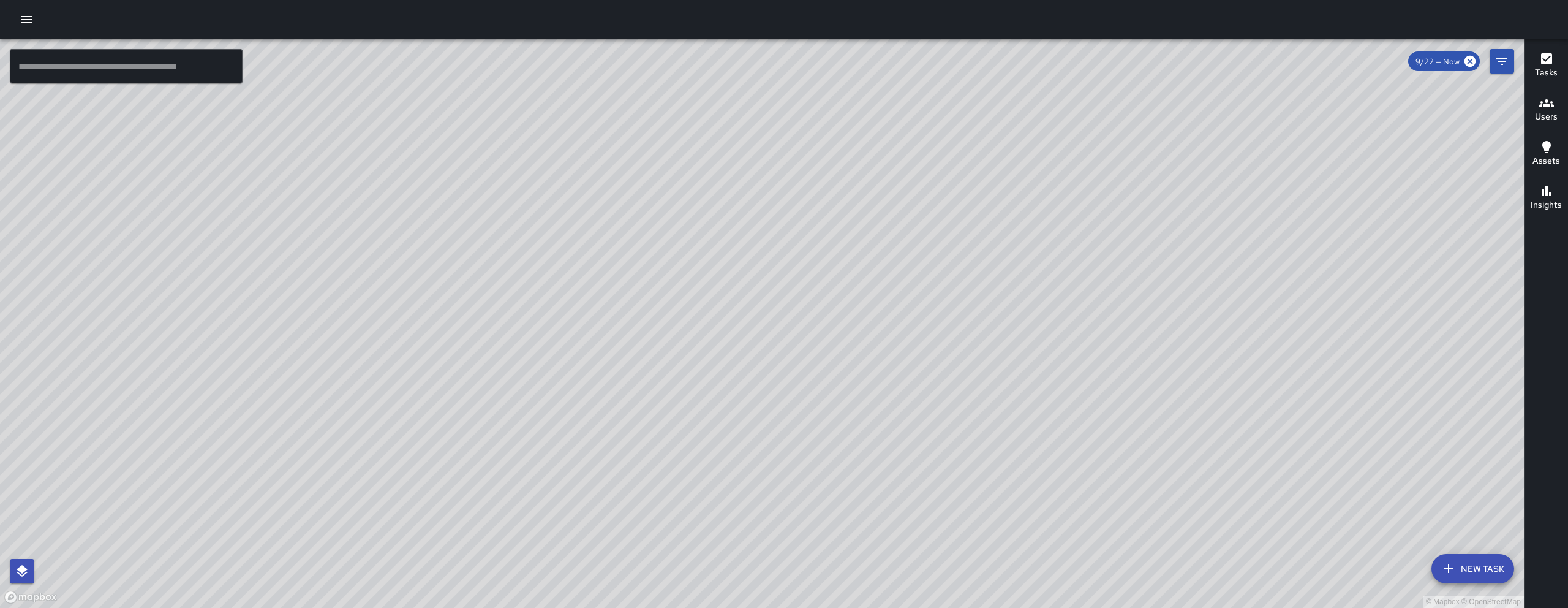
click at [815, 211] on div "© Mapbox © OpenStreetMap EB Eddie Ballestros 1040 Minna Street Created on 9/22/…" at bounding box center [762, 324] width 1524 height 569
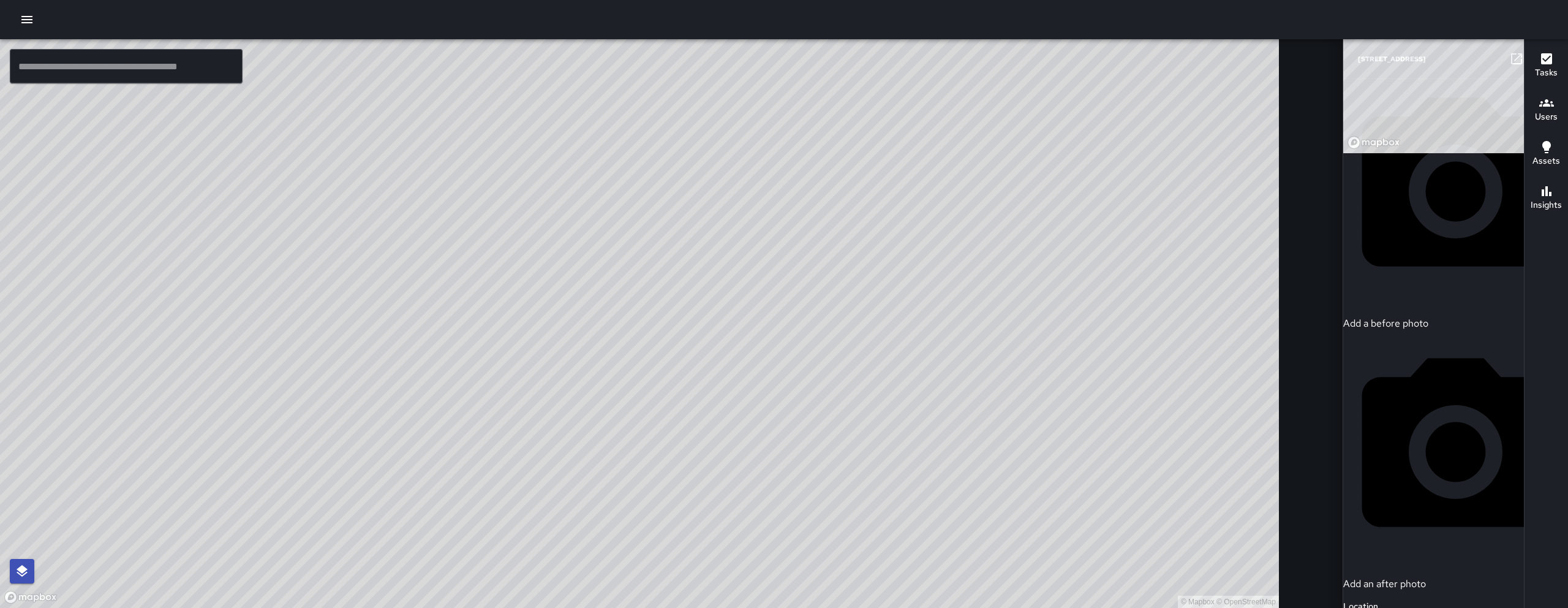
click at [815, 210] on div "© Mapbox © OpenStreetMap" at bounding box center [639, 324] width 1279 height 569
click at [1422, 154] on div "© Mapbox © OpenStreetMap Improve this map" at bounding box center [1446, 77] width 206 height 154
drag, startPoint x: 1374, startPoint y: 247, endPoint x: 1378, endPoint y: 222, distance: 25.3
click at [1378, 154] on div "© Mapbox © OpenStreetMap Improve this map" at bounding box center [1446, 77] width 206 height 154
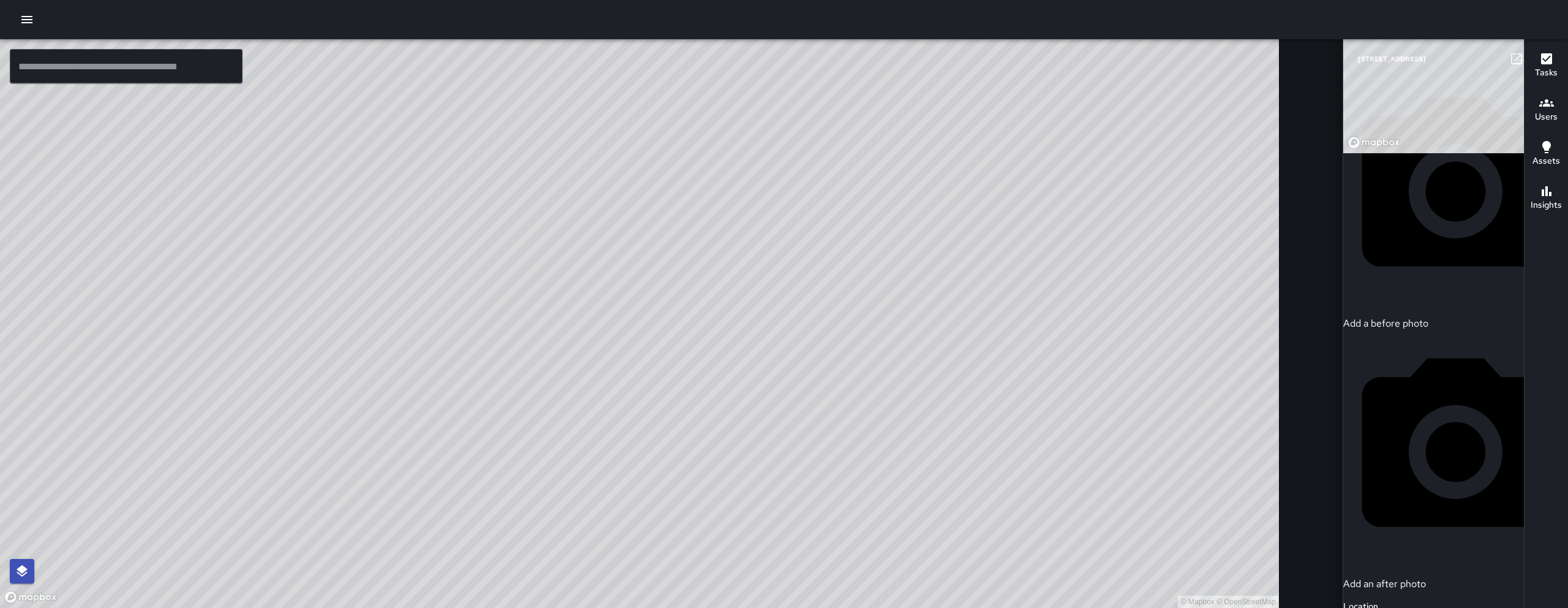
click at [1380, 154] on div "© Mapbox © OpenStreetMap Improve this map" at bounding box center [1446, 77] width 206 height 154
drag, startPoint x: 1380, startPoint y: 222, endPoint x: 1405, endPoint y: 244, distance: 33.3
click at [1405, 154] on div "© Mapbox © OpenStreetMap Improve this map" at bounding box center [1446, 77] width 206 height 154
type input "**********"
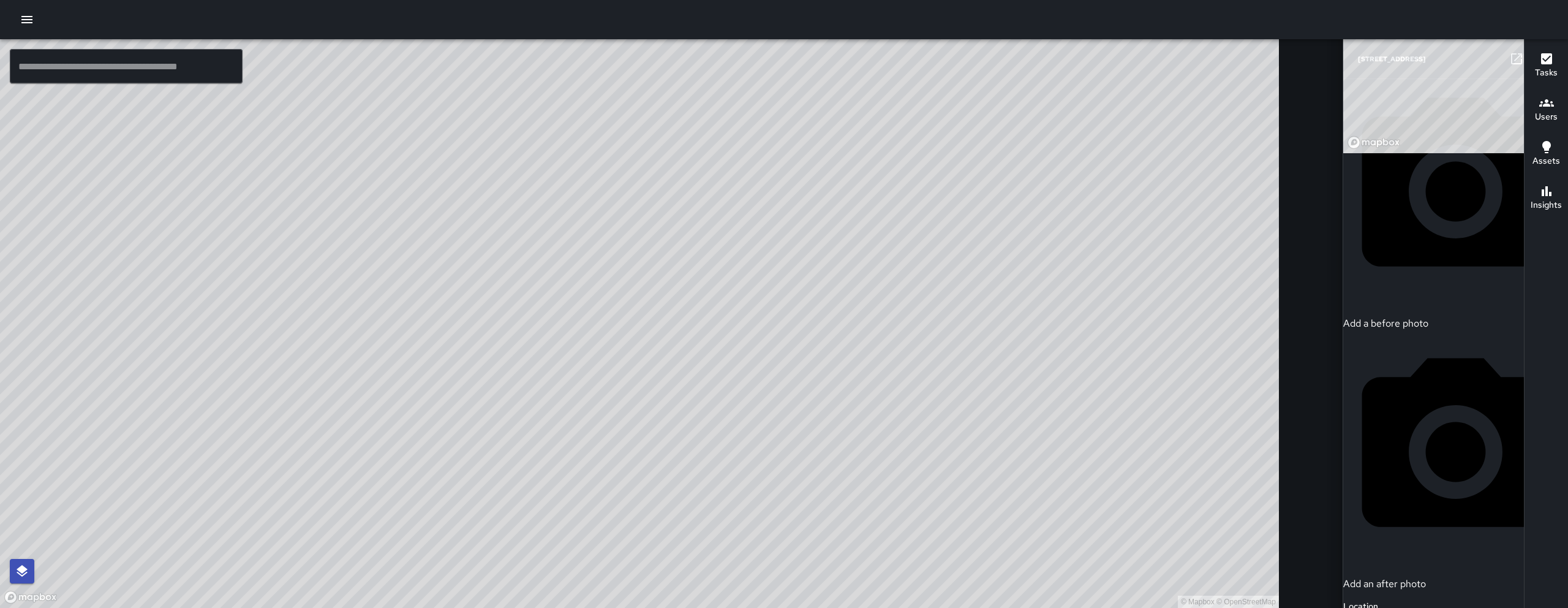
scroll to position [584, 0]
type textarea "**********"
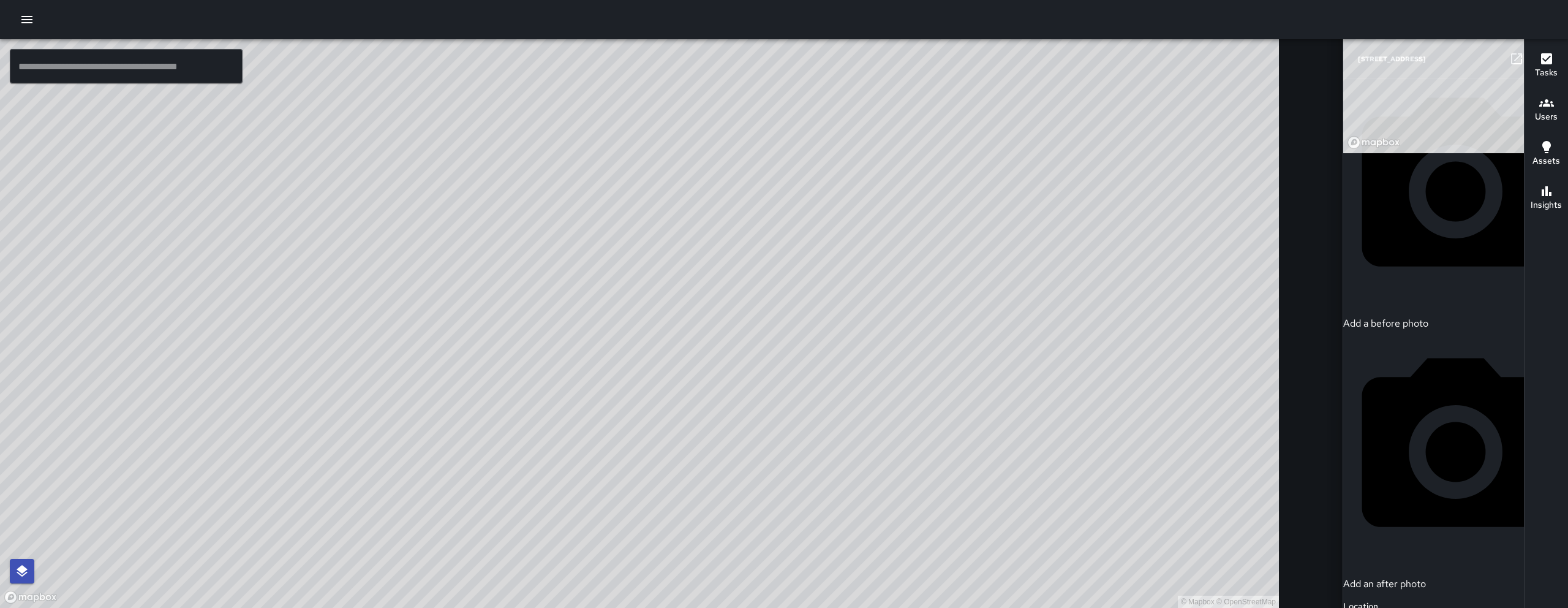
click at [1529, 60] on button "button" at bounding box center [1541, 58] width 24 height 24
click at [1504, 60] on div "© Mapbox © OpenStreetMap ​ New Task 9/22 — Now Map Layers Tasks Users Geofence …" at bounding box center [784, 324] width 1568 height 569
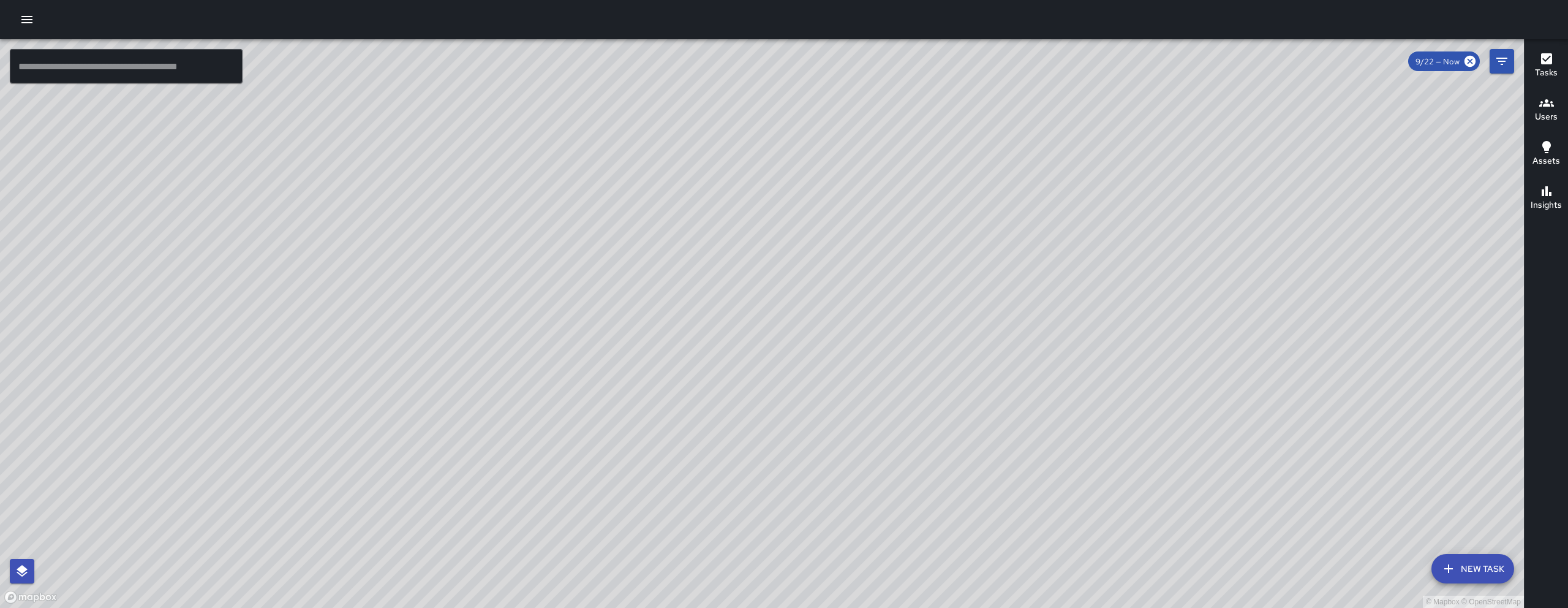
click at [1058, 420] on div "© Mapbox © OpenStreetMap" at bounding box center [762, 324] width 1524 height 569
drag, startPoint x: 975, startPoint y: 338, endPoint x: 939, endPoint y: 345, distance: 36.7
click at [939, 345] on div "© Mapbox © OpenStreetMap" at bounding box center [762, 324] width 1524 height 569
click at [1505, 63] on icon "Filters" at bounding box center [1502, 61] width 15 height 15
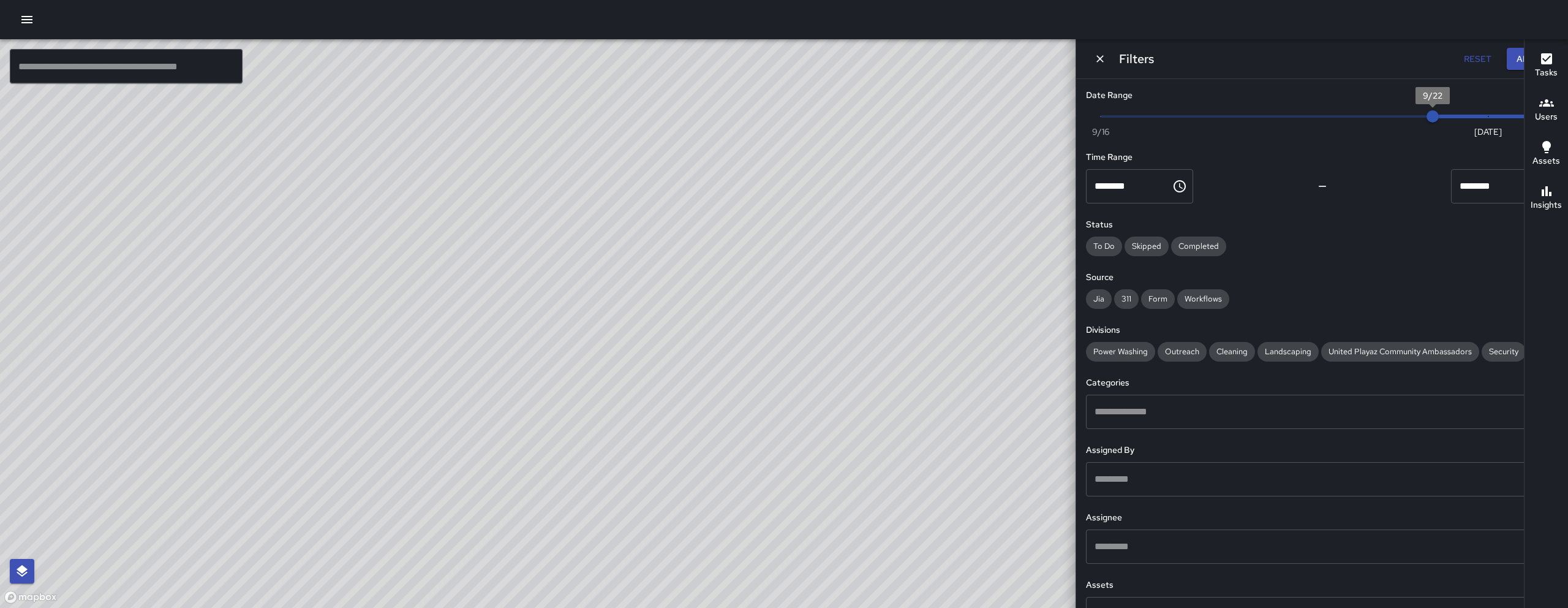
drag, startPoint x: 1458, startPoint y: 120, endPoint x: 1508, endPoint y: 120, distance: 50.0
click at [1460, 120] on span "Now Today 9/16 9/22 8:03 am" at bounding box center [1322, 116] width 443 height 18
click at [1497, 120] on div "Now Today 9/16 9/22 8:03 am" at bounding box center [1322, 124] width 472 height 34
click at [1508, 120] on div "Date Range Now Today 9/16 9/22 8:03 am Time Range ******** ​ ******** ​ Status …" at bounding box center [1322, 344] width 492 height 529
click at [1439, 114] on span "9/22" at bounding box center [1433, 116] width 12 height 12
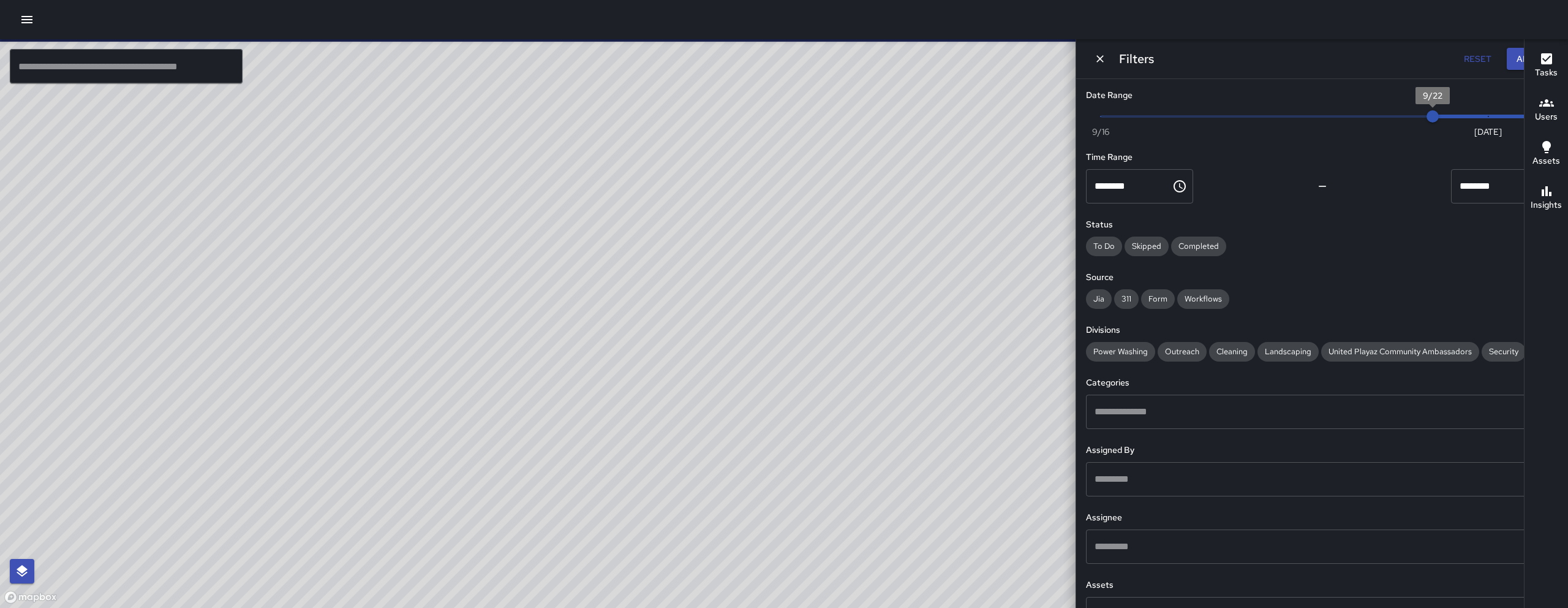
click at [1439, 114] on span "9/22" at bounding box center [1433, 116] width 12 height 12
click at [1472, 117] on span at bounding box center [1489, 116] width 112 height 3
click at [1537, 117] on span "8:03 am" at bounding box center [1544, 116] width 12 height 12
type input "*"
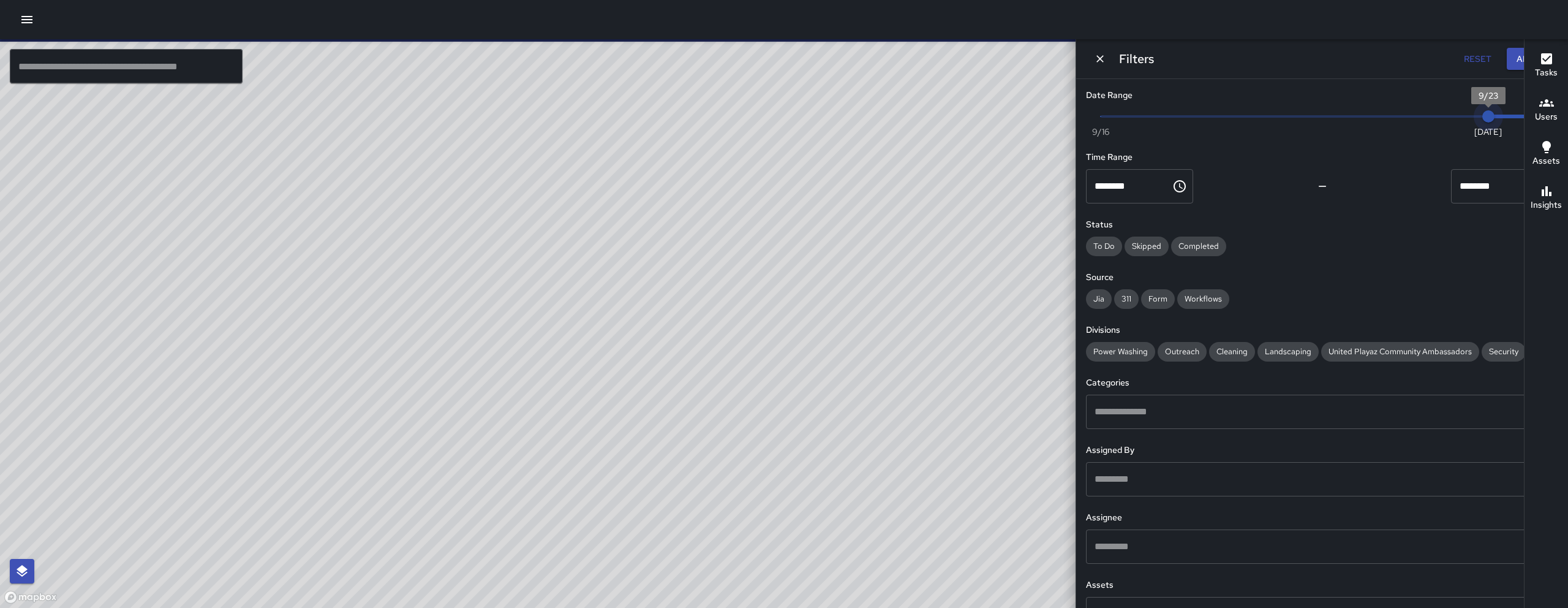
drag, startPoint x: 1447, startPoint y: 117, endPoint x: 1470, endPoint y: 119, distance: 23.1
click at [1483, 120] on span "9/23" at bounding box center [1489, 116] width 12 height 12
click at [1106, 63] on icon "Dismiss" at bounding box center [1100, 58] width 12 height 12
